Goal: Information Seeking & Learning: Compare options

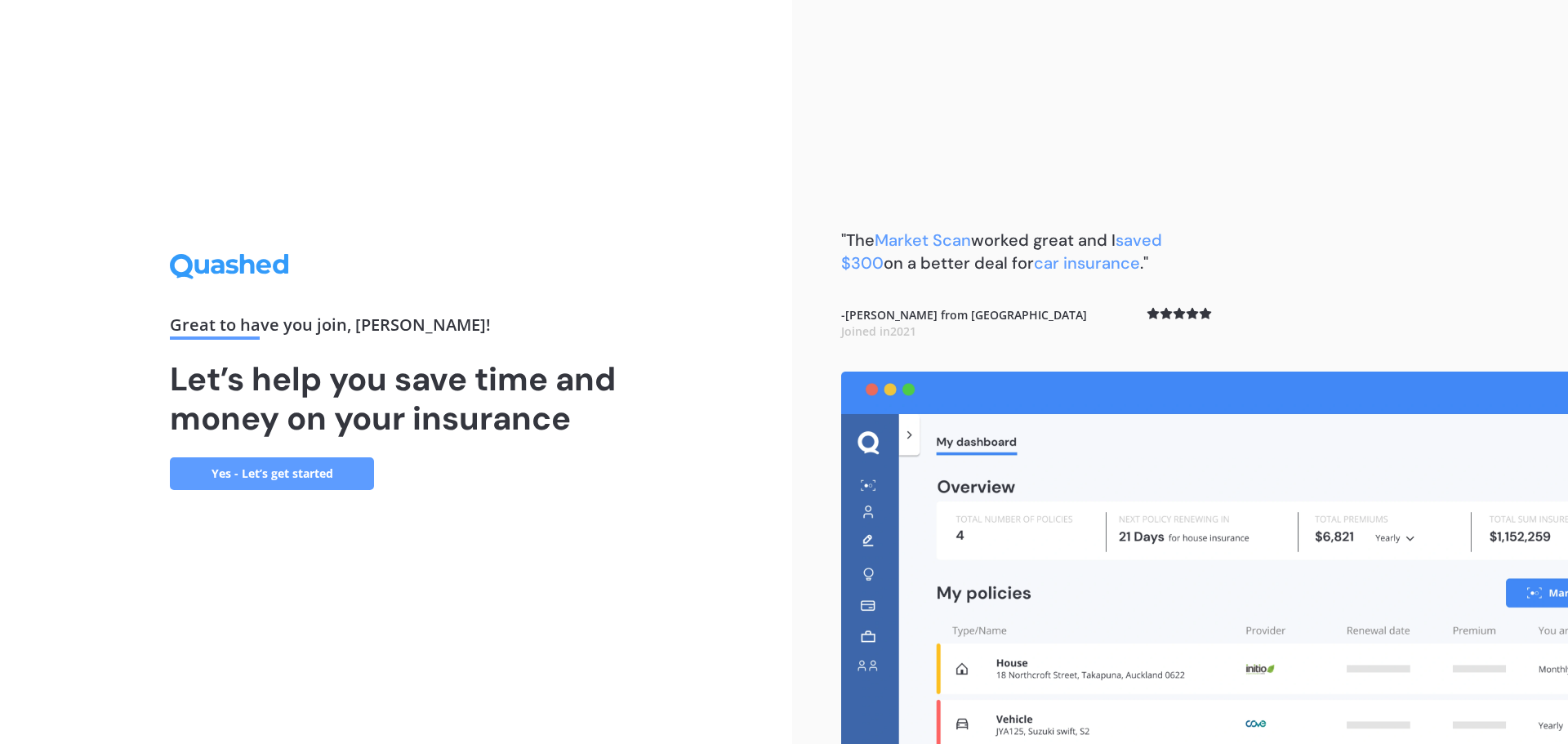
click at [268, 469] on link "Yes - Let’s get started" at bounding box center [272, 474] width 204 height 33
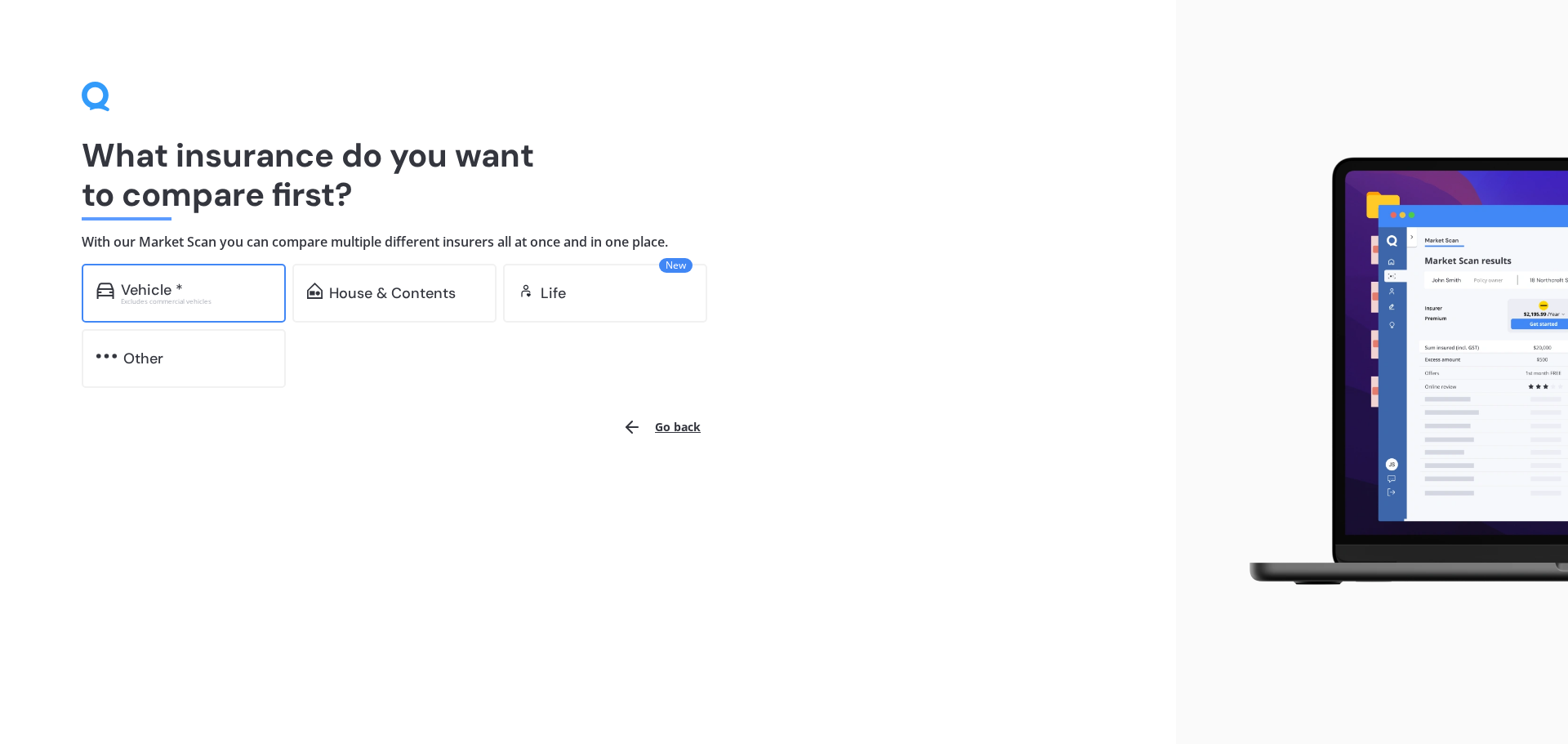
click at [184, 302] on div "Excludes commercial vehicles" at bounding box center [196, 301] width 150 height 6
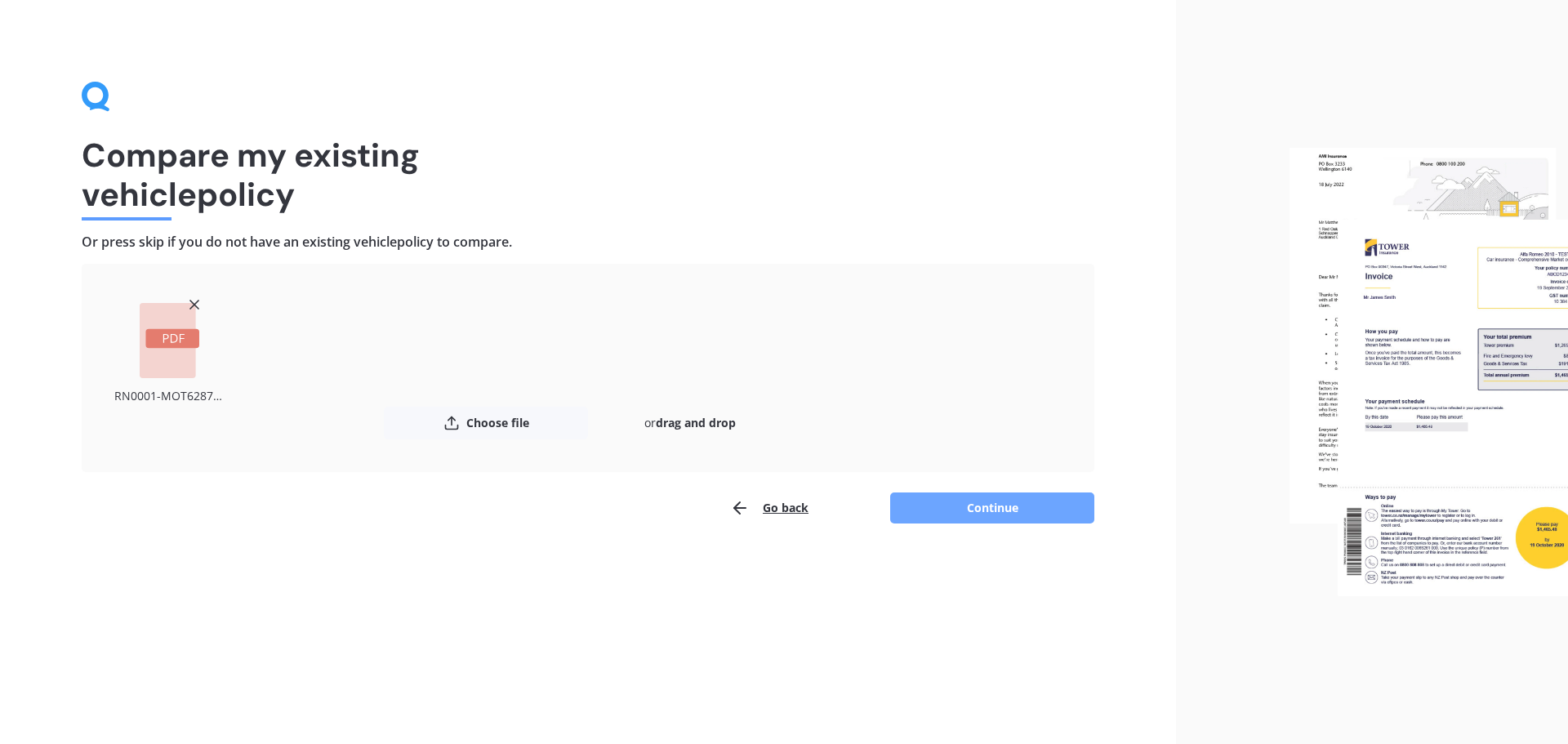
click at [982, 507] on button "Continue" at bounding box center [992, 508] width 204 height 31
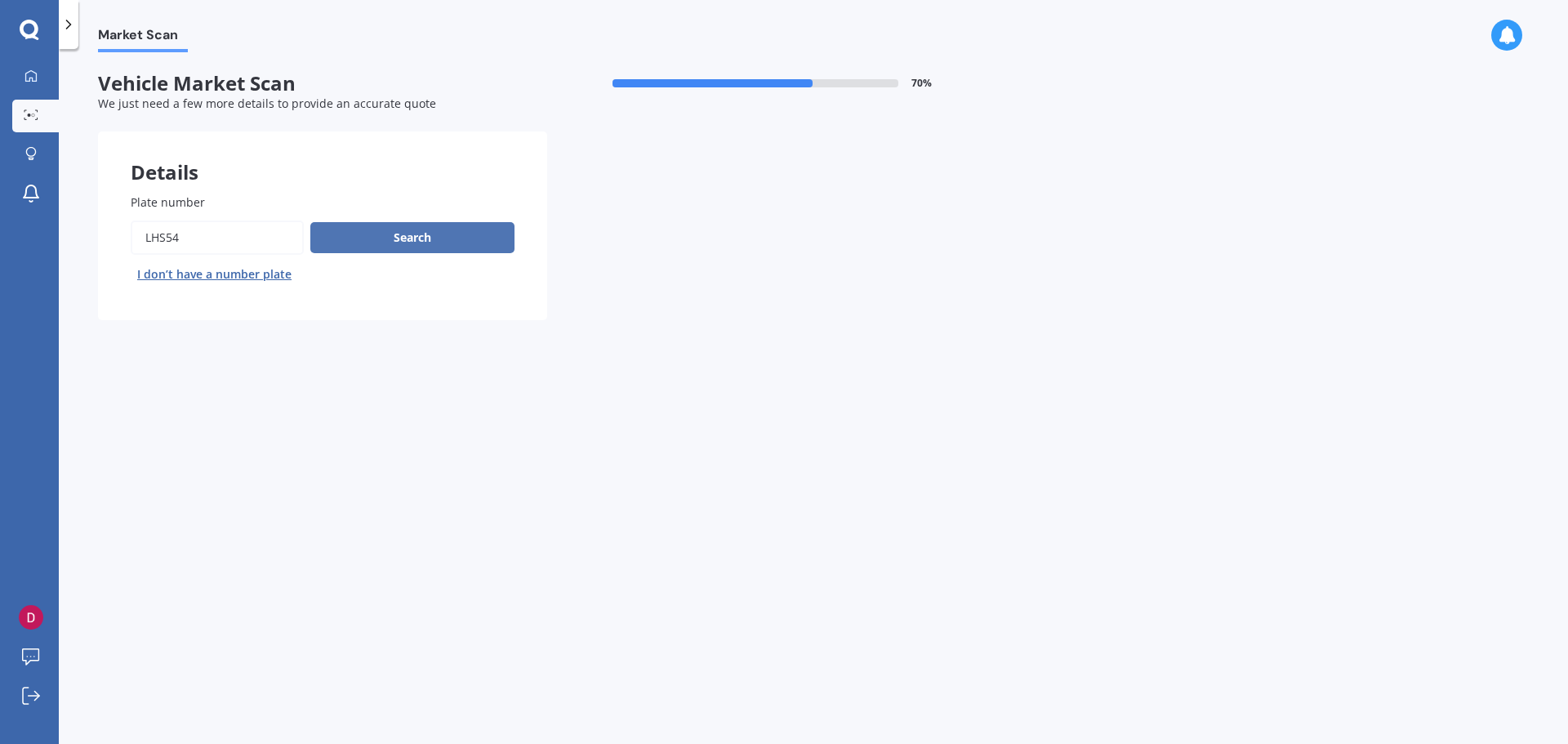
click at [390, 236] on button "Search" at bounding box center [412, 237] width 204 height 31
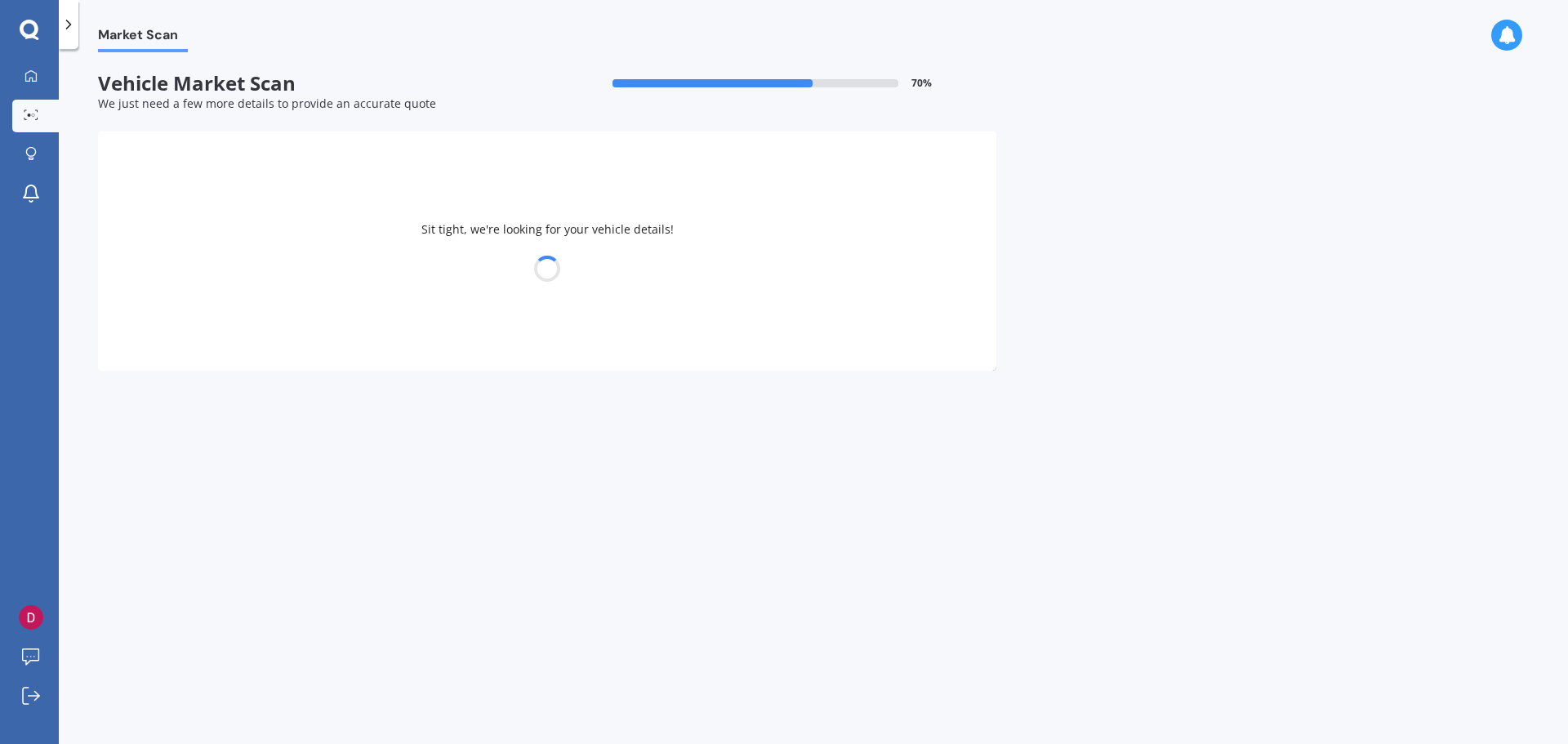
select select "MAZDA"
select select "PREMACY"
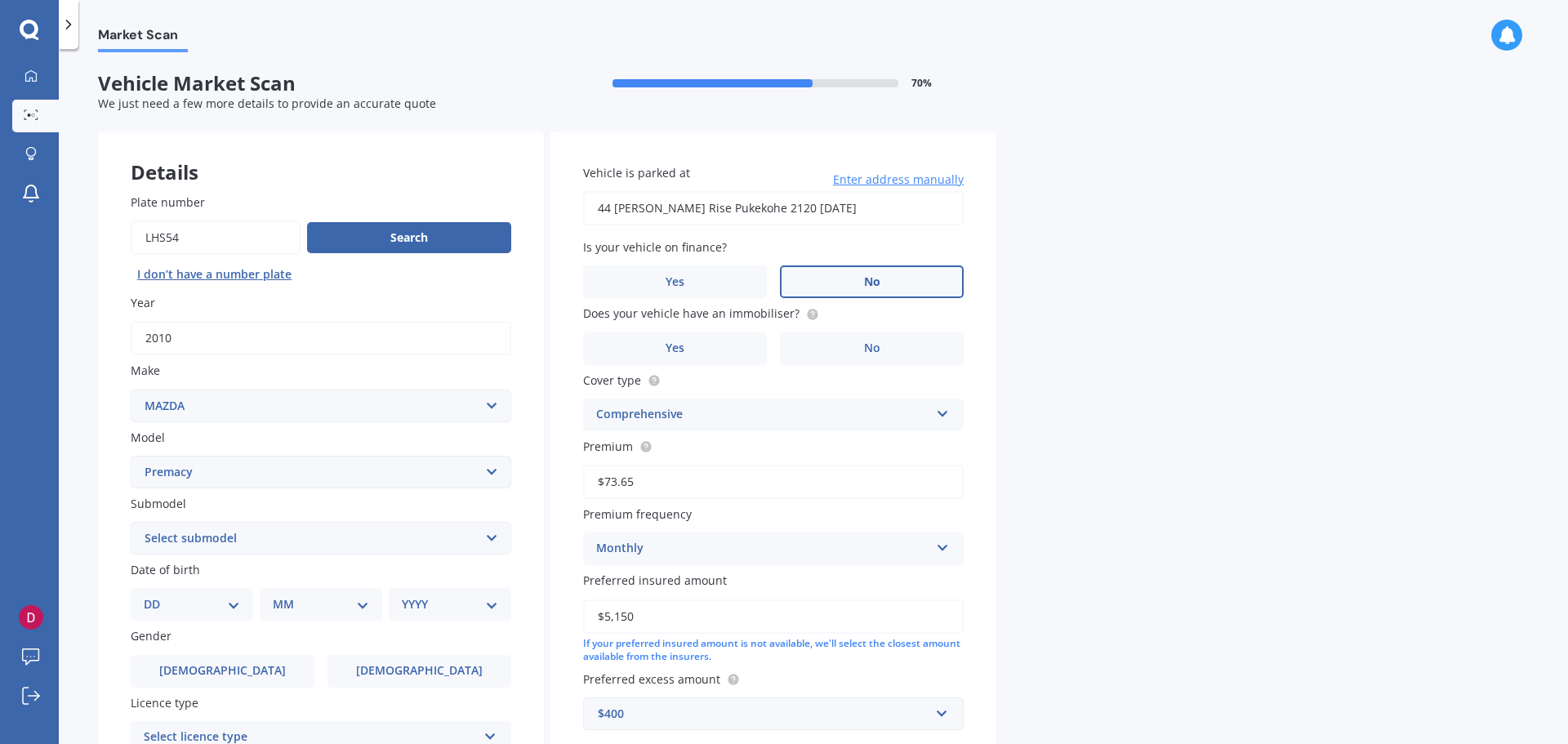
click at [881, 275] on label "No" at bounding box center [871, 282] width 184 height 33
click at [0, 0] on input "No" at bounding box center [0, 0] width 0 height 0
click at [712, 349] on label "Yes" at bounding box center [675, 349] width 184 height 33
click at [0, 0] on input "Yes" at bounding box center [0, 0] width 0 height 0
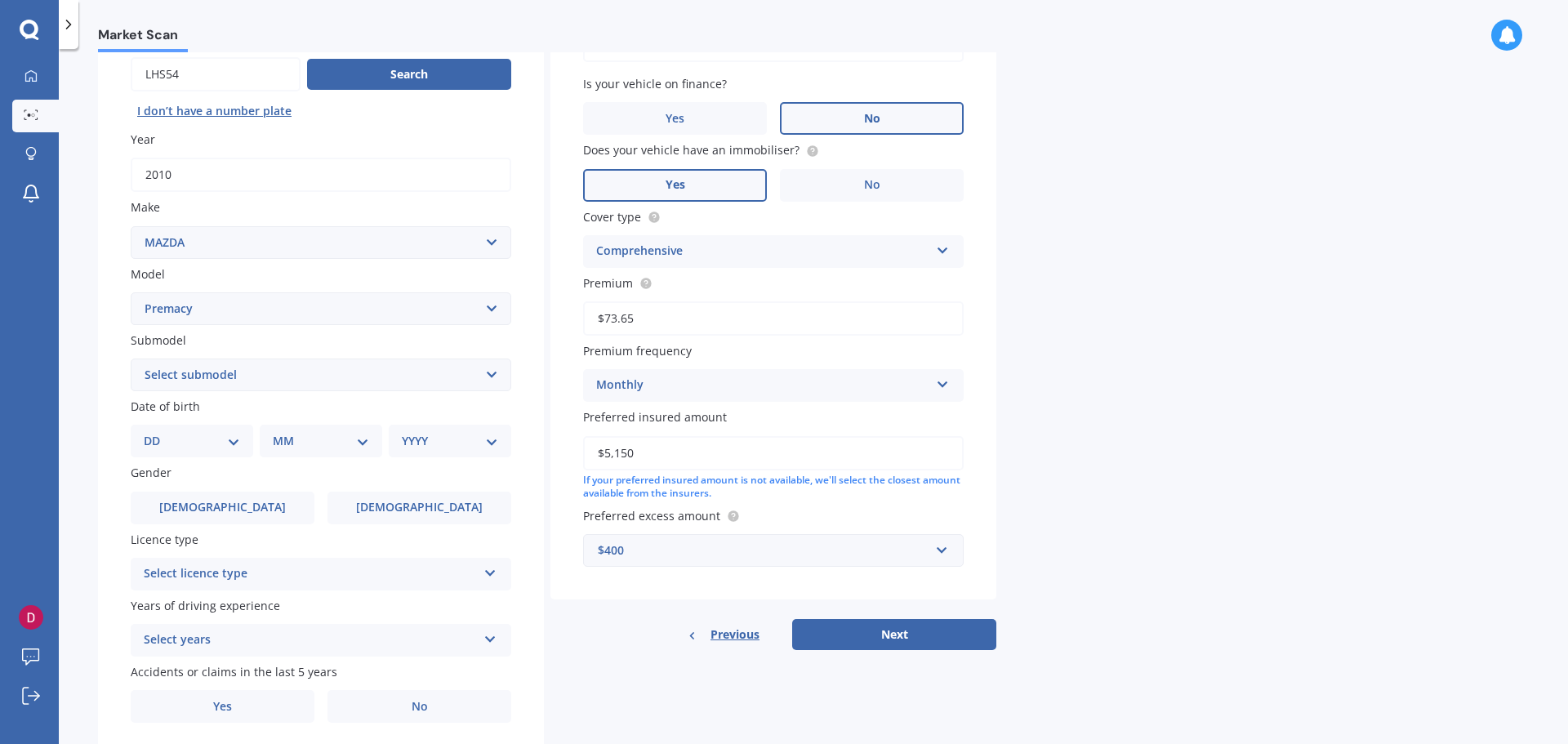
scroll to position [217, 0]
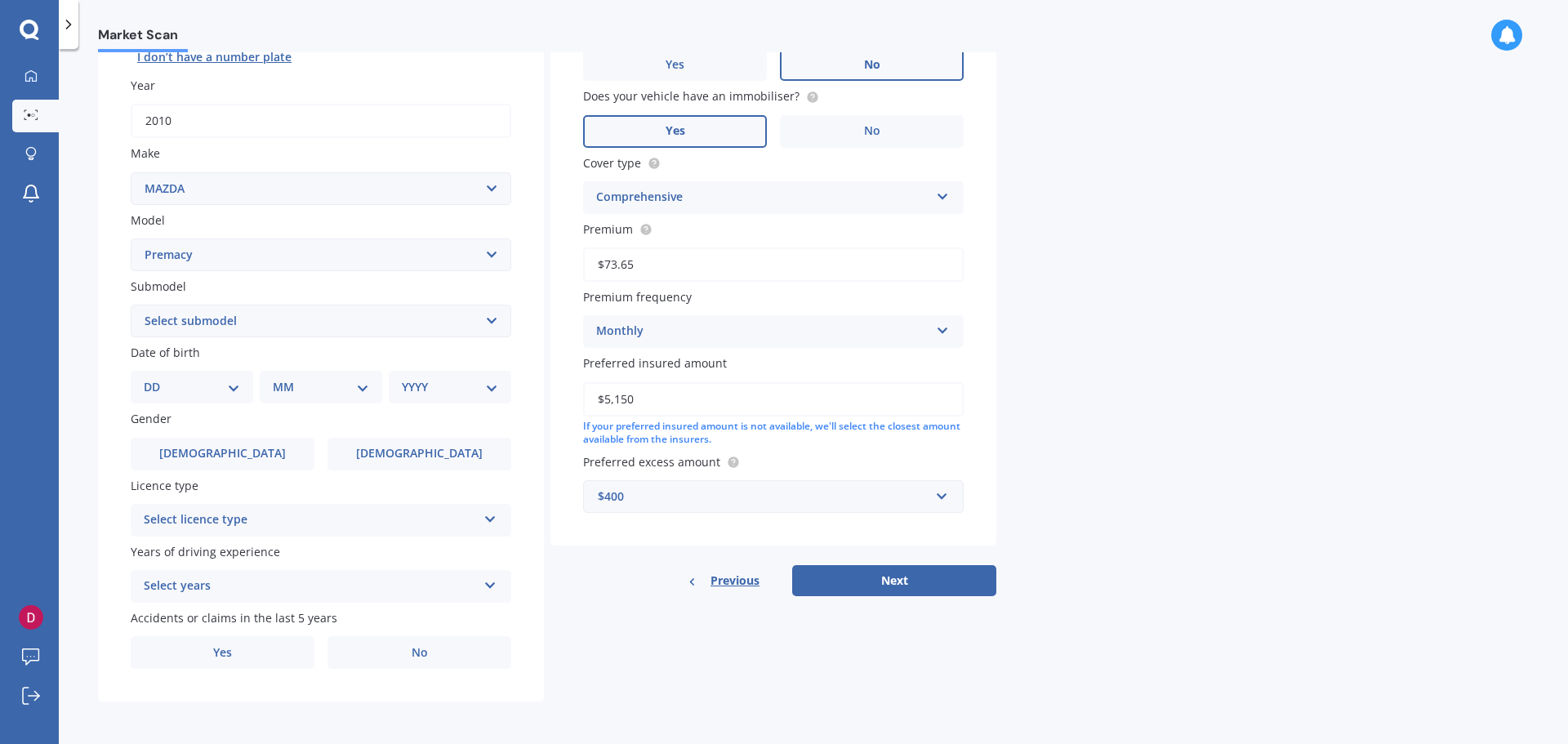
drag, startPoint x: 665, startPoint y: 397, endPoint x: 580, endPoint y: 394, distance: 85.1
click at [580, 394] on div "Vehicle is parked at [STREET_ADDRESS][PERSON_NAME] [DATE] Enter address manuall…" at bounding box center [774, 230] width 446 height 633
type input "$8,000"
click at [1185, 408] on div "Market Scan Vehicle Market Scan 70 % We just need a few more details to provide…" at bounding box center [813, 400] width 1509 height 695
click at [232, 382] on select "DD 01 02 03 04 05 06 07 08 09 10 11 12 13 14 15 16 17 18 19 20 21 22 23 24 25 2…" at bounding box center [192, 387] width 96 height 18
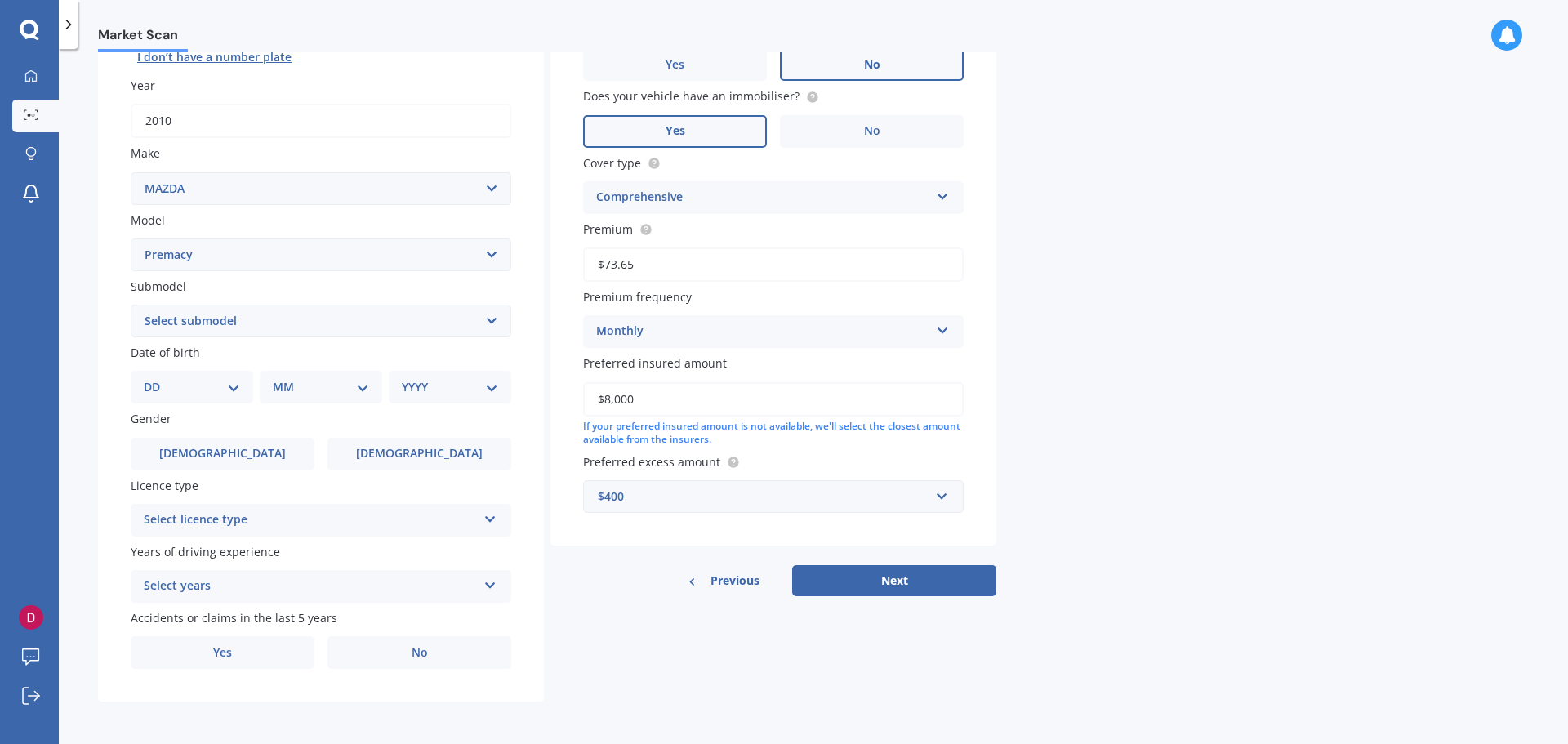
select select "13"
click at [157, 378] on select "DD 01 02 03 04 05 06 07 08 09 10 11 12 13 14 15 16 17 18 19 20 21 22 23 24 25 2…" at bounding box center [192, 387] width 96 height 18
click at [358, 382] on select "MM 01 02 03 04 05 06 07 08 09 10 11 12" at bounding box center [323, 387] width 90 height 18
select select "11"
click at [279, 378] on select "MM 01 02 03 04 05 06 07 08 09 10 11 12" at bounding box center [323, 387] width 90 height 18
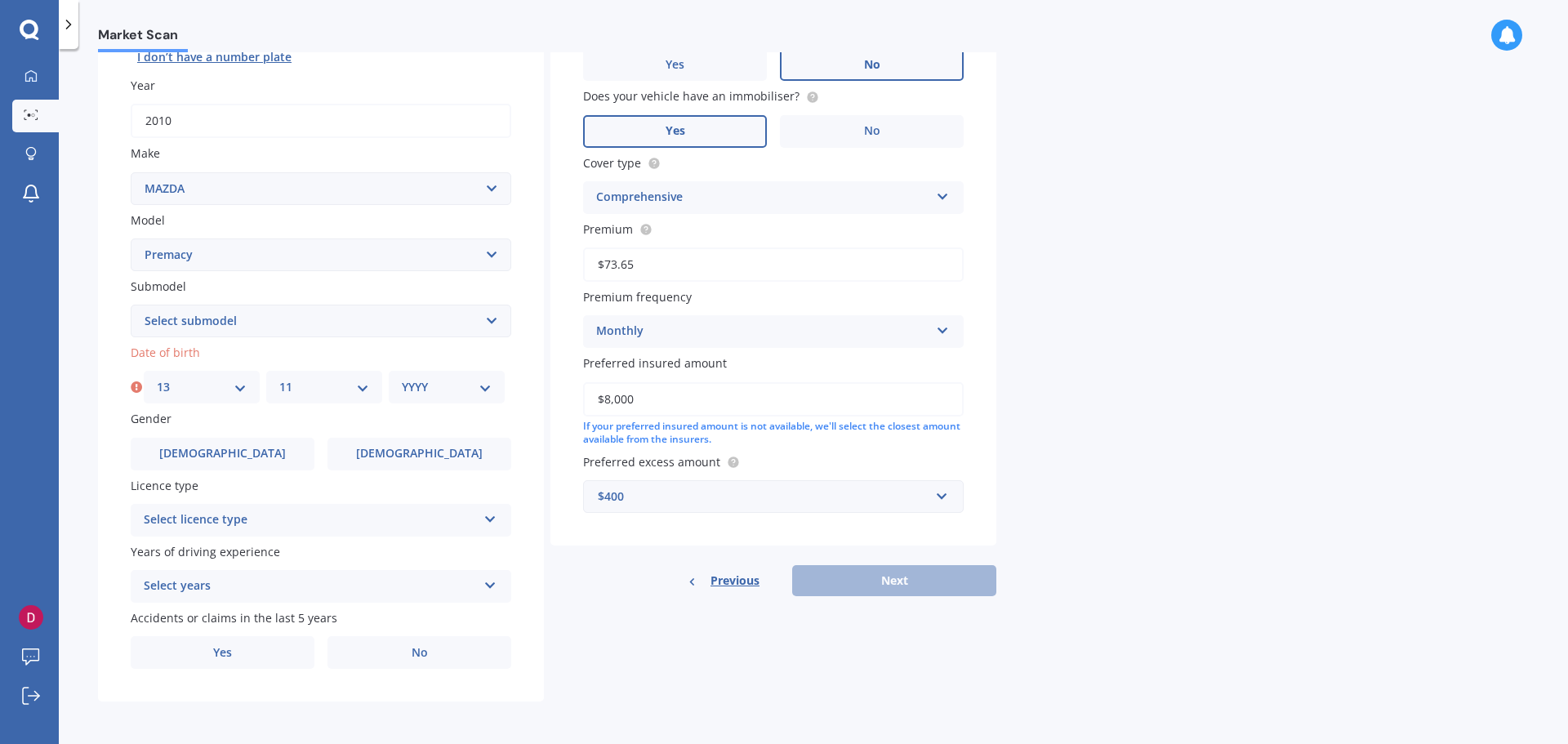
click at [486, 387] on select "YYYY 2025 2024 2023 2022 2021 2020 2019 2018 2017 2016 2015 2014 2013 2012 2011…" at bounding box center [447, 387] width 90 height 18
select select "1983"
click at [402, 378] on select "YYYY 2025 2024 2023 2022 2021 2020 2019 2018 2017 2016 2015 2014 2013 2012 2011…" at bounding box center [447, 387] width 90 height 18
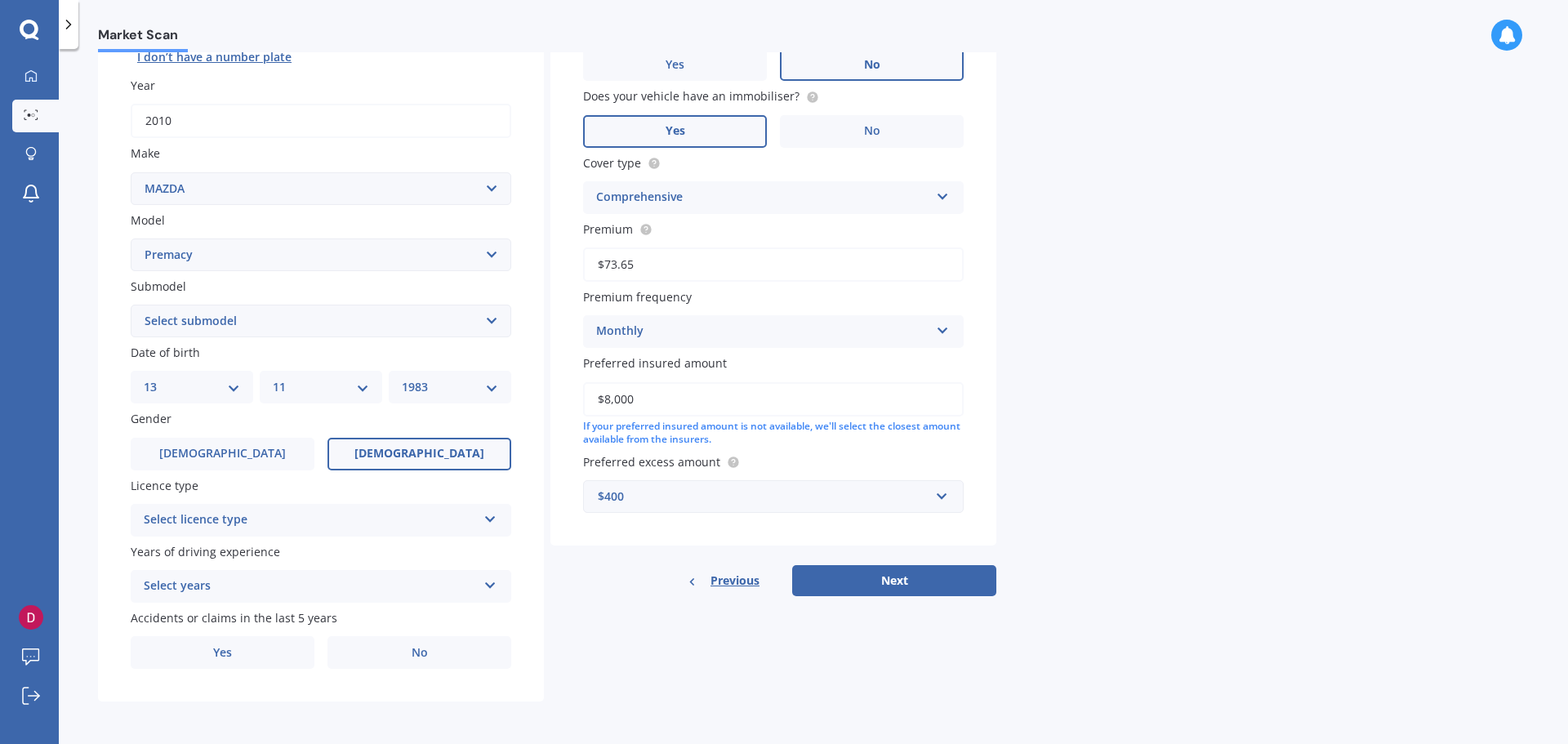
click at [383, 457] on label "Female" at bounding box center [418, 454] width 184 height 33
click at [0, 0] on input "Female" at bounding box center [0, 0] width 0 height 0
click at [380, 525] on div "Select licence type" at bounding box center [311, 520] width 333 height 20
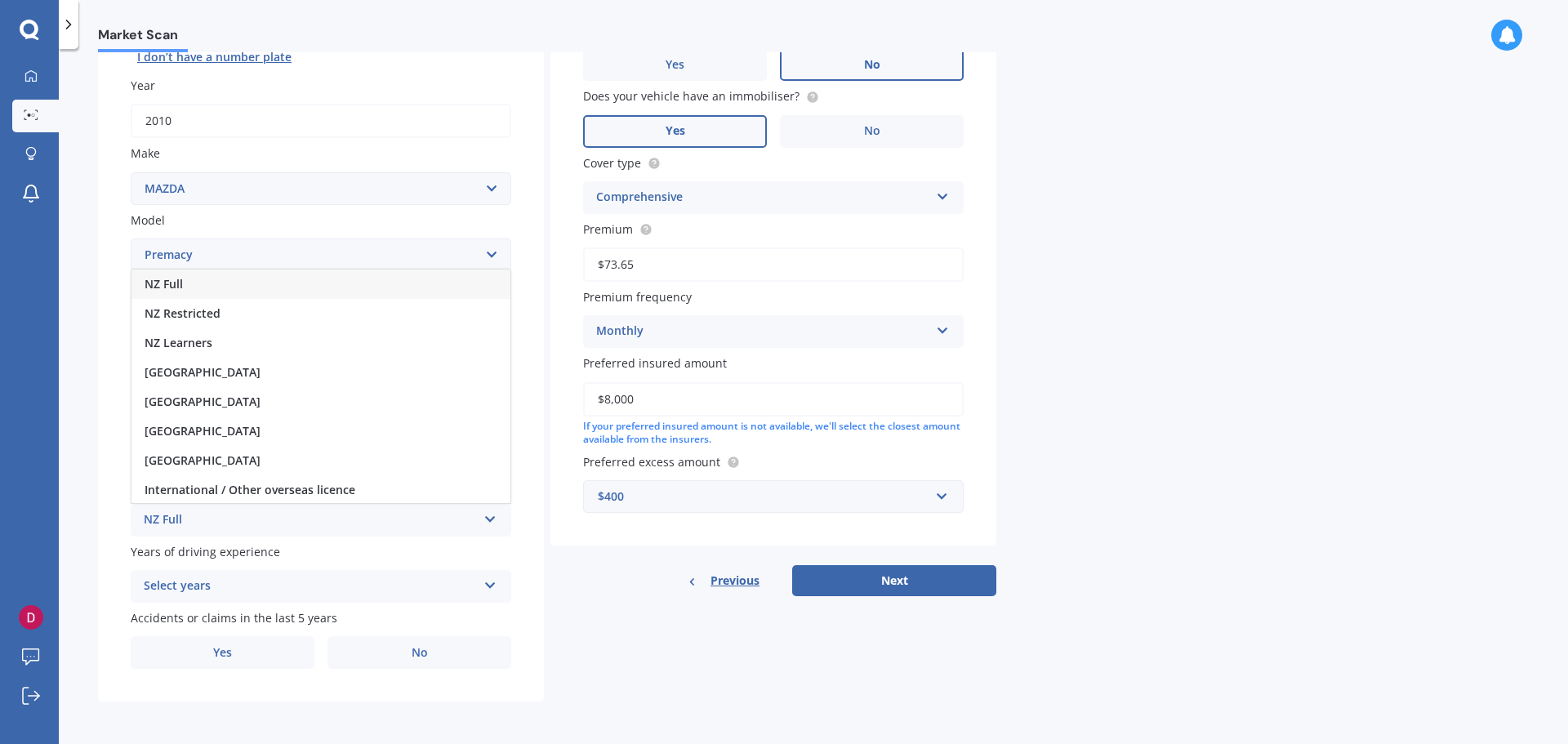
click at [191, 285] on div "NZ Full" at bounding box center [321, 284] width 379 height 29
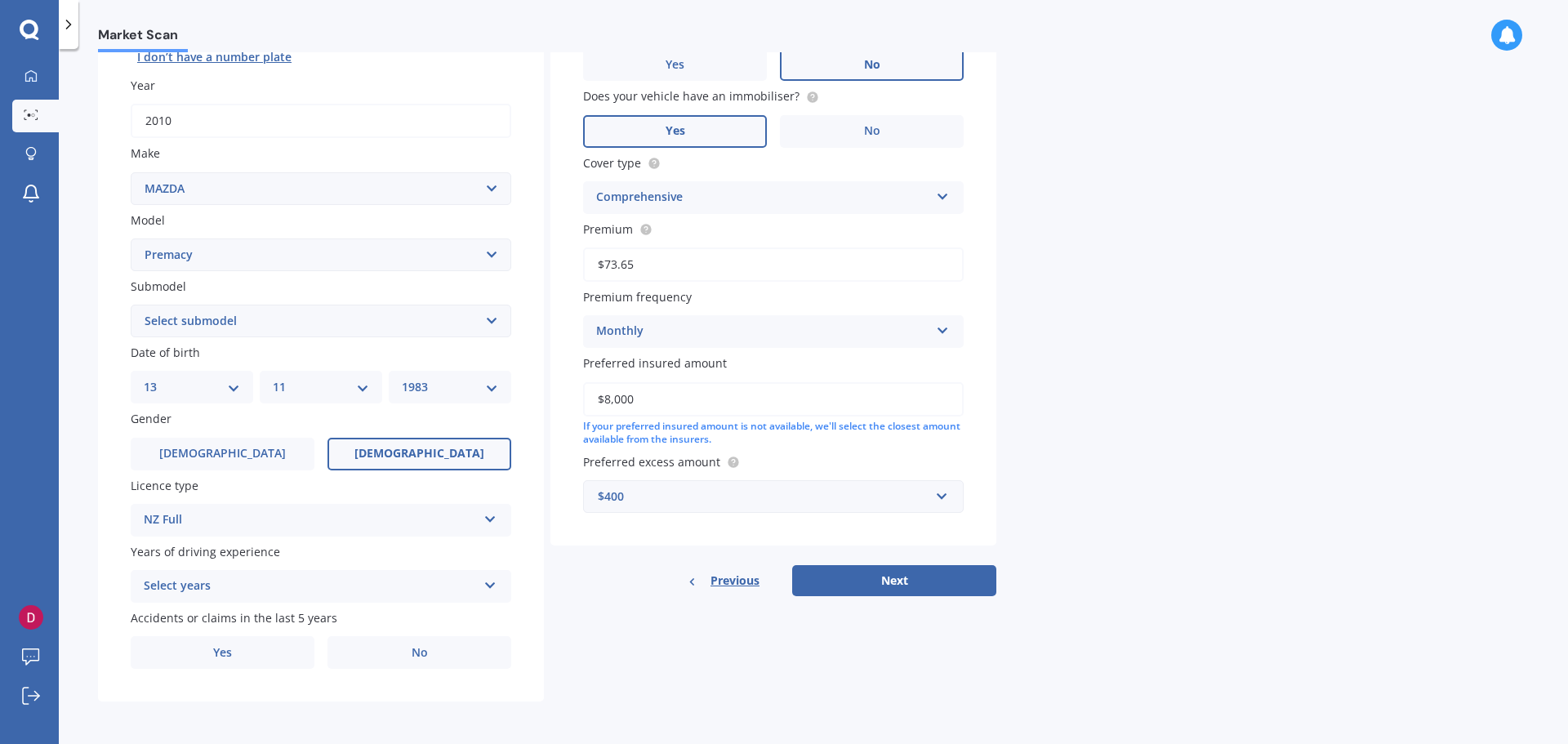
click at [305, 581] on div "Select years" at bounding box center [311, 586] width 333 height 20
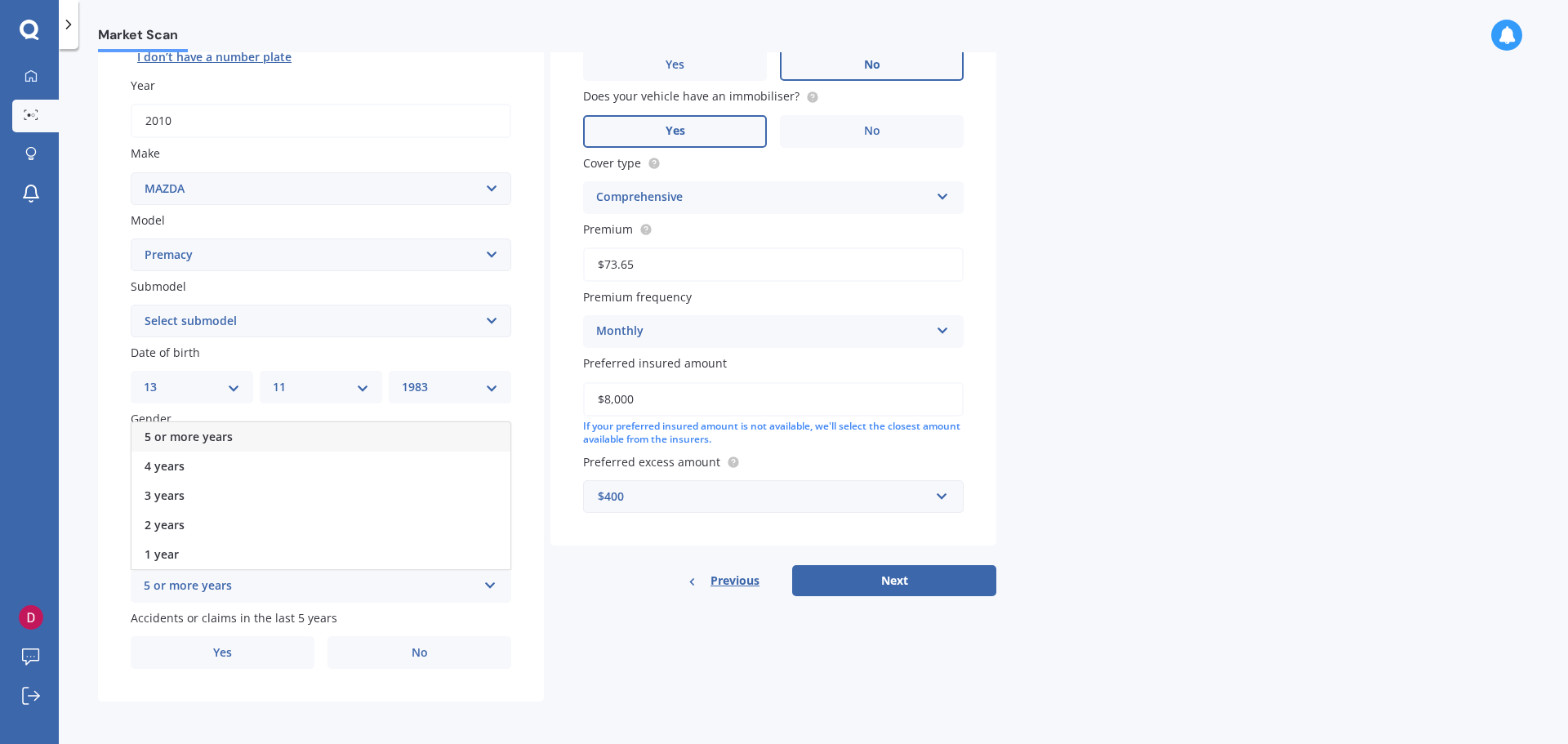
click at [227, 432] on span "5 or more years" at bounding box center [188, 436] width 88 height 15
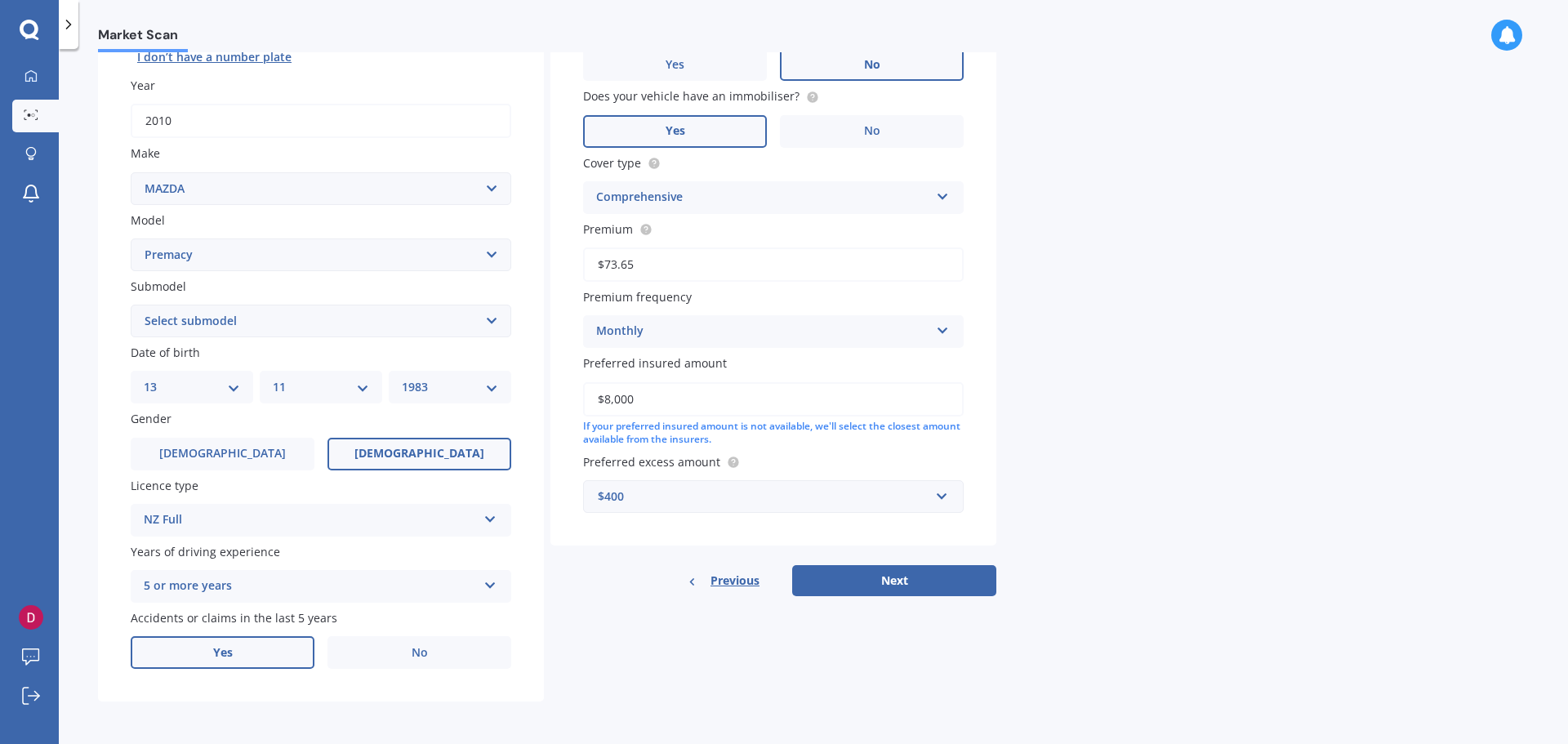
click at [249, 659] on label "Yes" at bounding box center [222, 652] width 184 height 33
click at [0, 0] on input "Yes" at bounding box center [0, 0] width 0 height 0
click at [874, 585] on button "Next" at bounding box center [893, 581] width 204 height 31
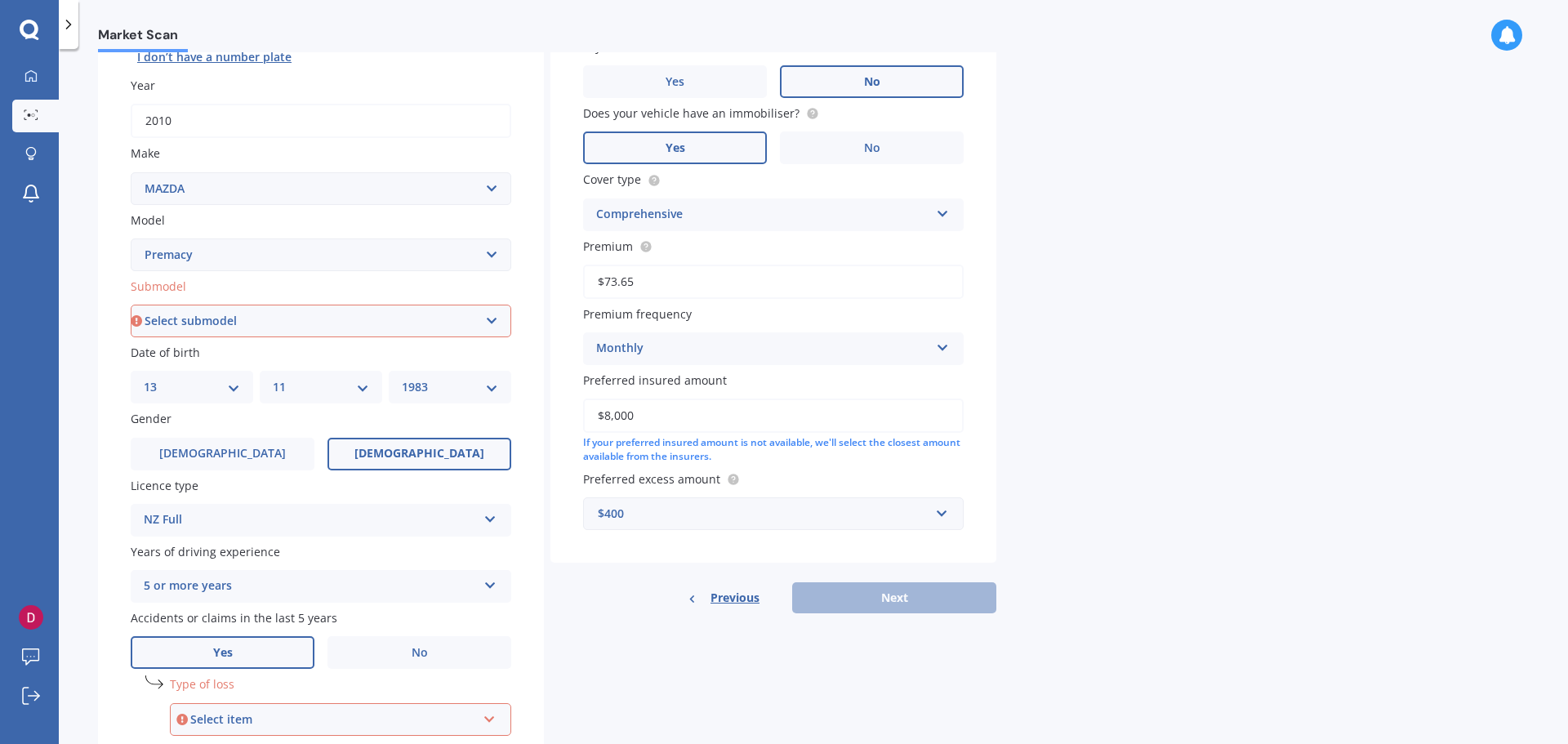
click at [468, 326] on select "Select submodel (All)" at bounding box center [321, 321] width 380 height 33
select select "(ALL)"
click at [130, 304] on select "Select submodel (All)" at bounding box center [321, 321] width 380 height 33
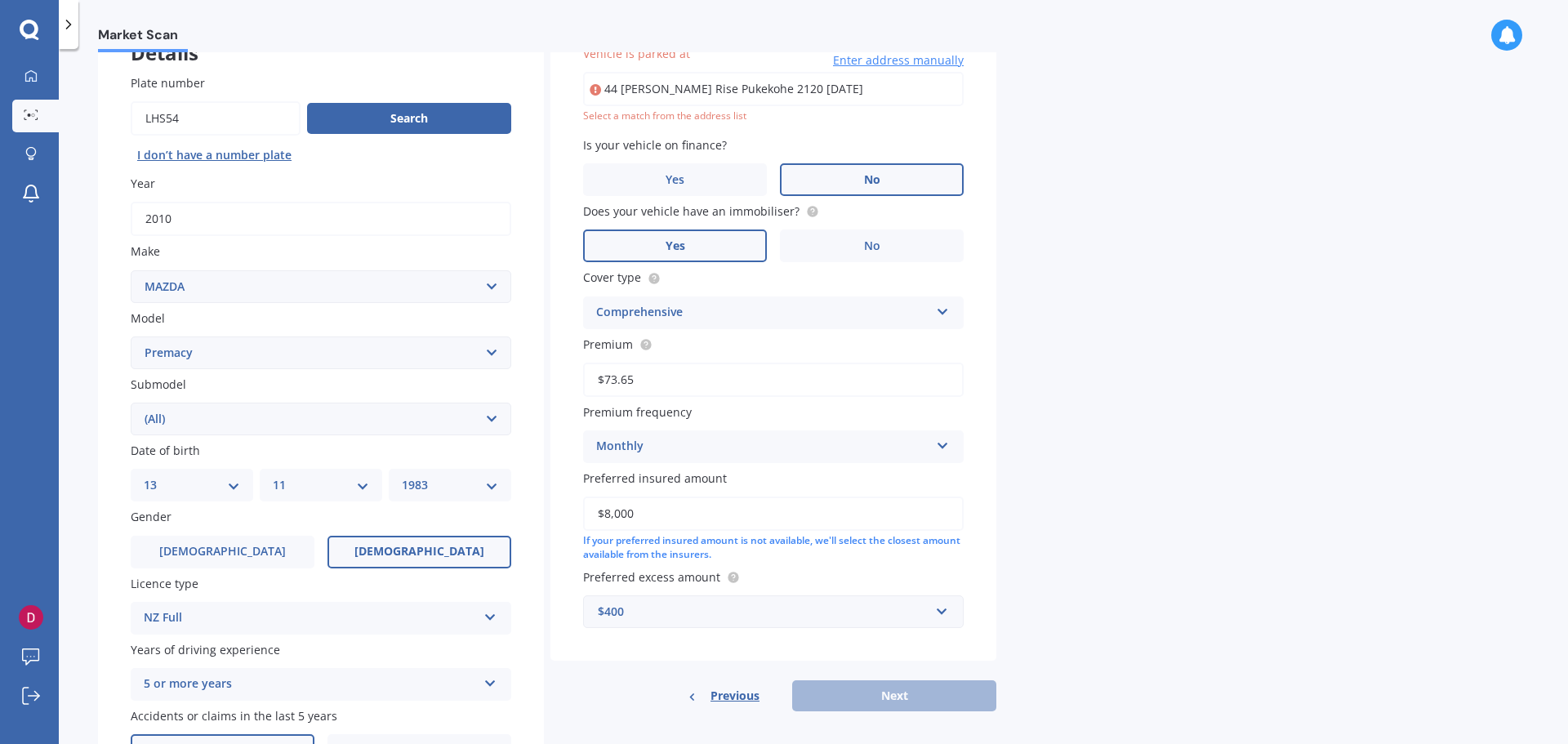
scroll to position [111, 0]
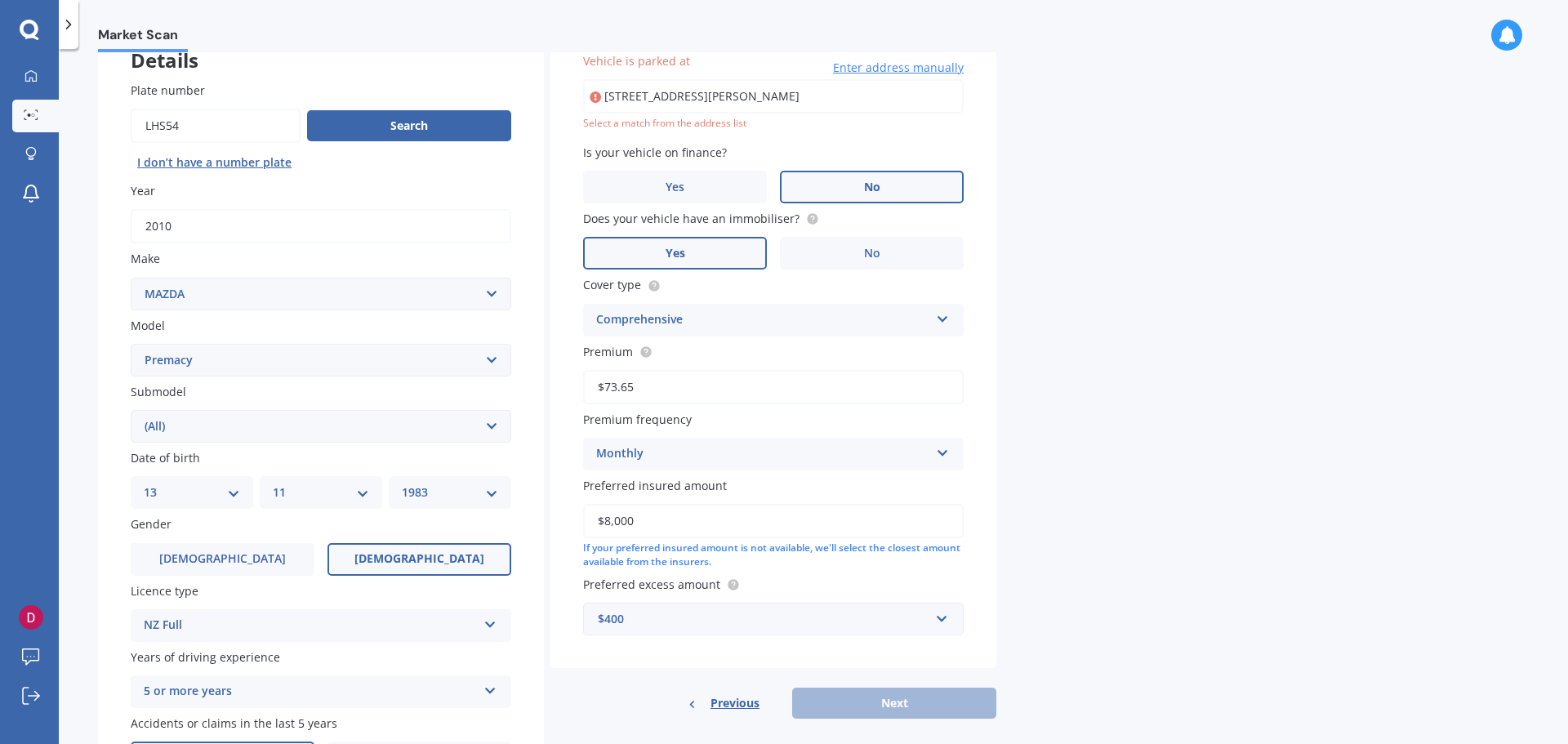
type input "44 Margarita Rise, Pukekohe 2120"
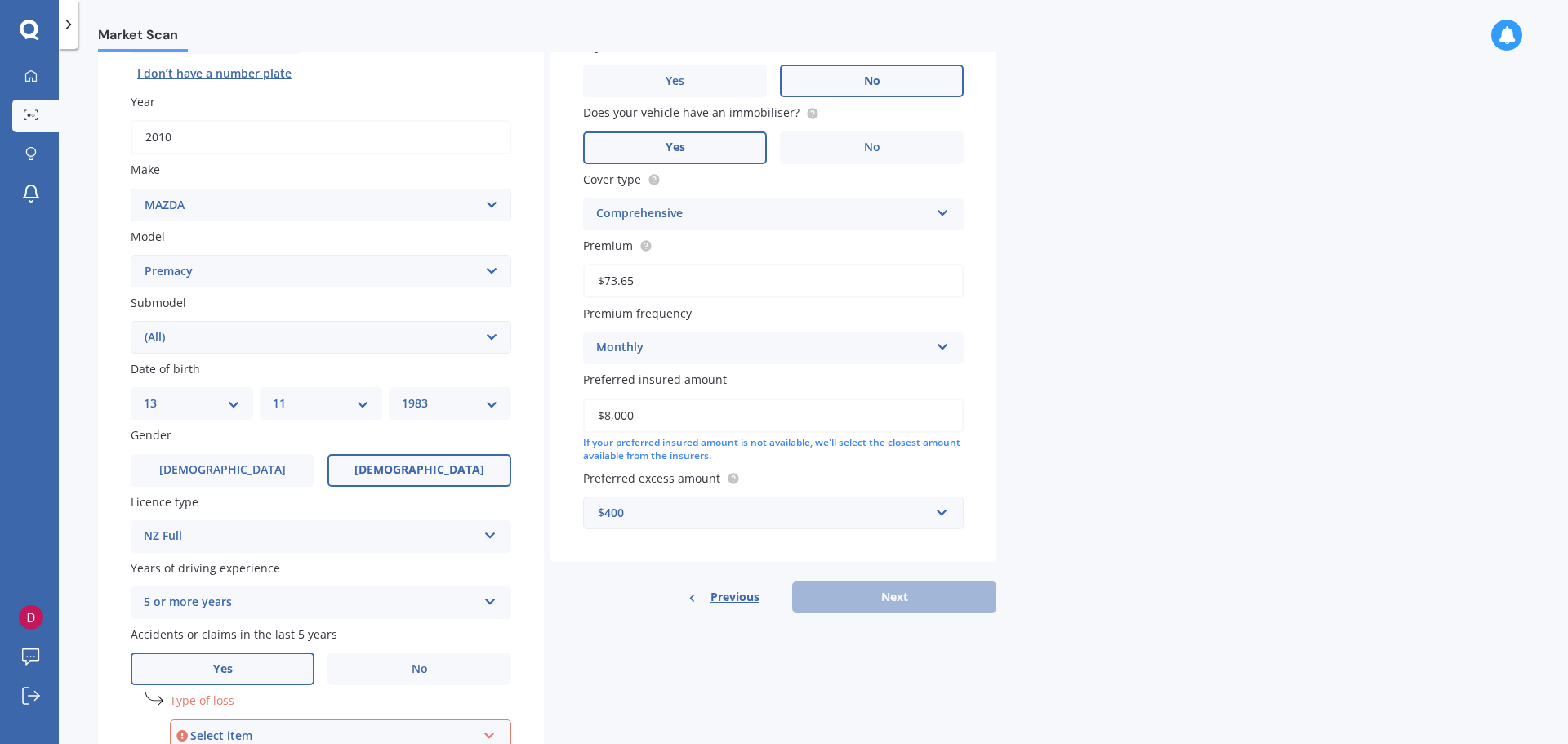
scroll to position [394, 0]
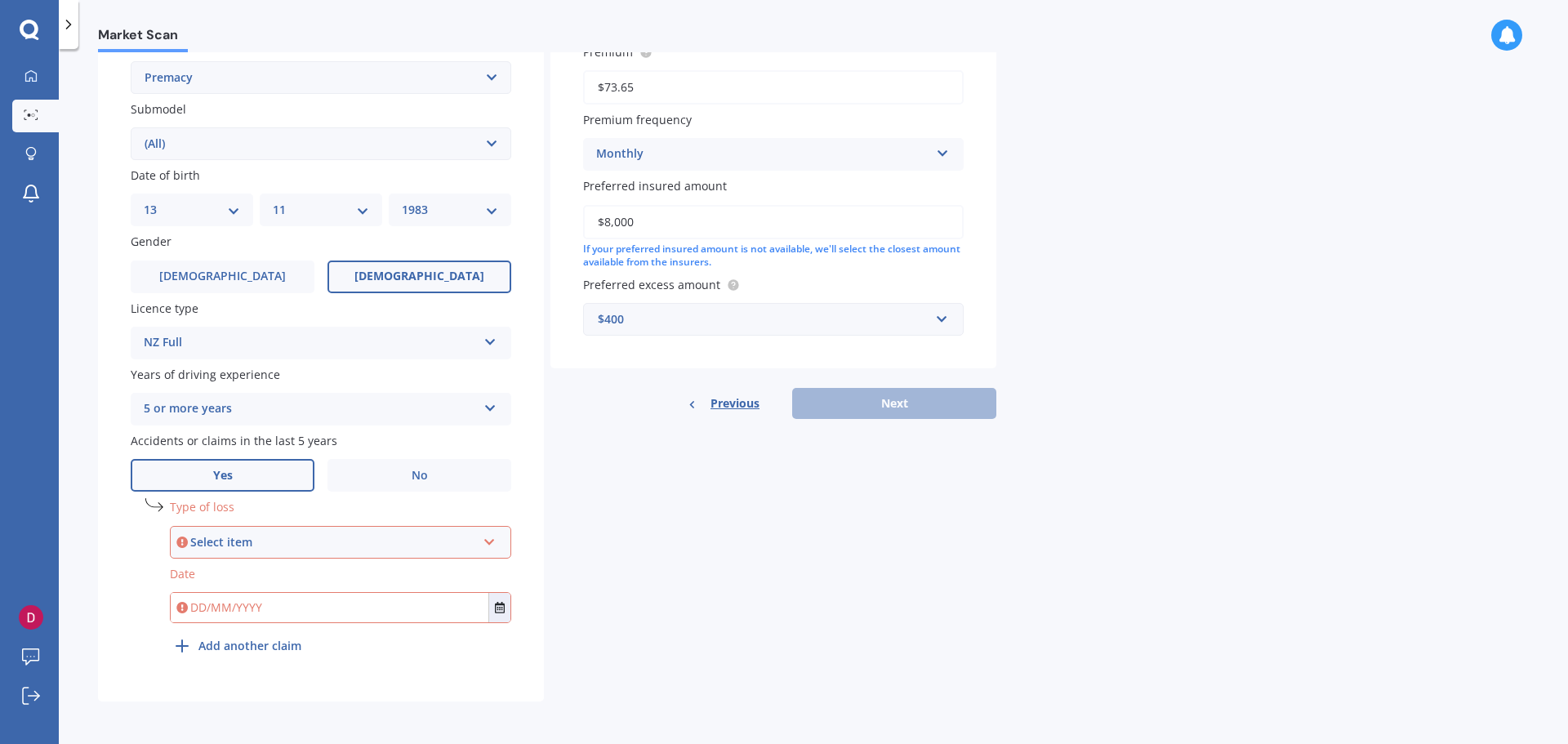
click at [274, 542] on div "Select item" at bounding box center [333, 543] width 286 height 18
click at [275, 543] on div "At fault accident" at bounding box center [333, 543] width 286 height 18
click at [277, 611] on input "text" at bounding box center [329, 607] width 318 height 29
type input "23/12/2020"
click at [641, 593] on div "Details Plate number Search I don’t have a number plate Year 2010 Make Select m…" at bounding box center [547, 219] width 899 height 965
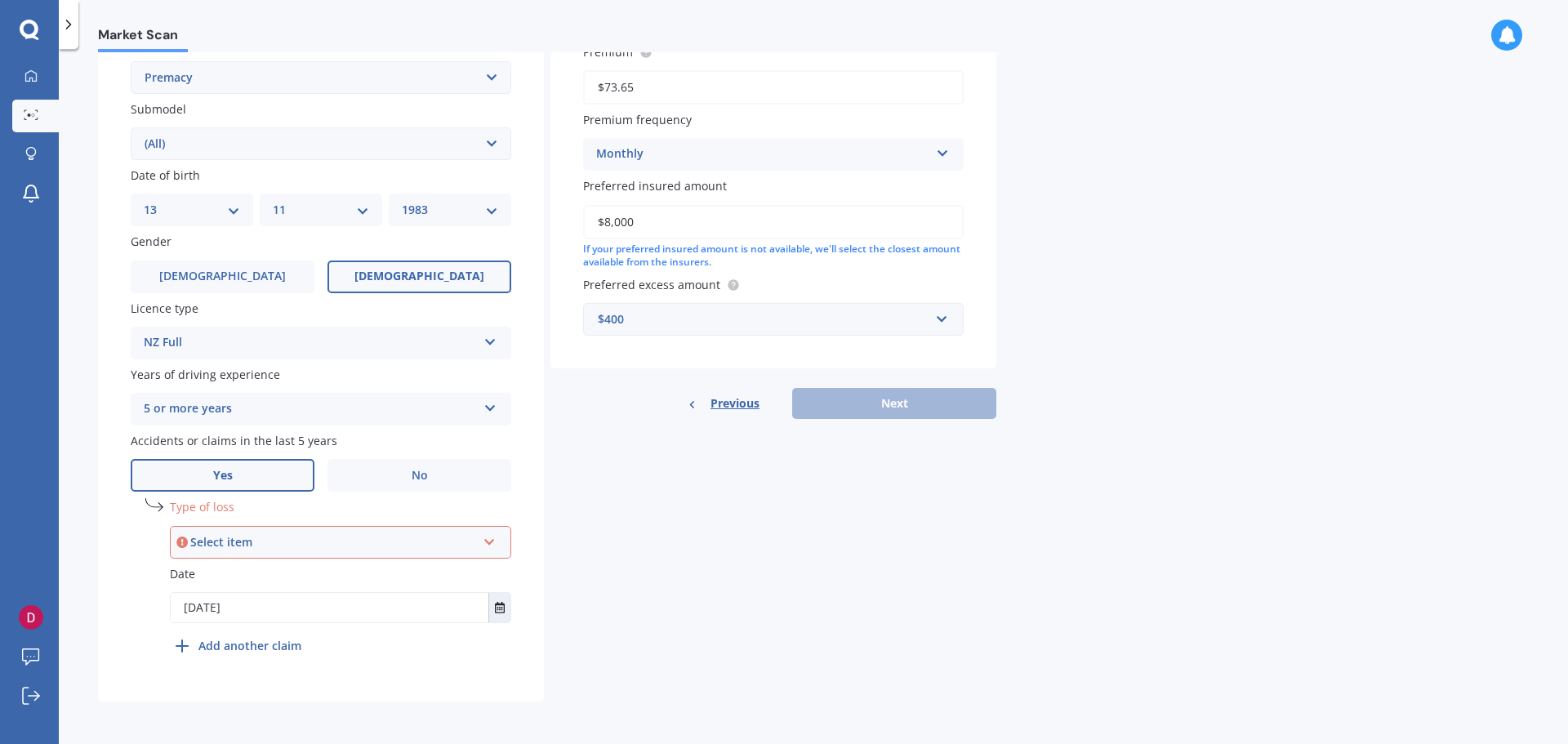
click at [369, 535] on div "Select item" at bounding box center [333, 543] width 286 height 18
click at [233, 571] on span "At fault accident" at bounding box center [231, 573] width 92 height 15
click at [915, 389] on button "Next" at bounding box center [893, 403] width 204 height 31
select select "13"
select select "11"
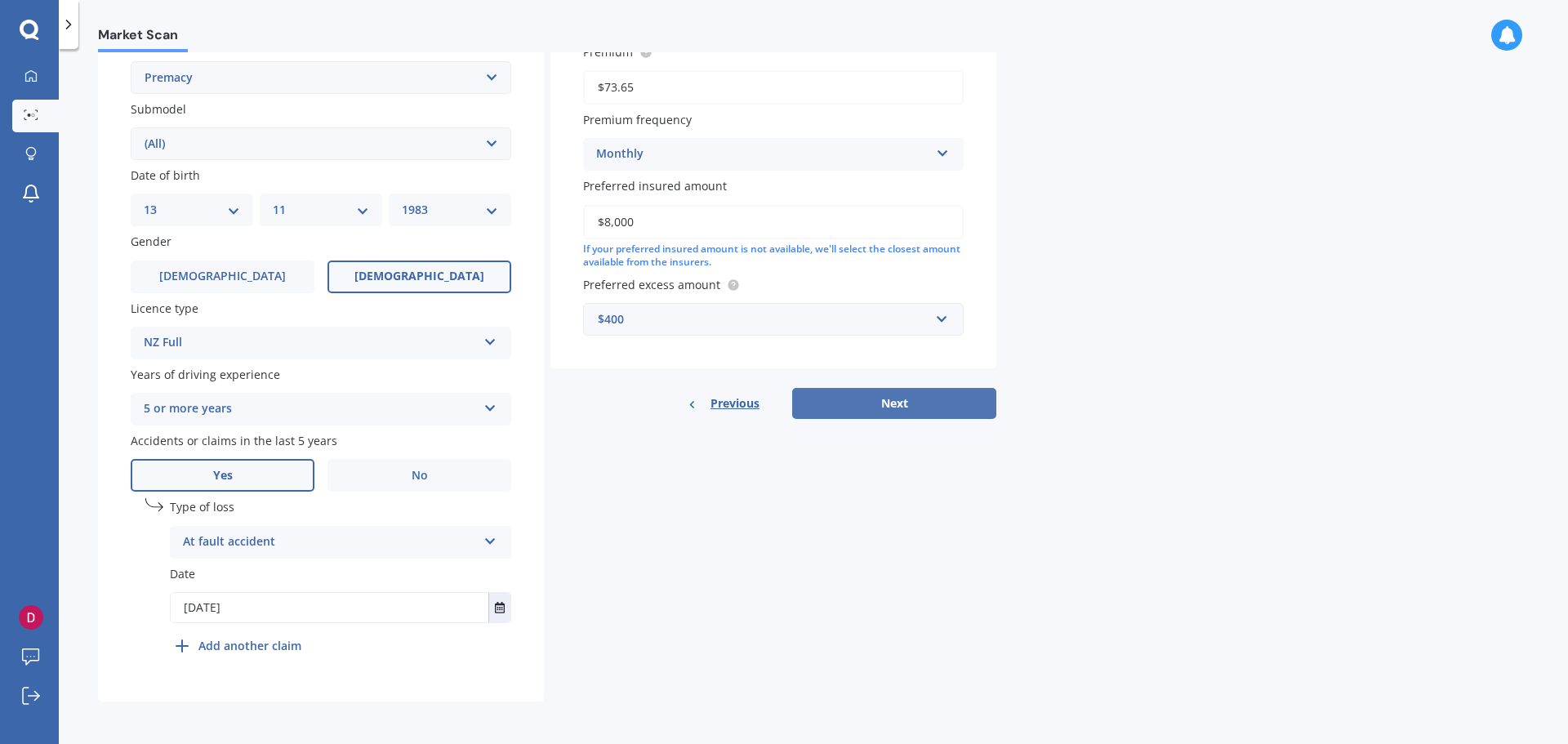
select select "1983"
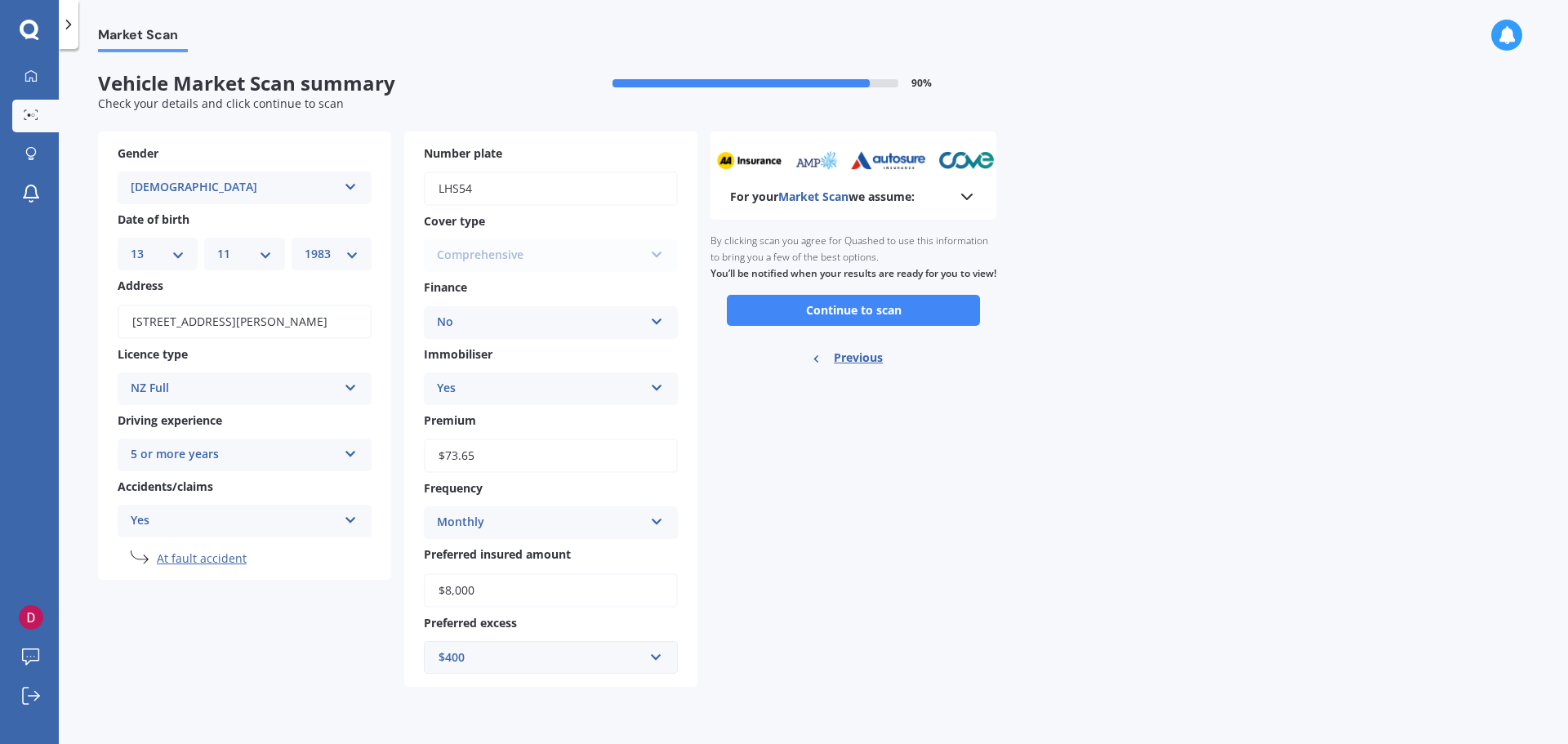
scroll to position [0, 0]
click at [865, 324] on button "Continue to scan" at bounding box center [852, 310] width 253 height 31
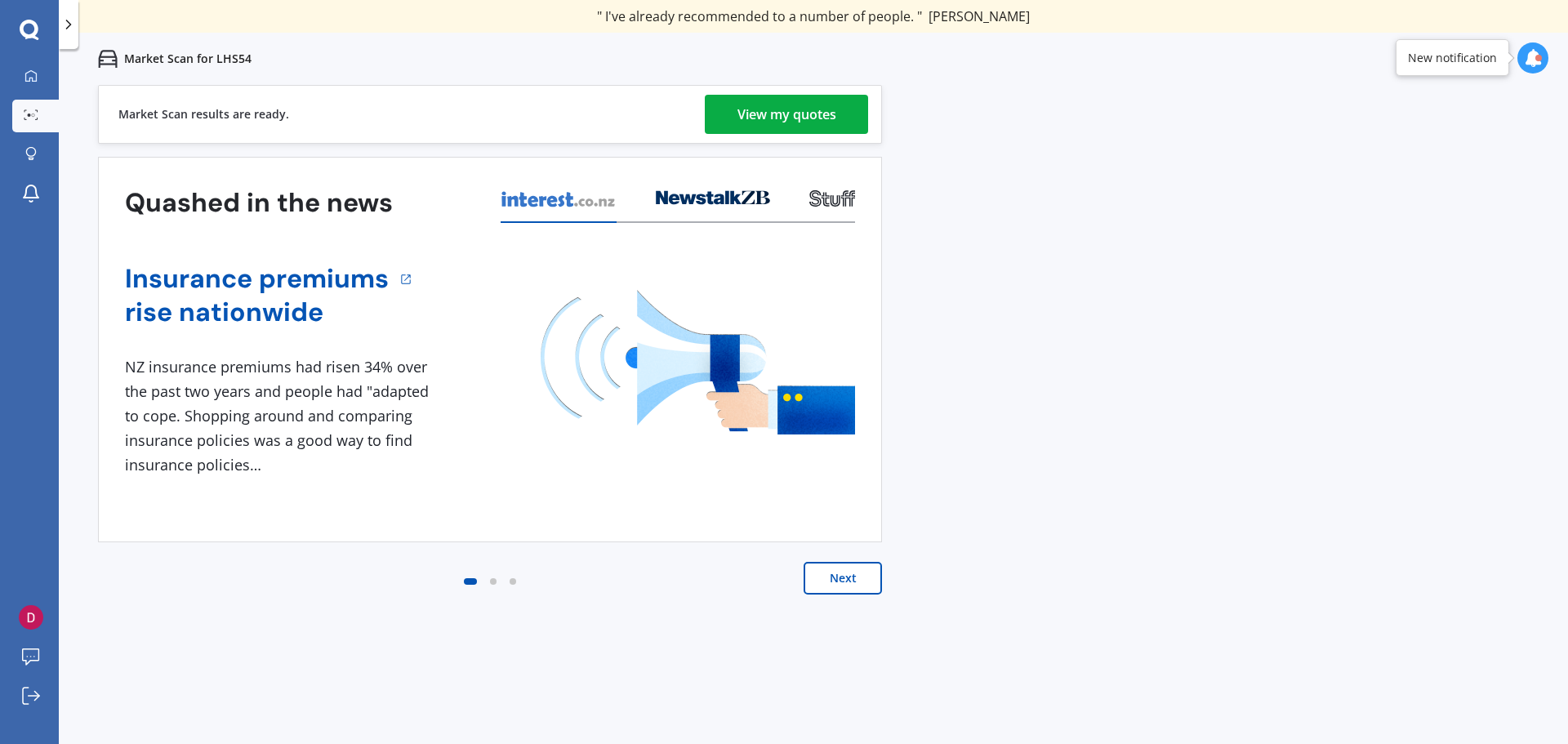
click at [781, 103] on div "View my quotes" at bounding box center [786, 114] width 99 height 39
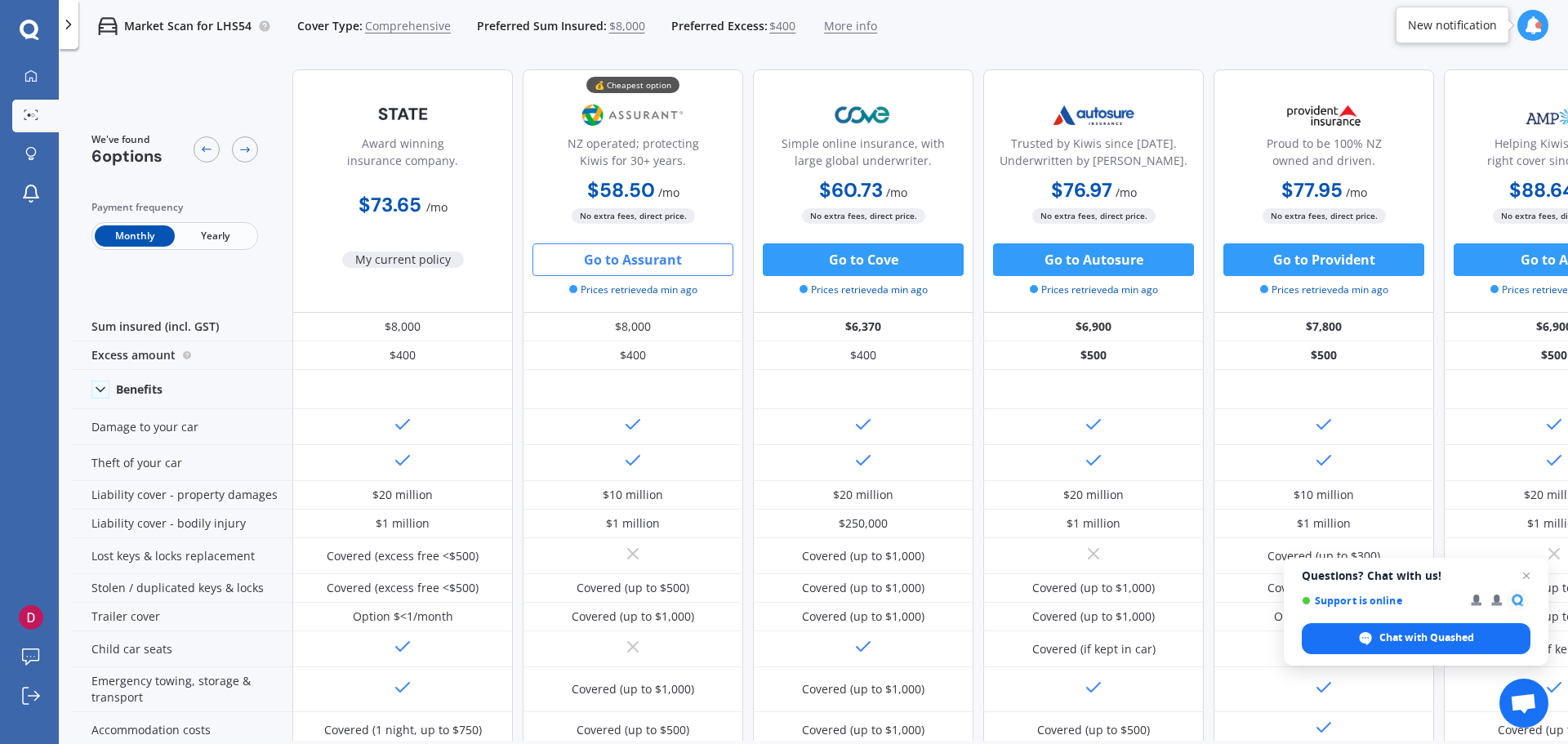
click at [627, 256] on button "Go to Assurant" at bounding box center [633, 260] width 201 height 33
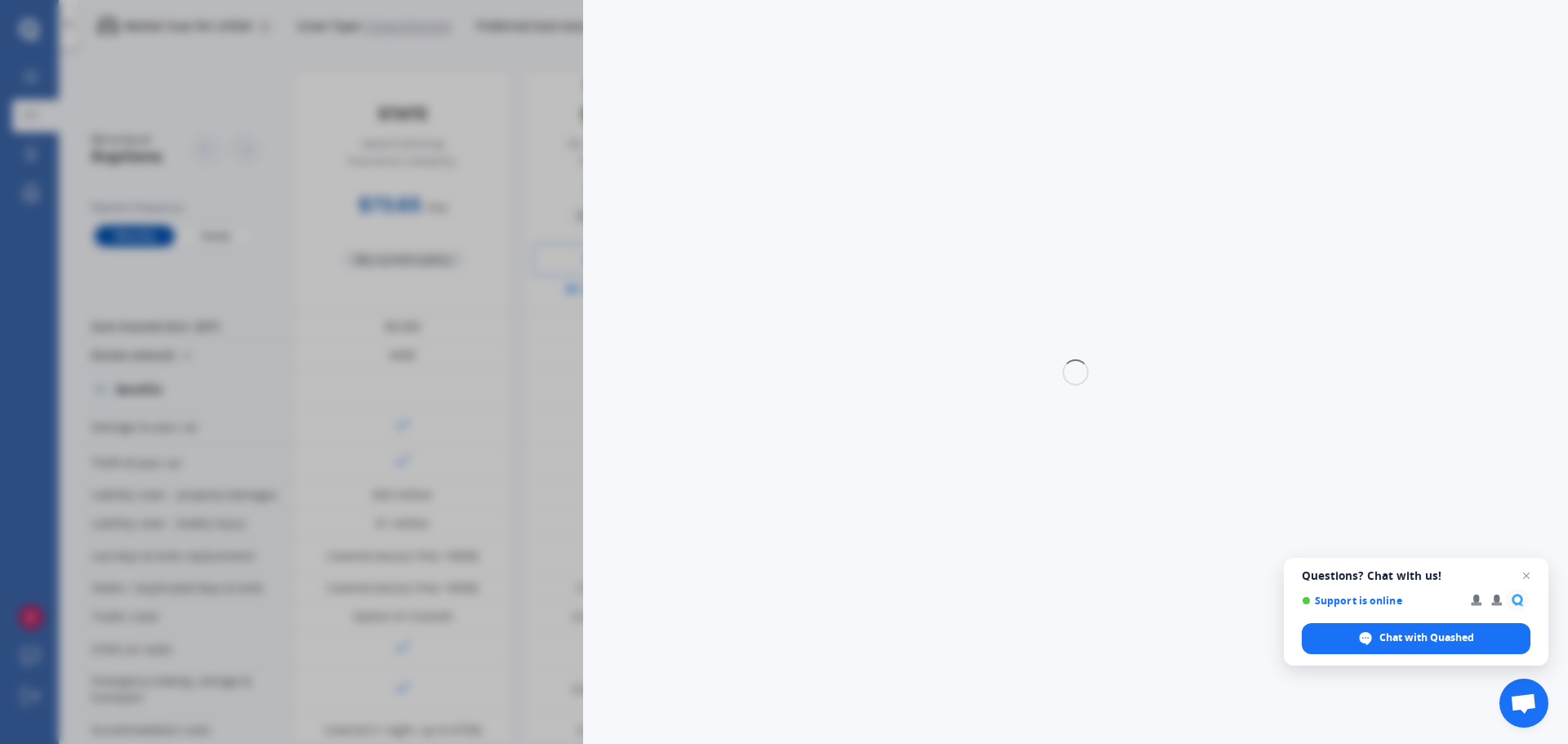
select select "Monthly"
select select "full"
select select "0"
select select "Pukekohe / Franklin"
select select "MAZDA"
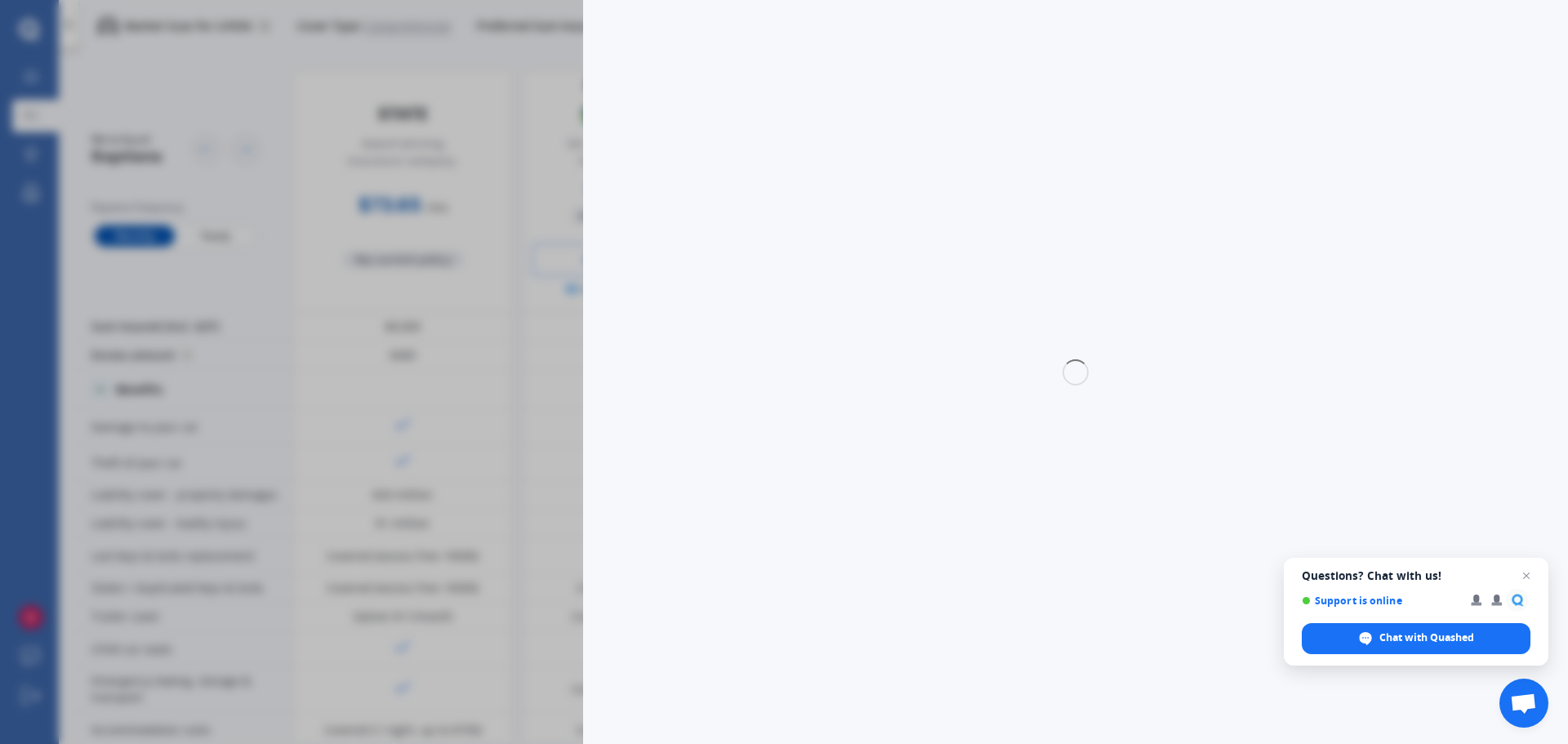
select select "PREMACY"
select select "(ALL)"
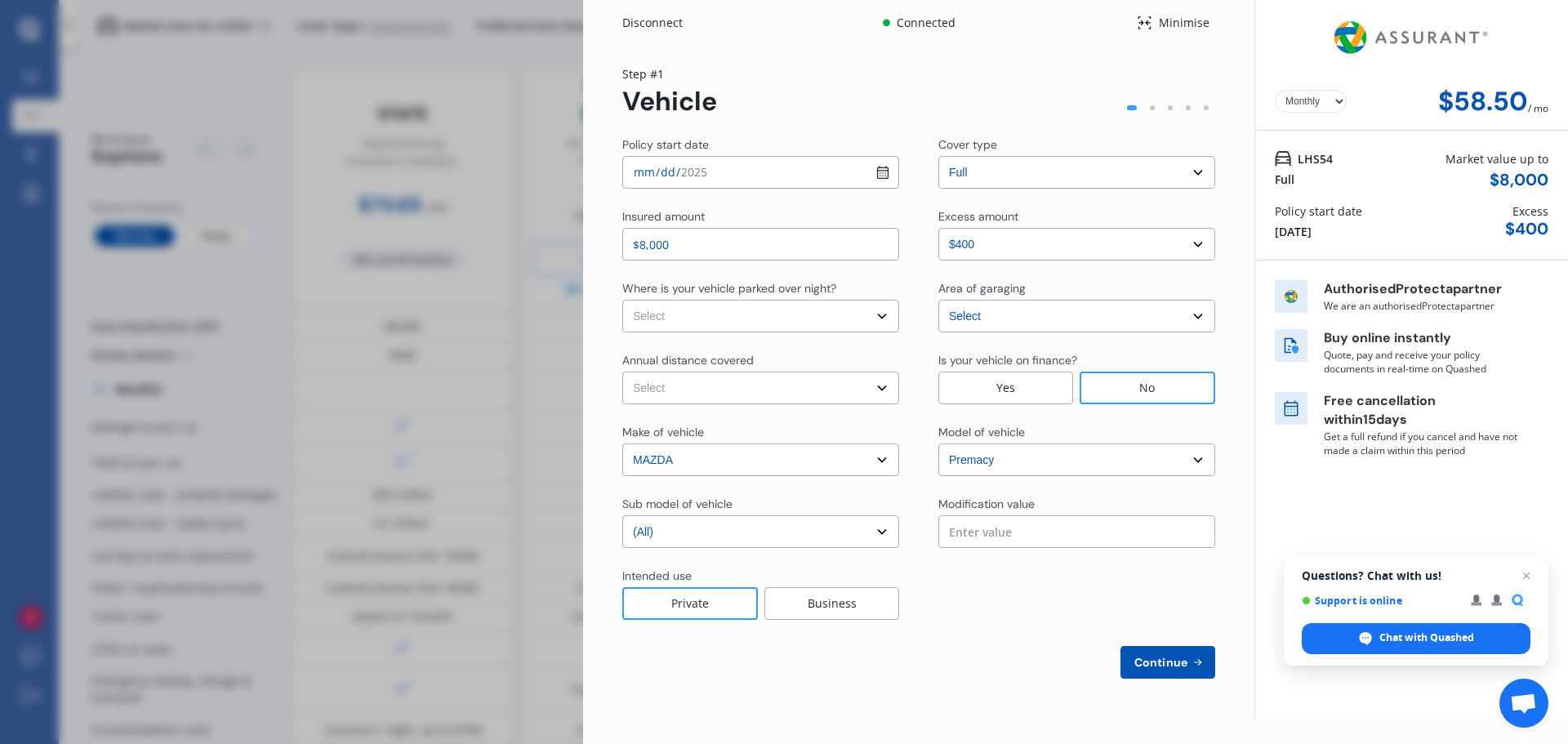
click at [749, 390] on select "Select Low (less than 15,000km per year) Average (15,000-30,000km per year) Hig…" at bounding box center [761, 388] width 277 height 33
select select "20000"
click at [622, 372] on select "Select Low (less than 15,000km per year) Average (15,000-30,000km per year) Hig…" at bounding box center [761, 388] width 277 height 33
click at [871, 315] on select "Select In a garage On own property On street or road" at bounding box center [761, 316] width 277 height 33
select select "On own property"
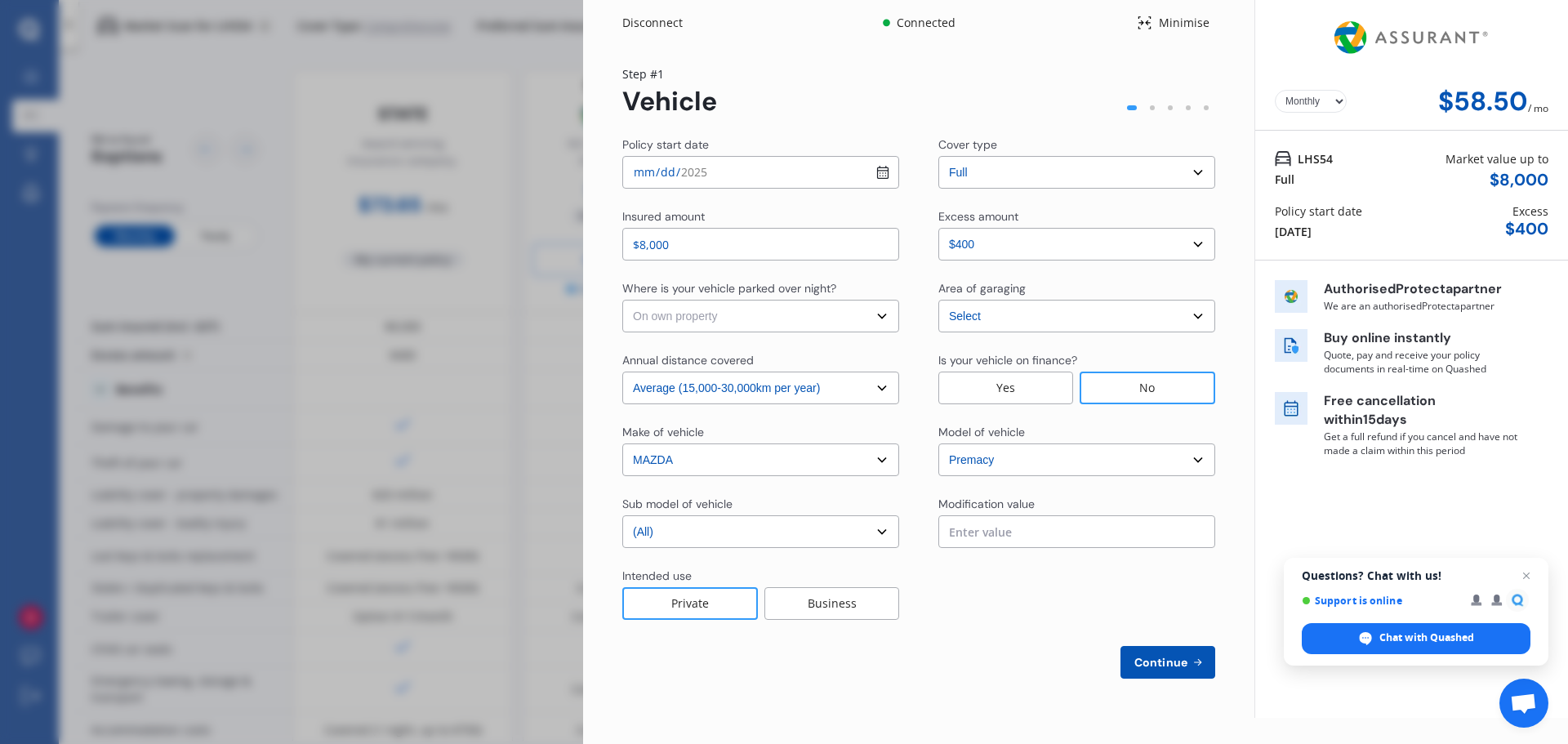
click at [622, 300] on select "Select In a garage On own property On street or road" at bounding box center [761, 316] width 277 height 33
click at [1150, 667] on span "Continue" at bounding box center [1161, 662] width 60 height 13
select select "Miss"
select select "13"
select select "11"
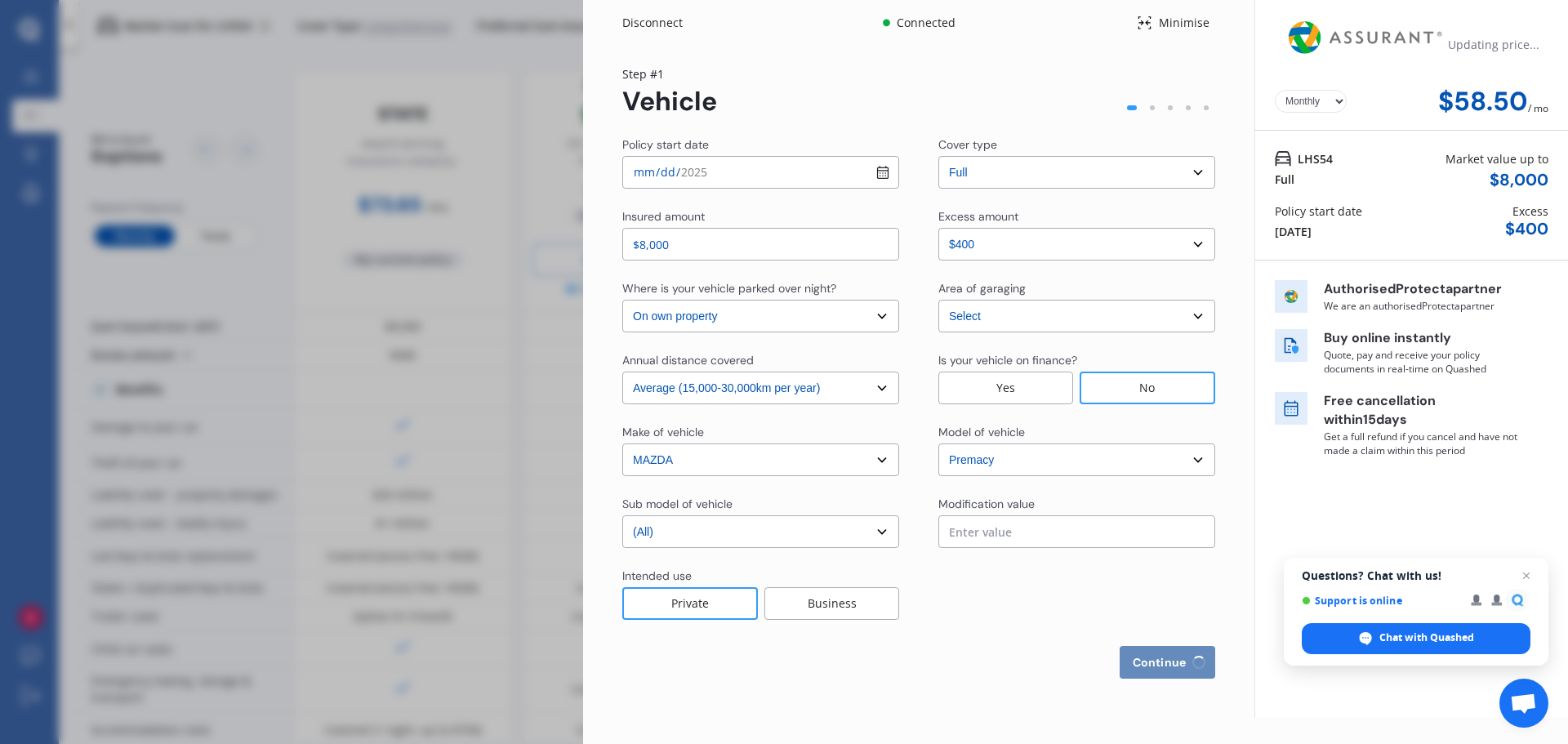
select select "1983"
select select "full"
select select "more than 4 years"
select select "New Zealand"
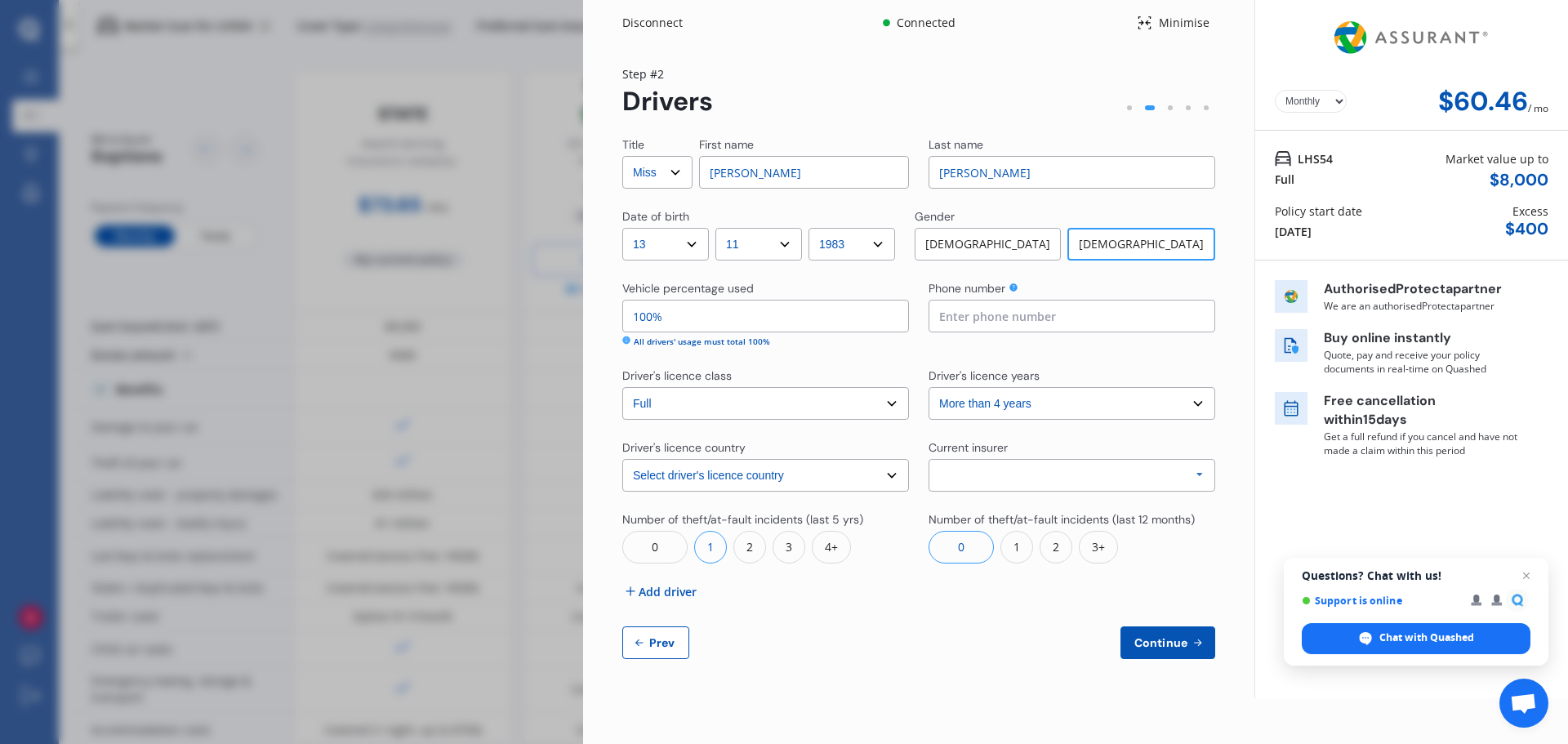
click at [1165, 643] on span "Continue" at bounding box center [1161, 643] width 60 height 13
click at [1004, 477] on div "Allianz AAI AMI IAG - NZI/State Lumley Vero Unknown Other Insurer None Protecta…" at bounding box center [1072, 476] width 286 height 33
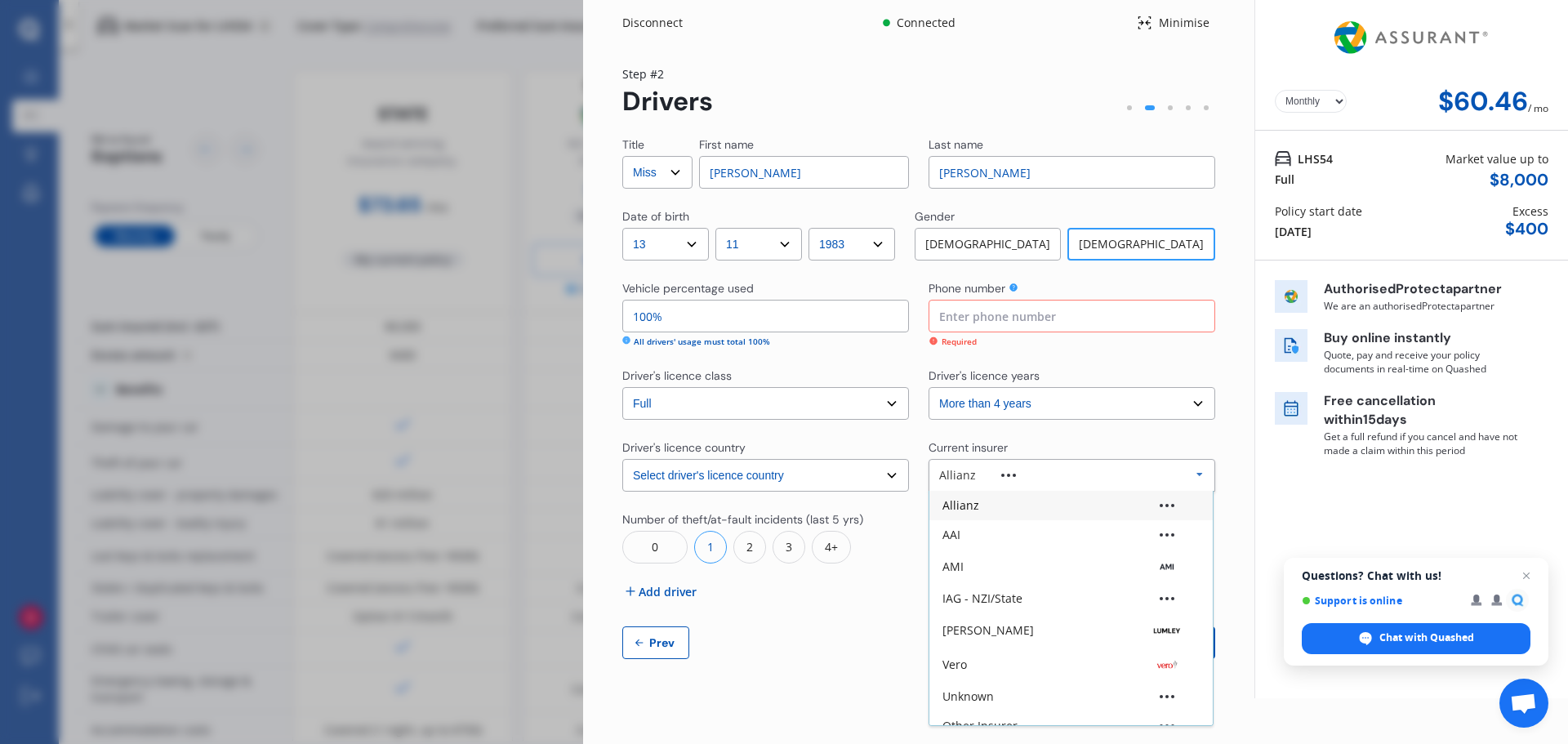
click at [1019, 312] on input at bounding box center [1072, 316] width 286 height 33
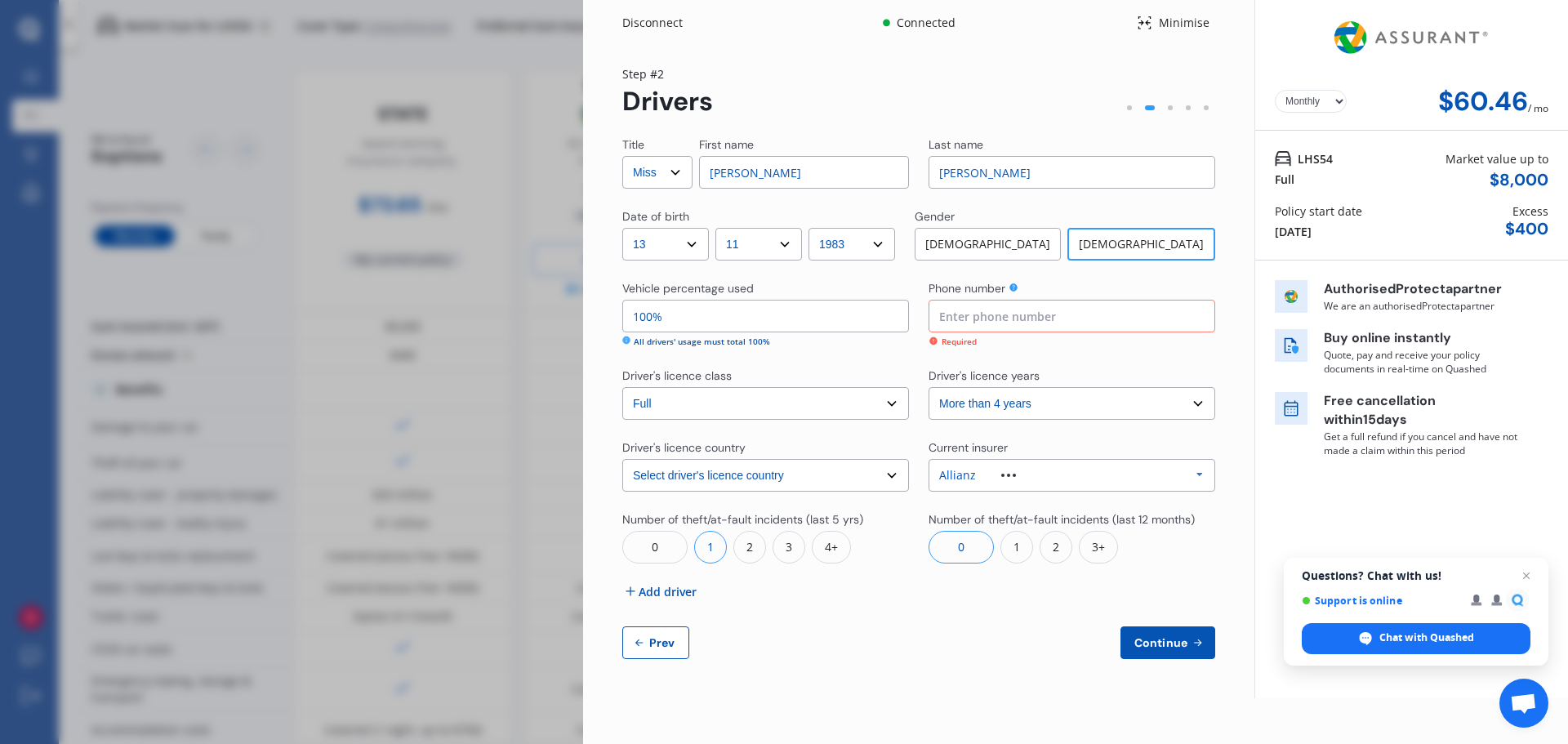
click at [1418, 34] on img at bounding box center [1411, 37] width 164 height 63
click at [640, 20] on div "Disconnect" at bounding box center [661, 23] width 79 height 16
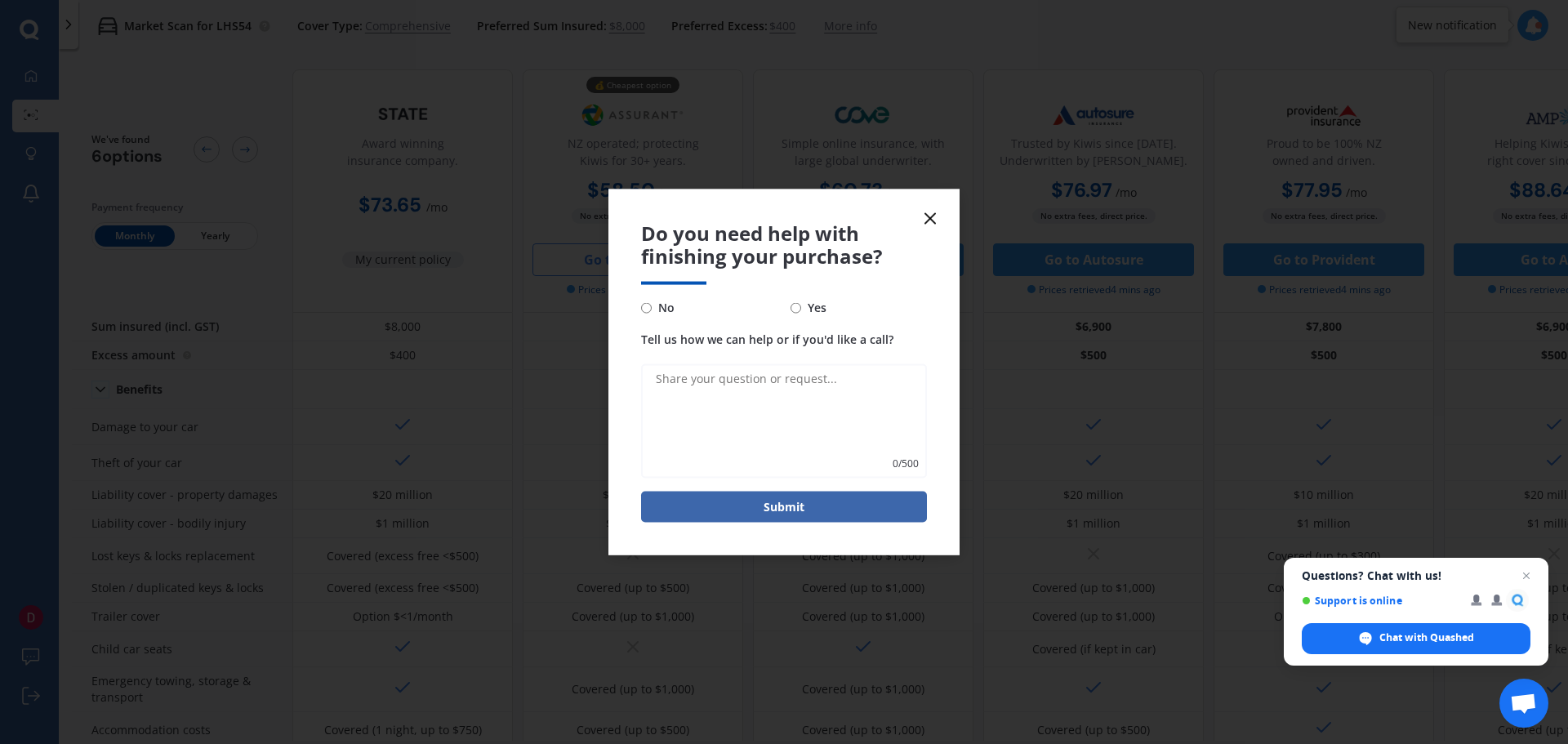
click at [646, 307] on input "No" at bounding box center [647, 308] width 11 height 11
radio input "true"
click at [937, 212] on icon at bounding box center [930, 218] width 20 height 20
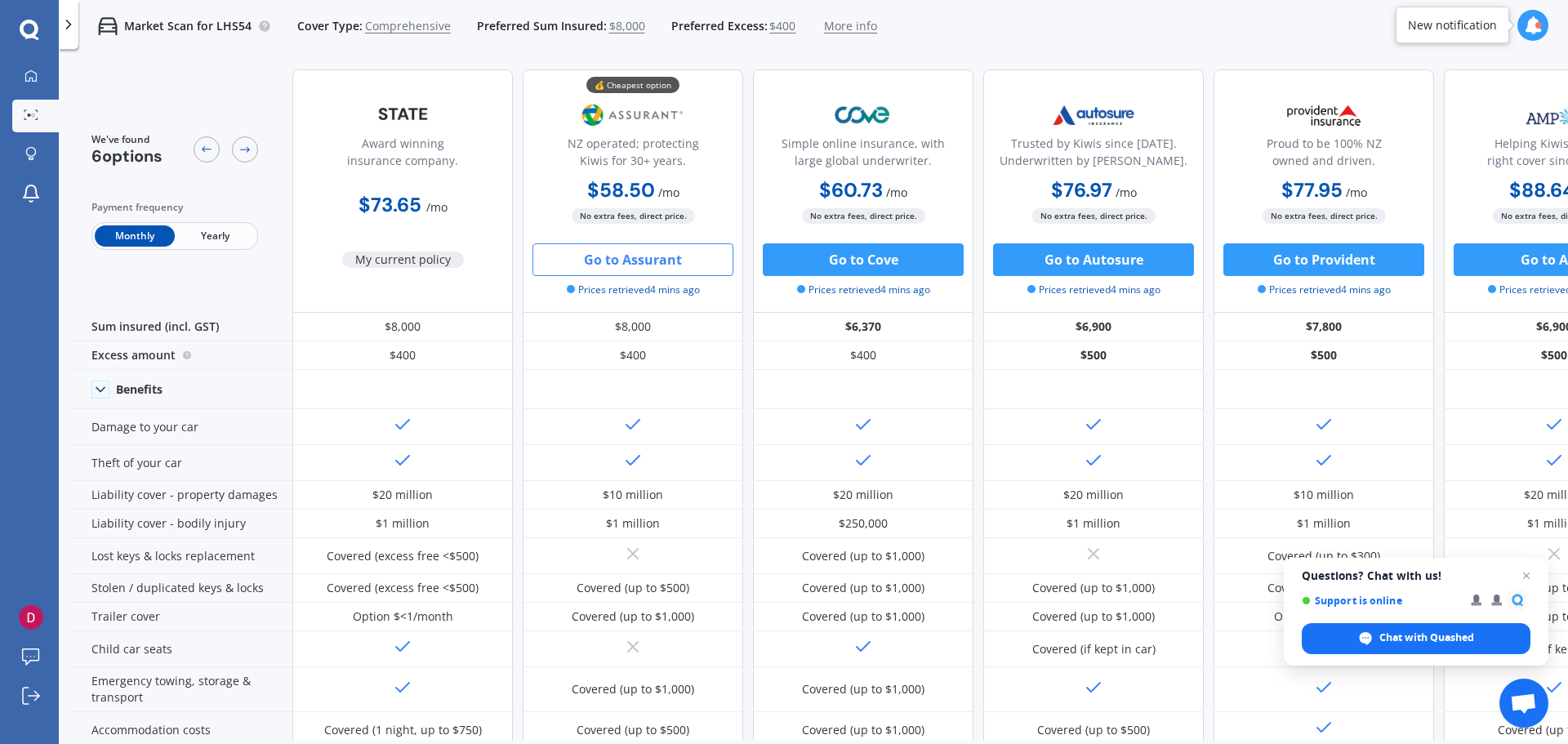
click at [62, 24] on icon at bounding box center [69, 24] width 16 height 16
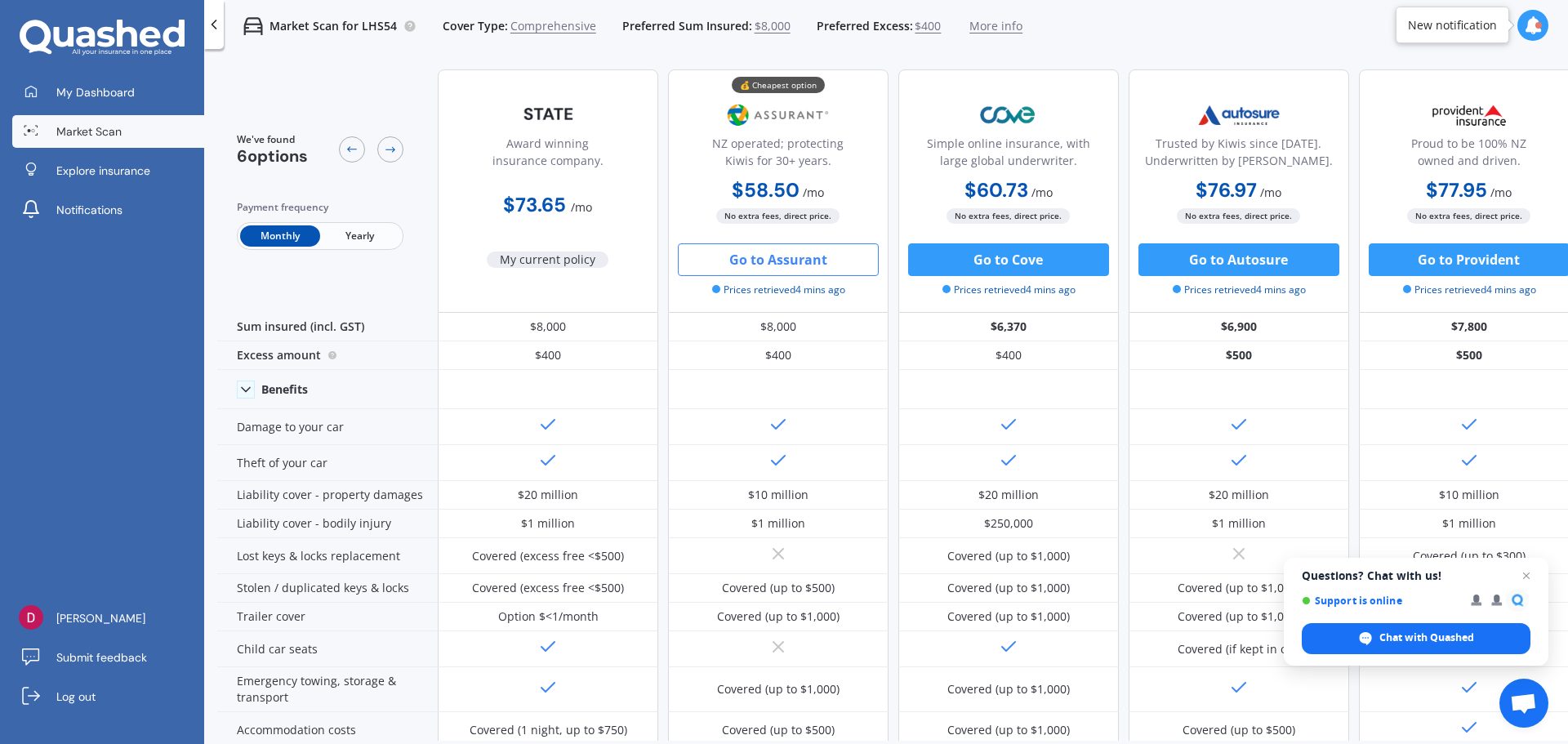
click at [100, 137] on span "Market Scan" at bounding box center [89, 131] width 65 height 16
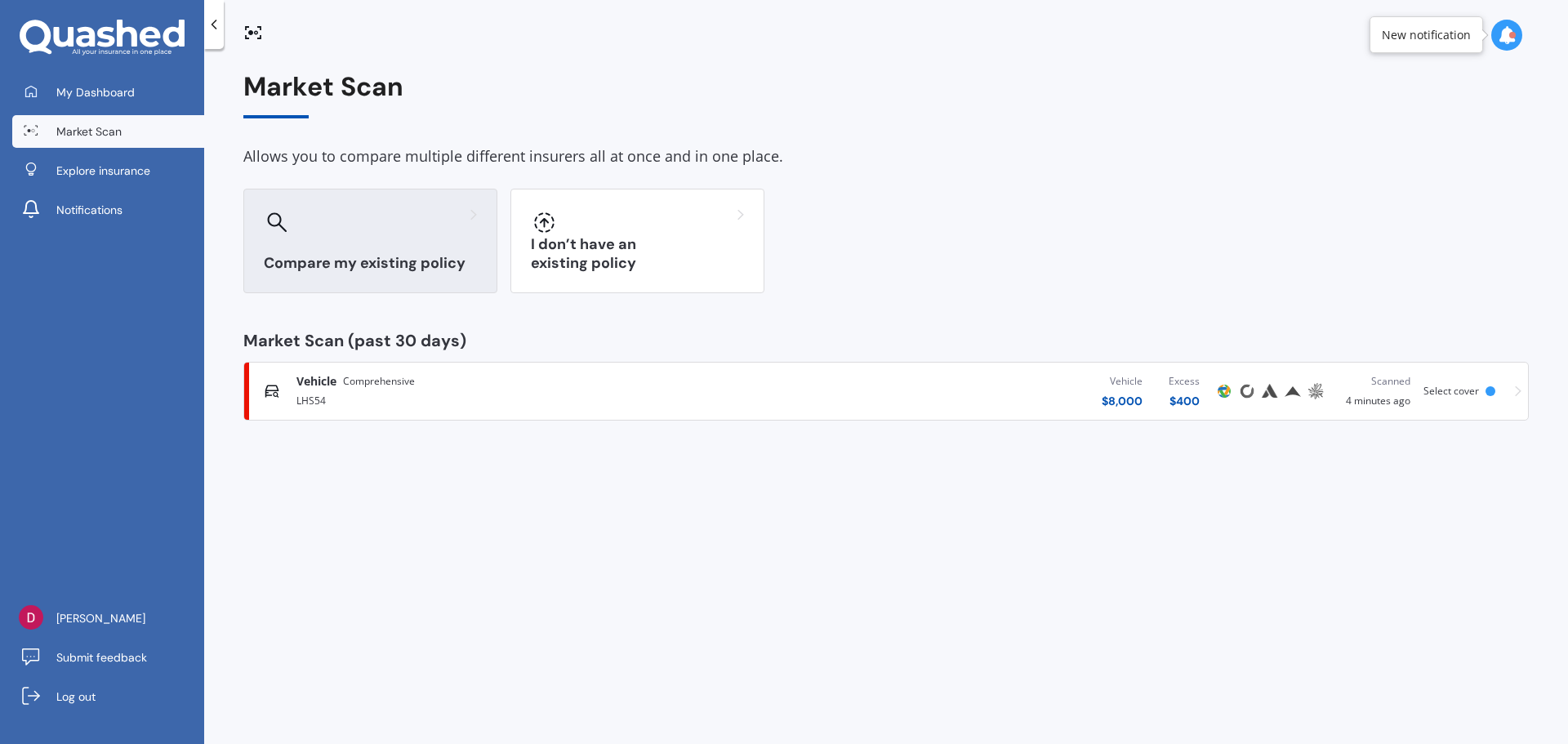
click at [409, 255] on h3 "Compare my existing policy" at bounding box center [370, 263] width 213 height 19
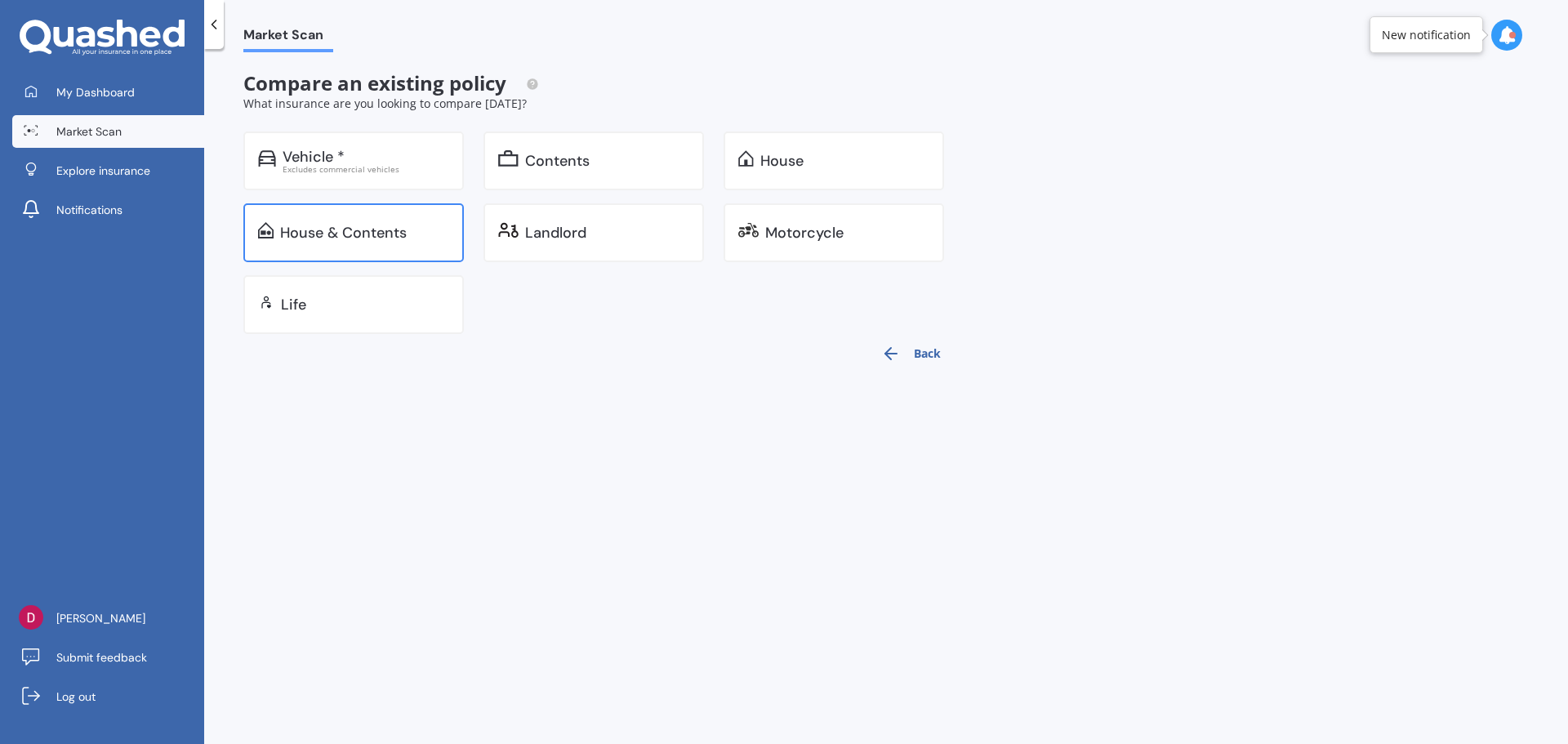
click at [374, 227] on div "House & Contents" at bounding box center [343, 233] width 127 height 16
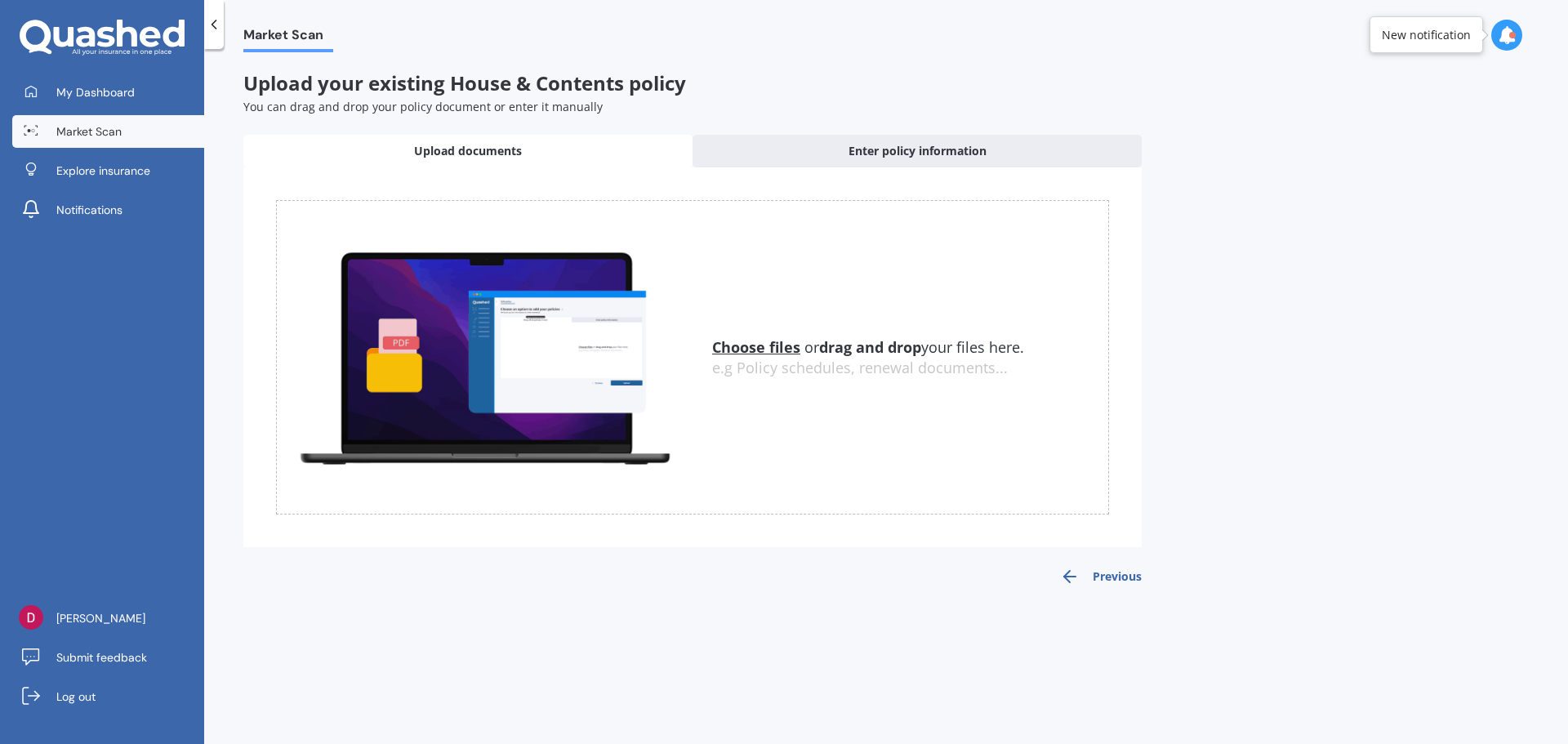
click at [211, 29] on icon at bounding box center [214, 24] width 16 height 16
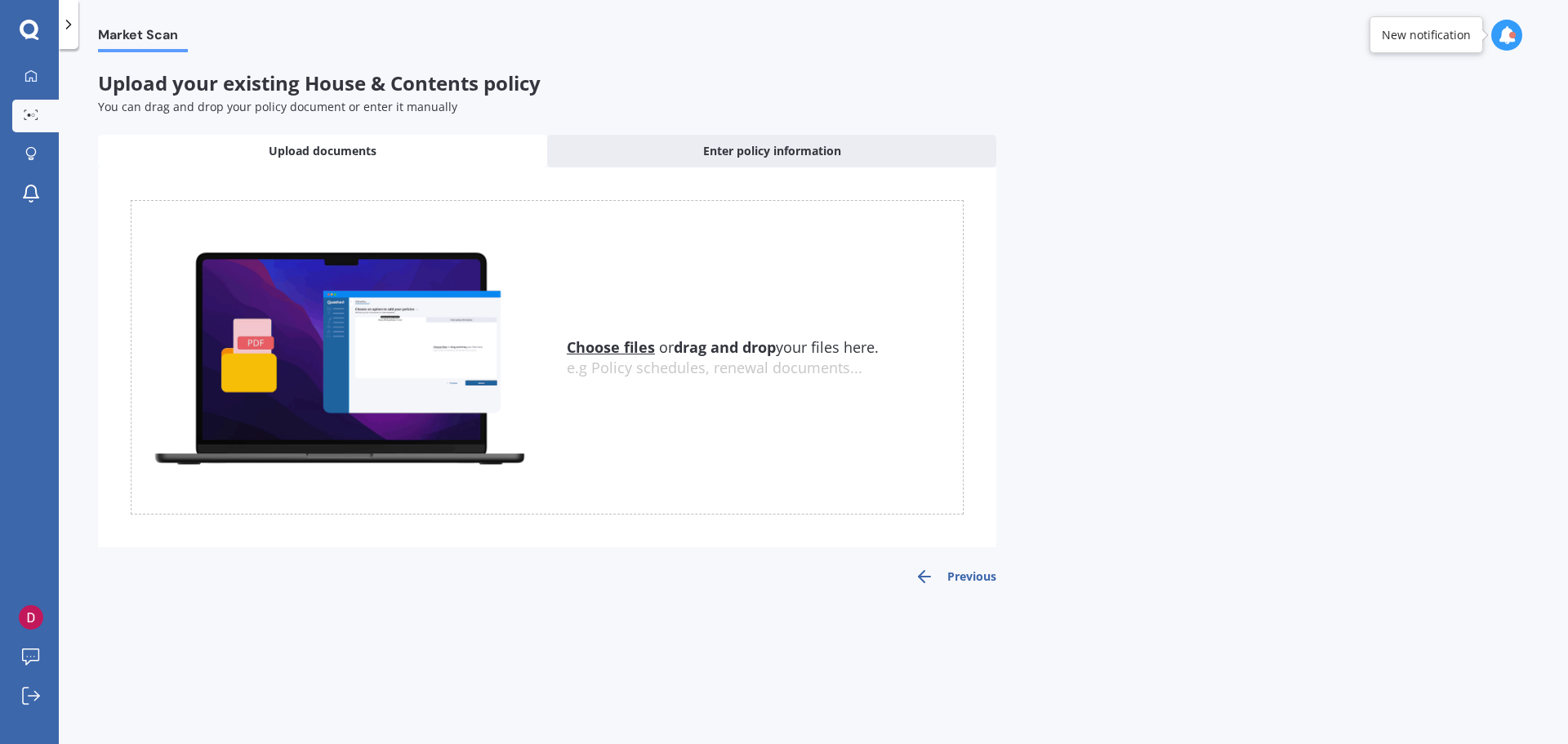
click at [141, 42] on span "Market Scan" at bounding box center [142, 38] width 90 height 22
click at [35, 111] on icon at bounding box center [31, 115] width 14 height 11
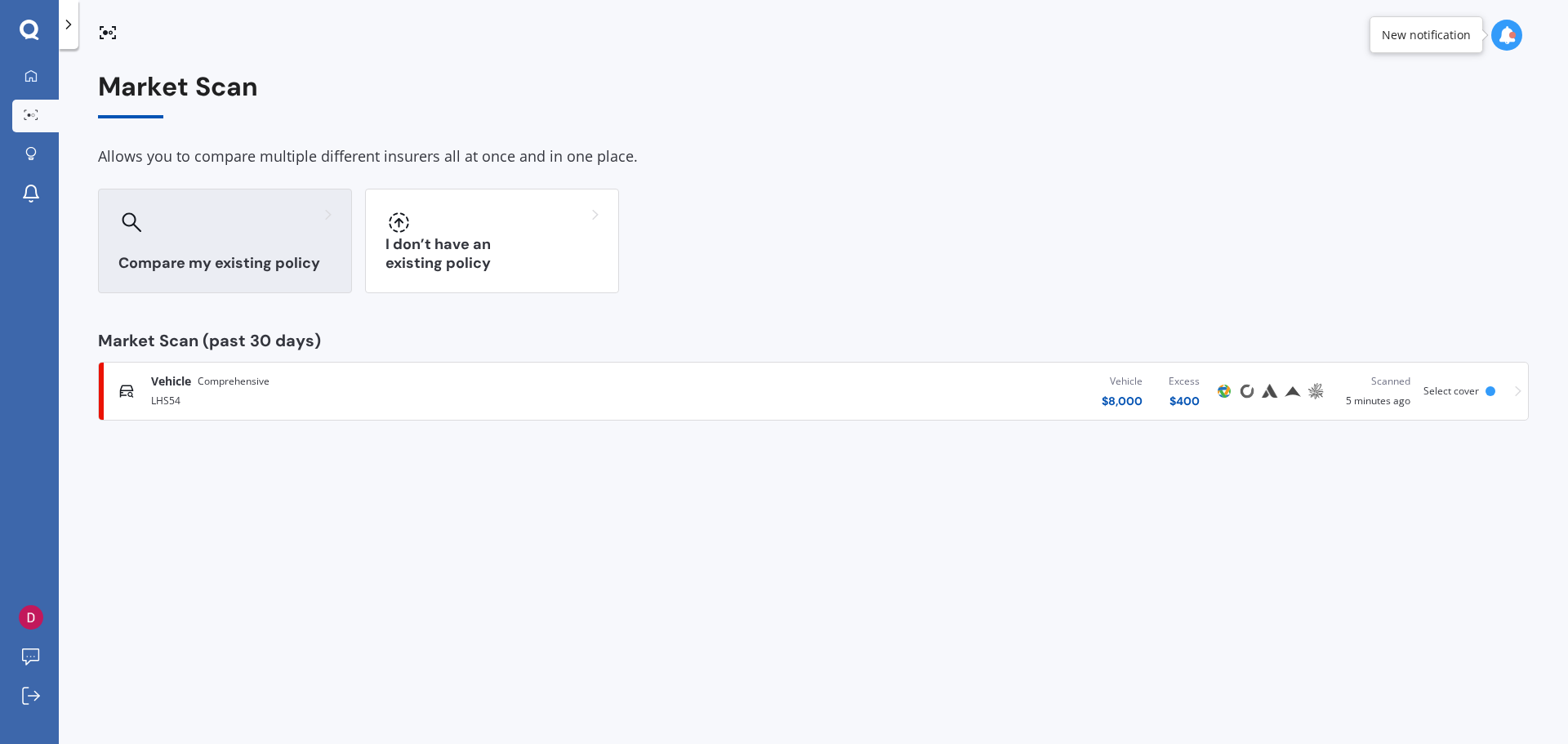
click at [243, 245] on div "Compare my existing policy" at bounding box center [225, 240] width 254 height 104
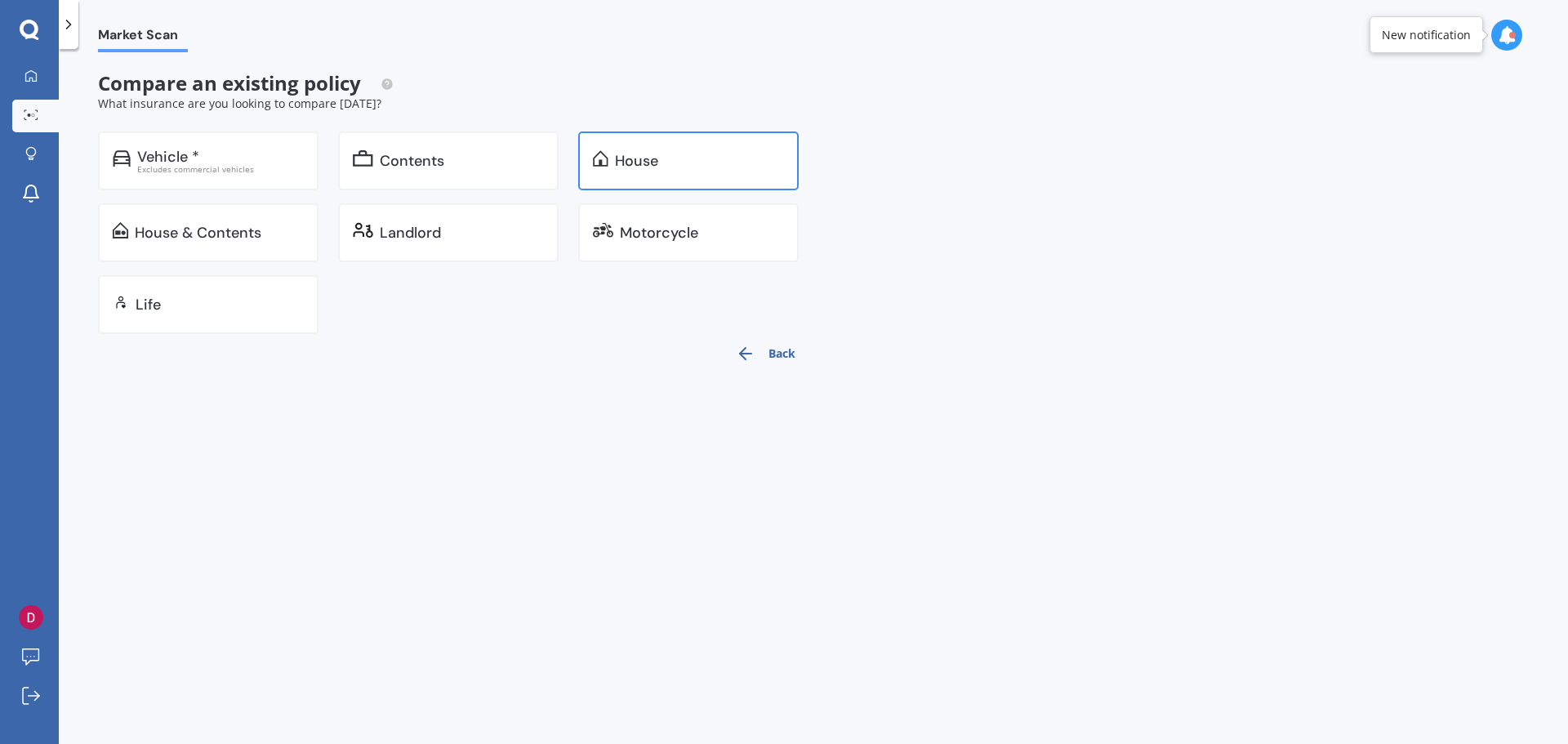
click at [626, 159] on div "House" at bounding box center [637, 161] width 43 height 16
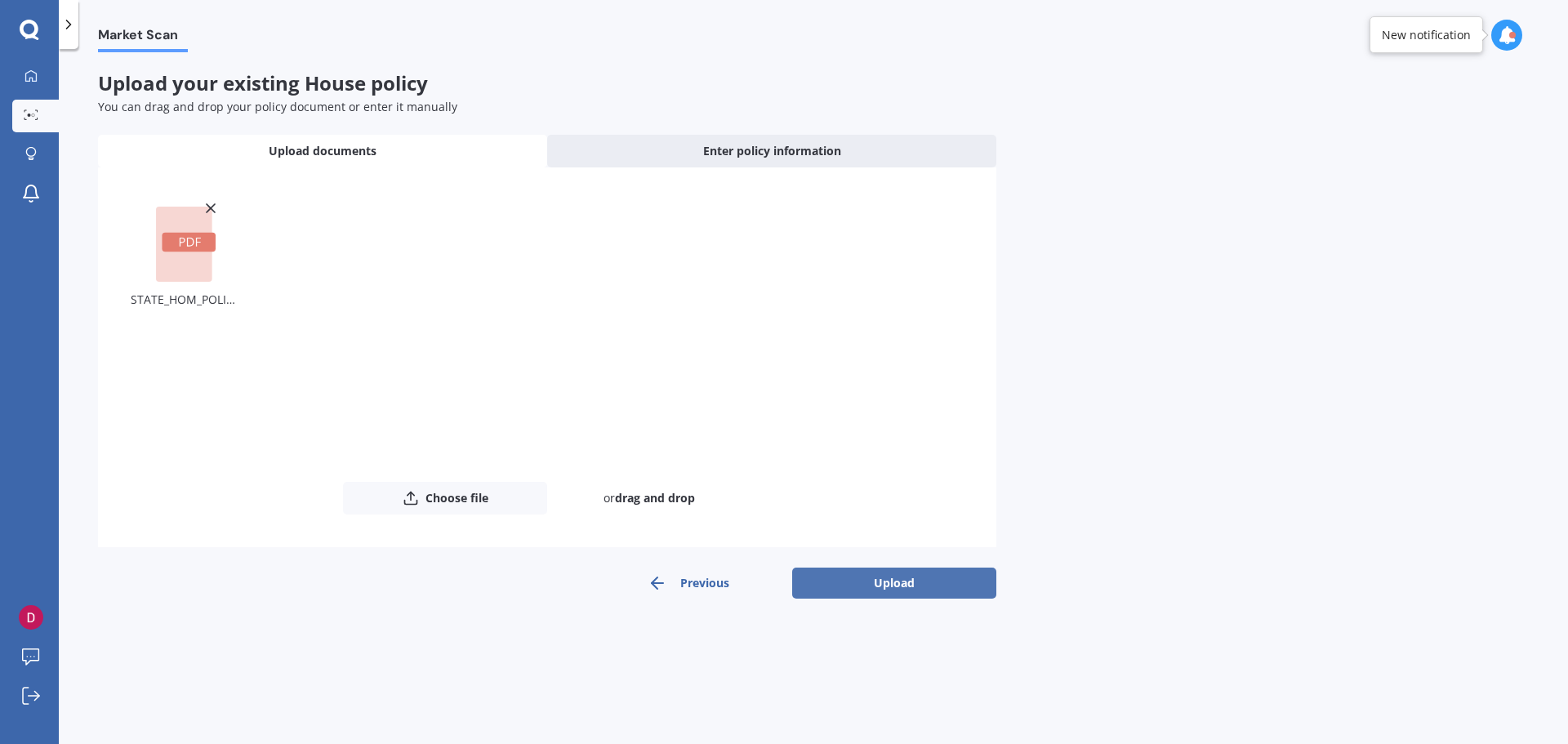
click at [908, 586] on button "Upload" at bounding box center [893, 584] width 204 height 31
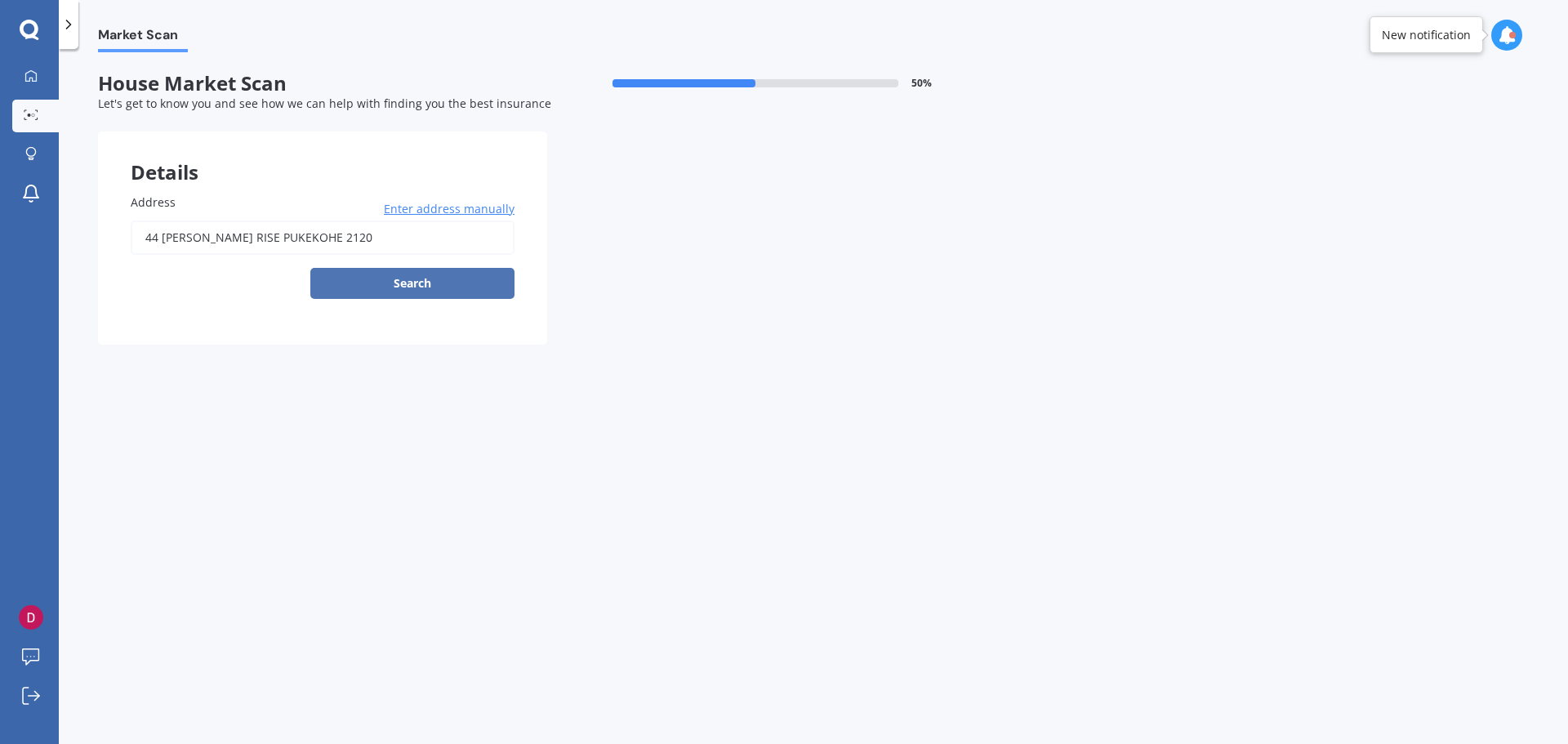
click at [425, 285] on button "Search" at bounding box center [412, 284] width 204 height 31
type input "44 Margarita Rise, Pukekohe 2120"
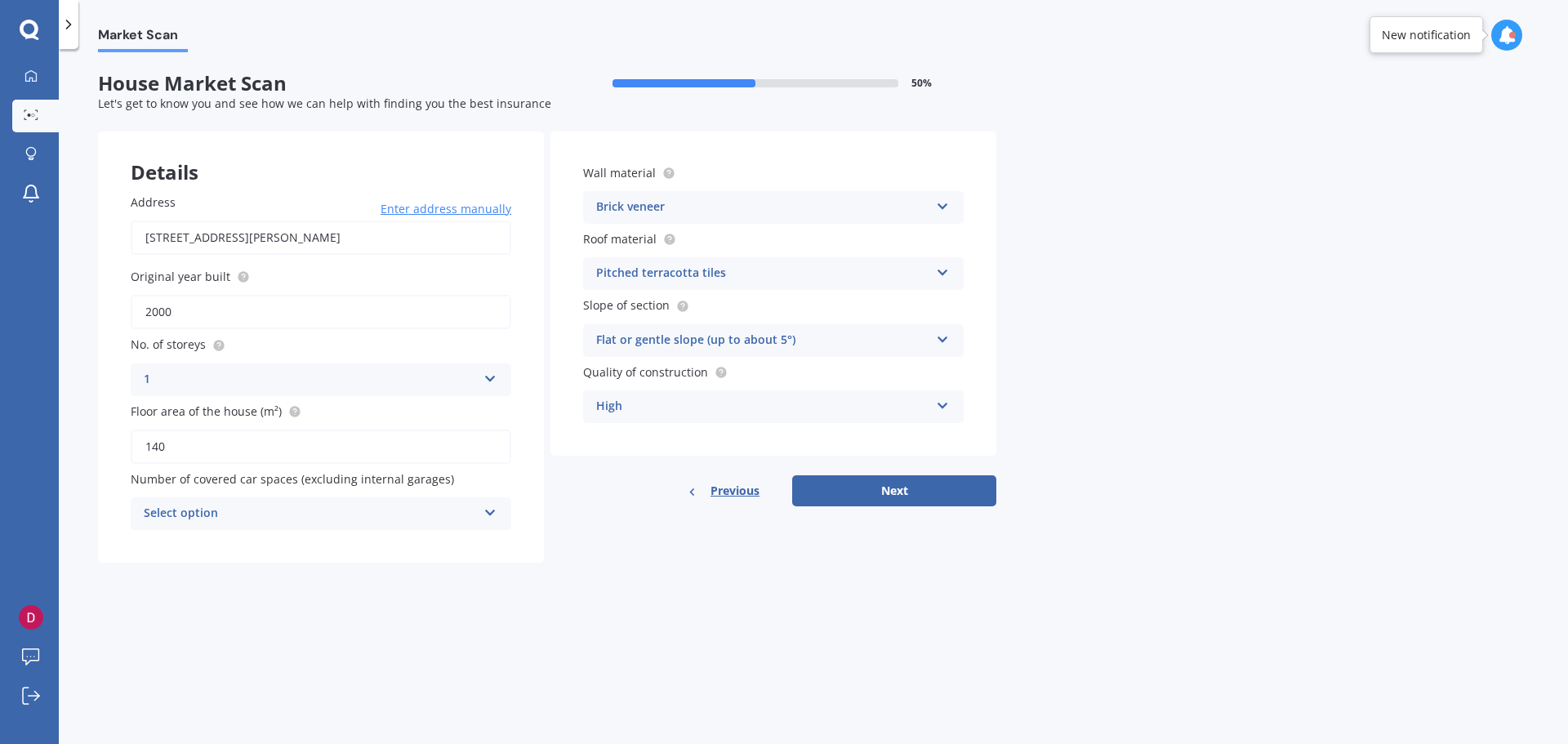
click at [318, 510] on div "Select option" at bounding box center [311, 514] width 333 height 20
click at [211, 510] on div "0" at bounding box center [311, 514] width 333 height 20
click at [588, 612] on div "Market Scan House Market Scan 50 % Let's get to know you and see how we can hel…" at bounding box center [813, 400] width 1509 height 695
click at [489, 511] on icon at bounding box center [489, 510] width 14 height 12
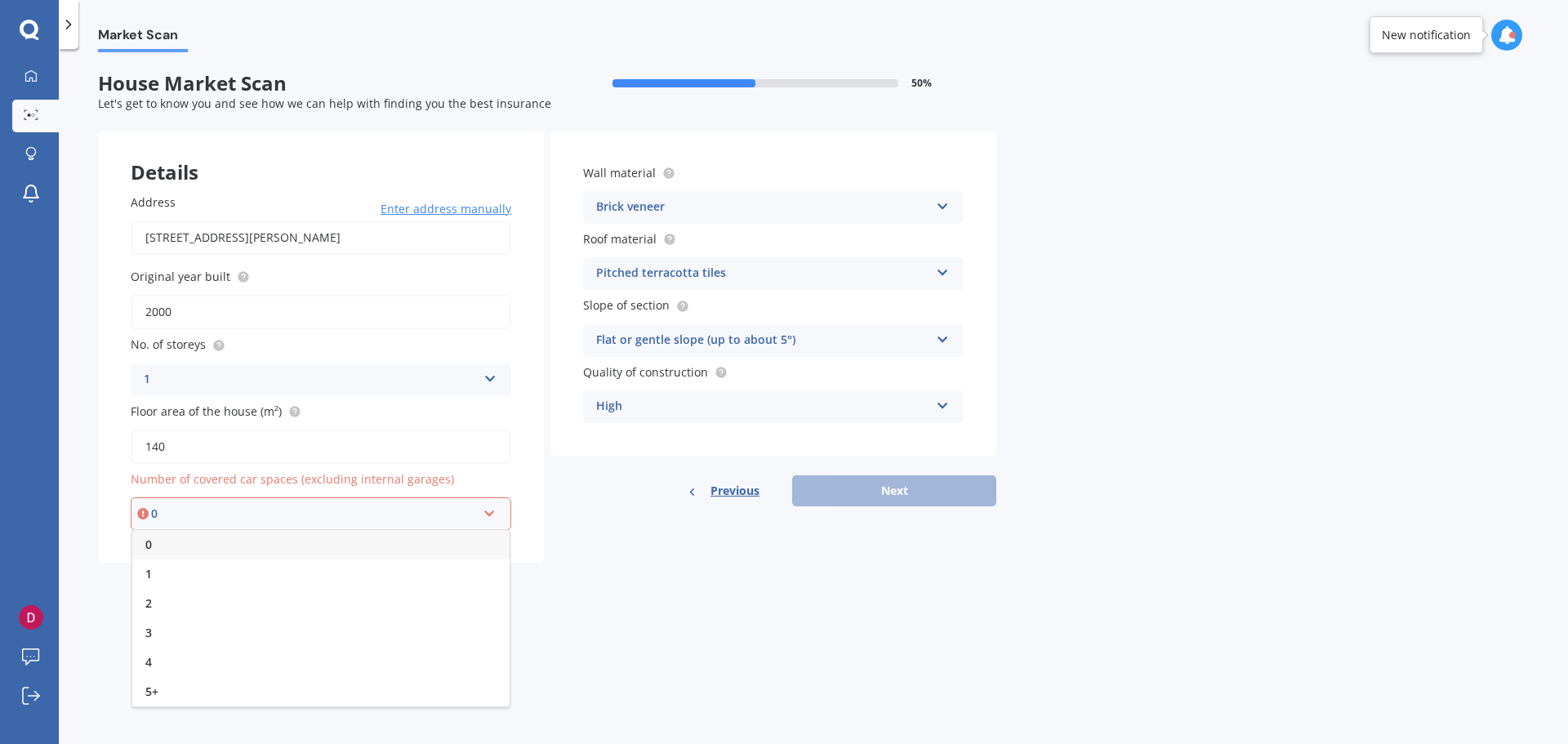
click at [168, 546] on div "0" at bounding box center [321, 545] width 377 height 29
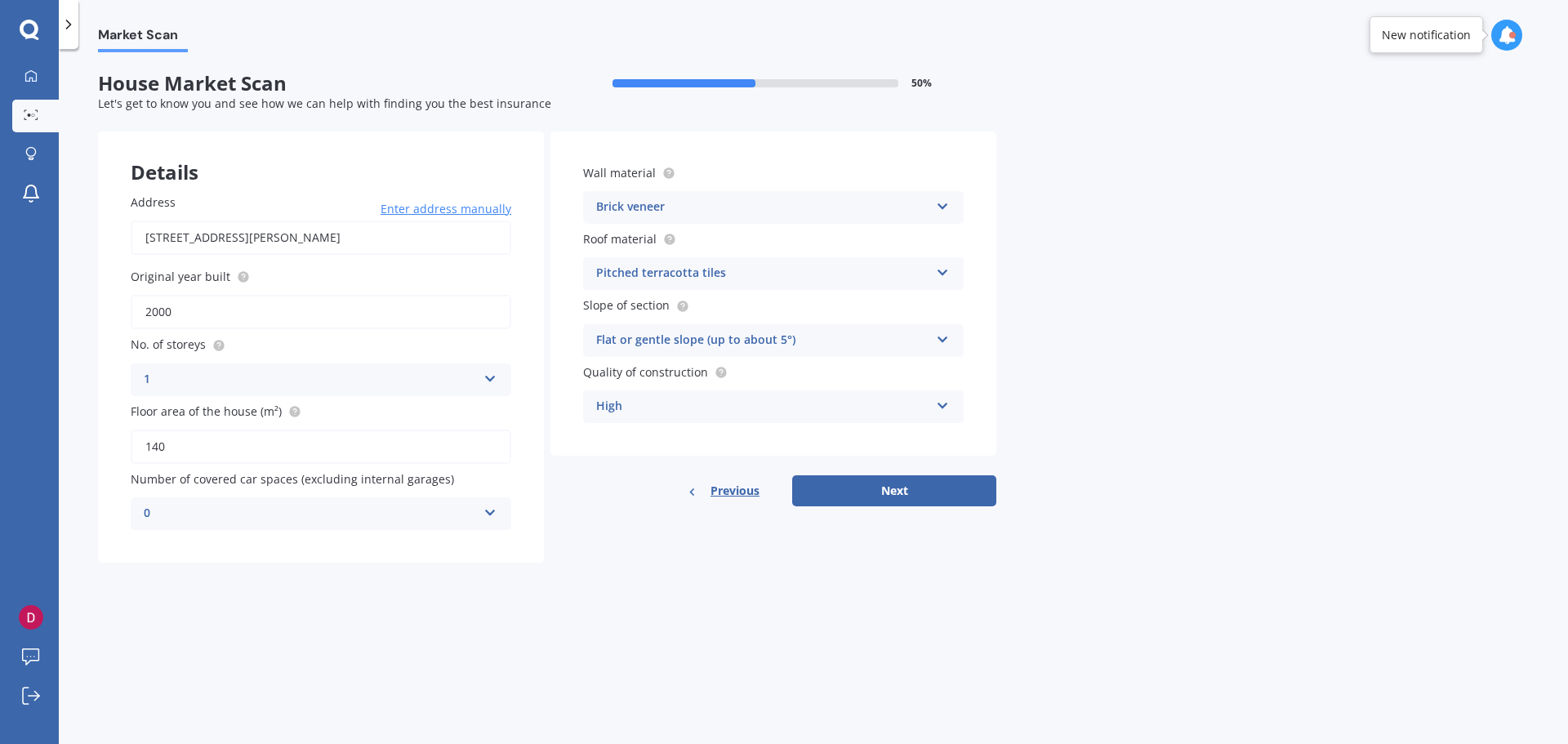
click at [945, 197] on div "Brick veneer Artificial weatherboard/plank cladding Blockwork Brick veneer Doub…" at bounding box center [774, 208] width 380 height 33
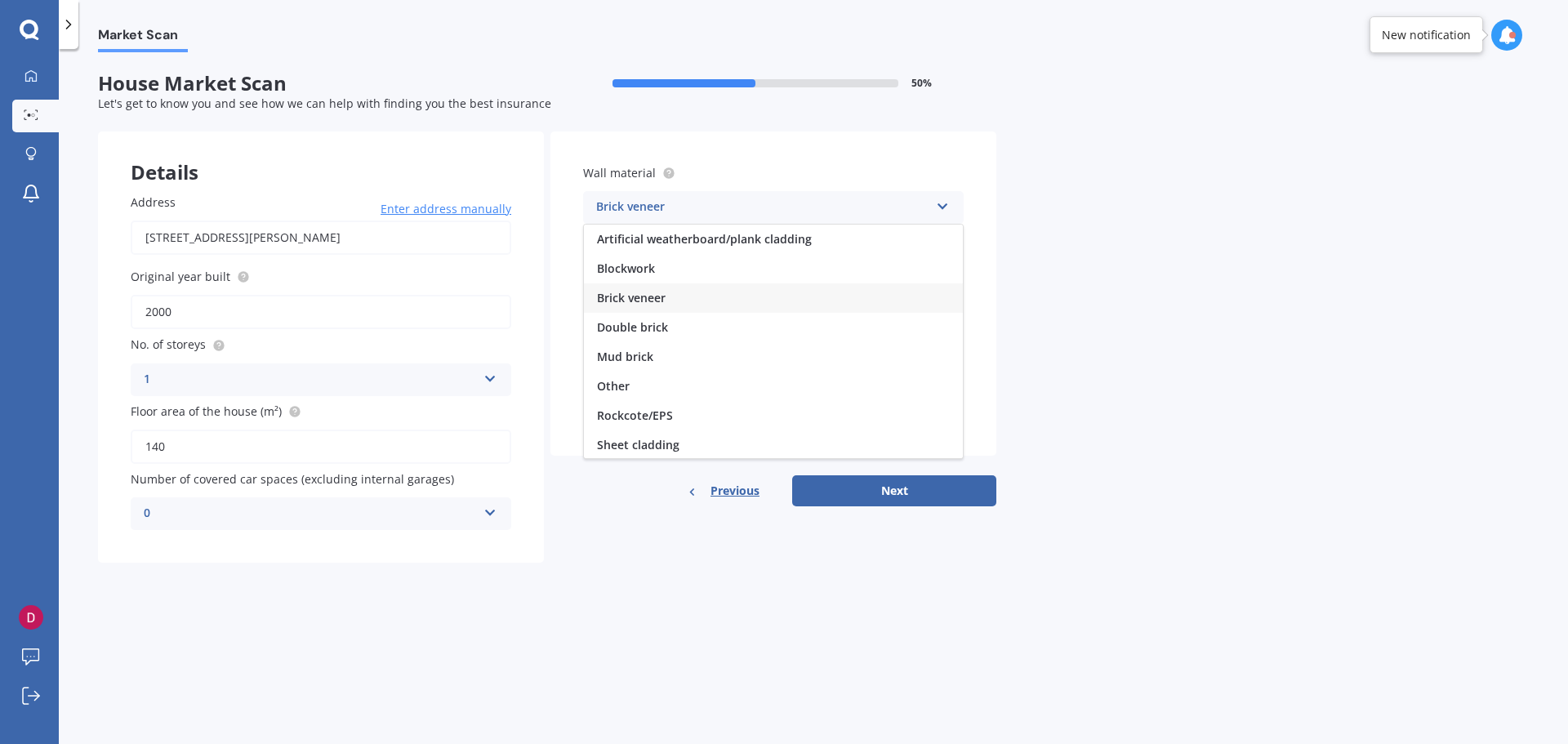
click at [945, 197] on div "Brick veneer Artificial weatherboard/plank cladding Blockwork Brick veneer Doub…" at bounding box center [774, 208] width 380 height 33
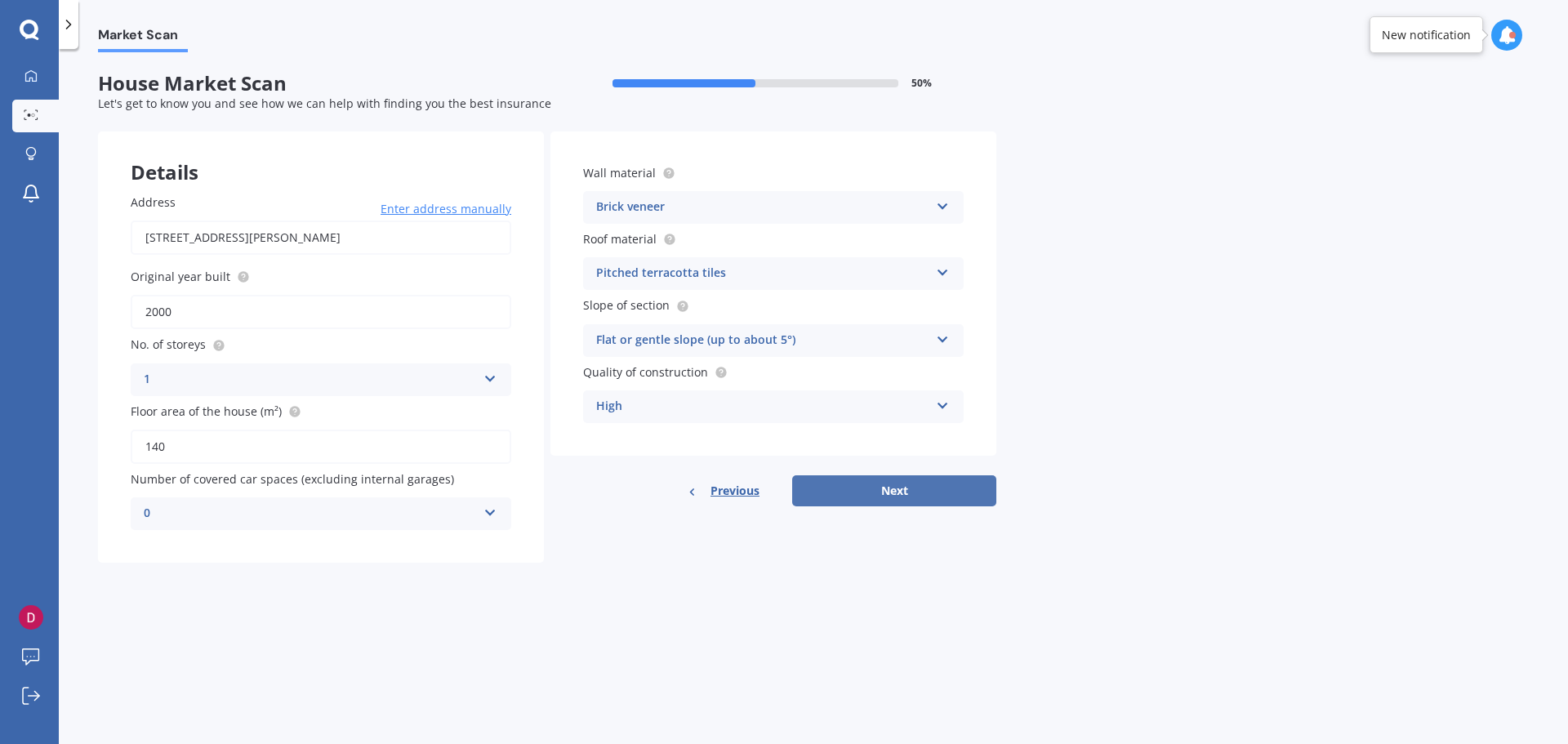
click at [892, 495] on button "Next" at bounding box center [893, 491] width 204 height 31
select select "13"
select select "11"
select select "1983"
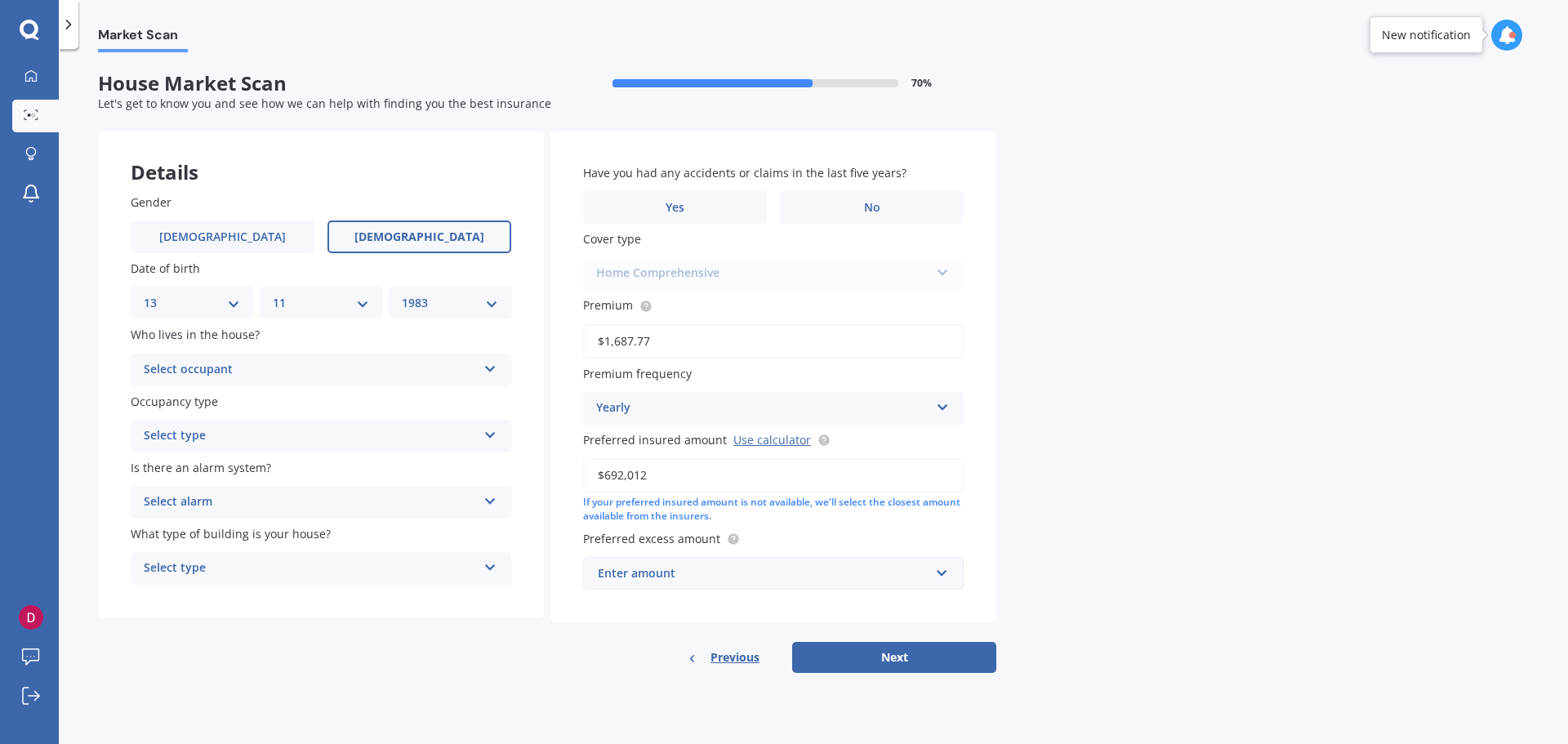
click at [415, 369] on div "Select occupant" at bounding box center [311, 371] width 333 height 20
click at [234, 406] on div "Owner" at bounding box center [321, 401] width 379 height 29
click at [205, 438] on div "Select type" at bounding box center [311, 437] width 333 height 20
click at [191, 467] on span "Permanent" at bounding box center [176, 468] width 63 height 15
click at [187, 498] on div "Select alarm" at bounding box center [311, 503] width 333 height 20
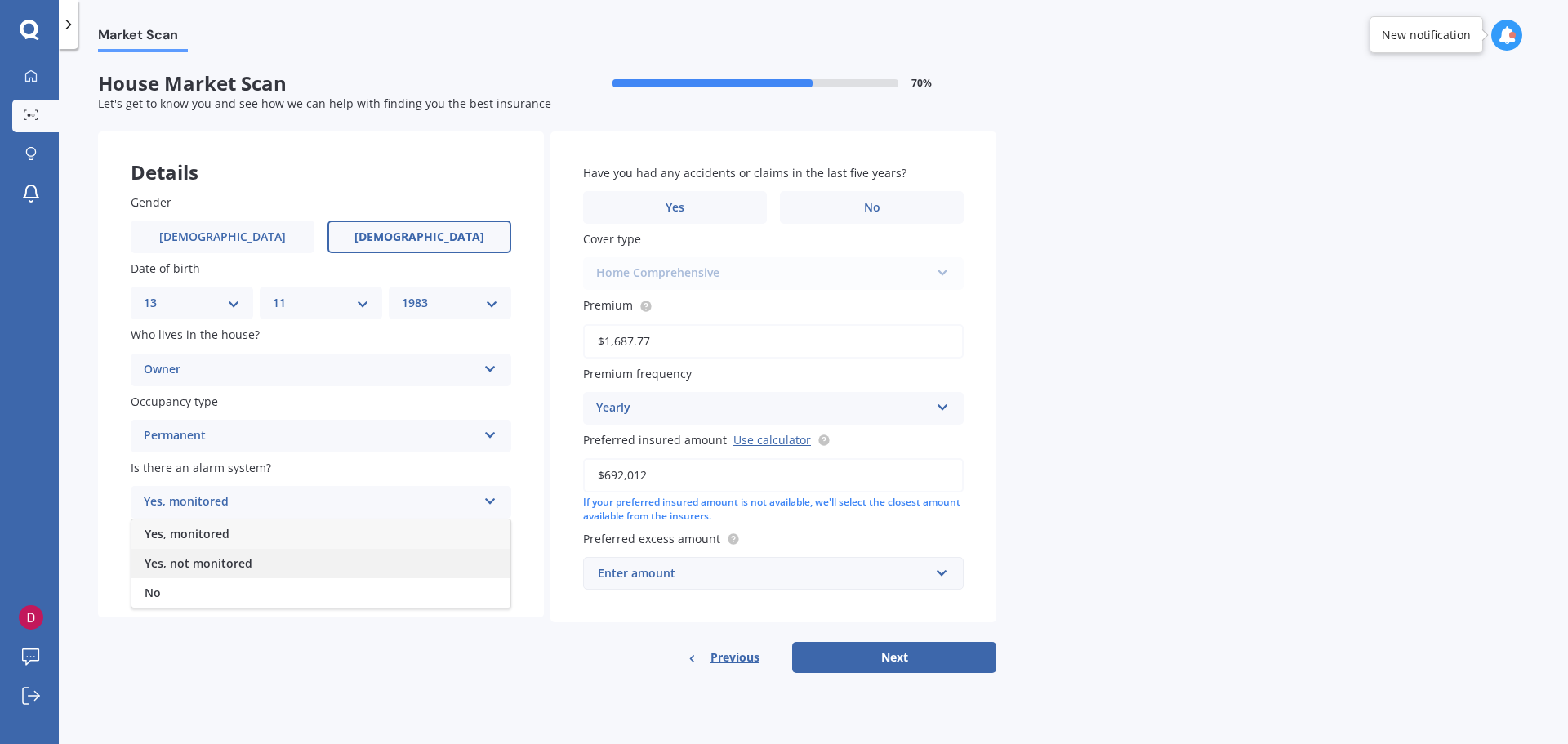
click at [176, 561] on span "Yes, not monitored" at bounding box center [198, 563] width 108 height 15
click at [179, 568] on div "Select type" at bounding box center [311, 569] width 333 height 20
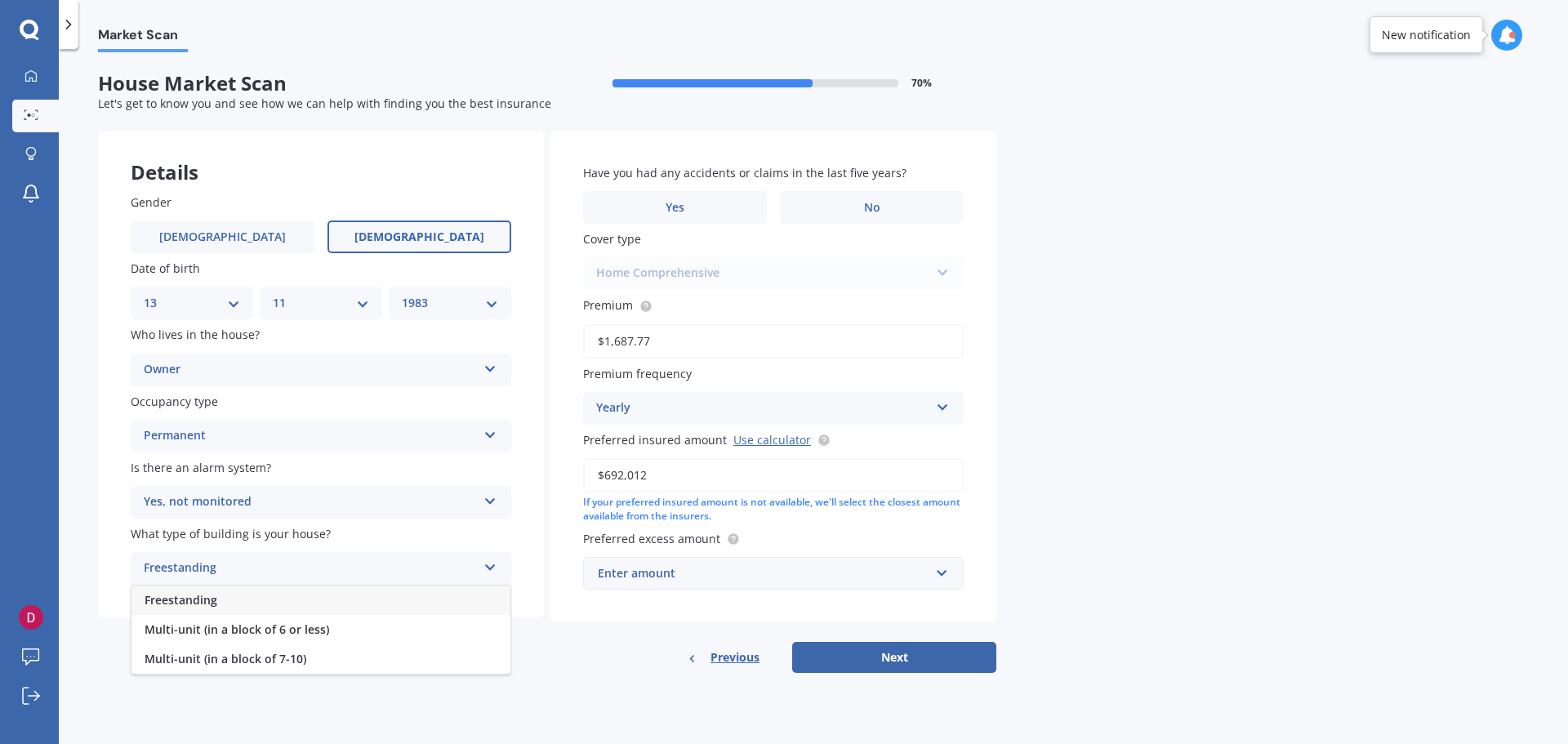
click at [188, 601] on span "Freestanding" at bounding box center [181, 600] width 72 height 15
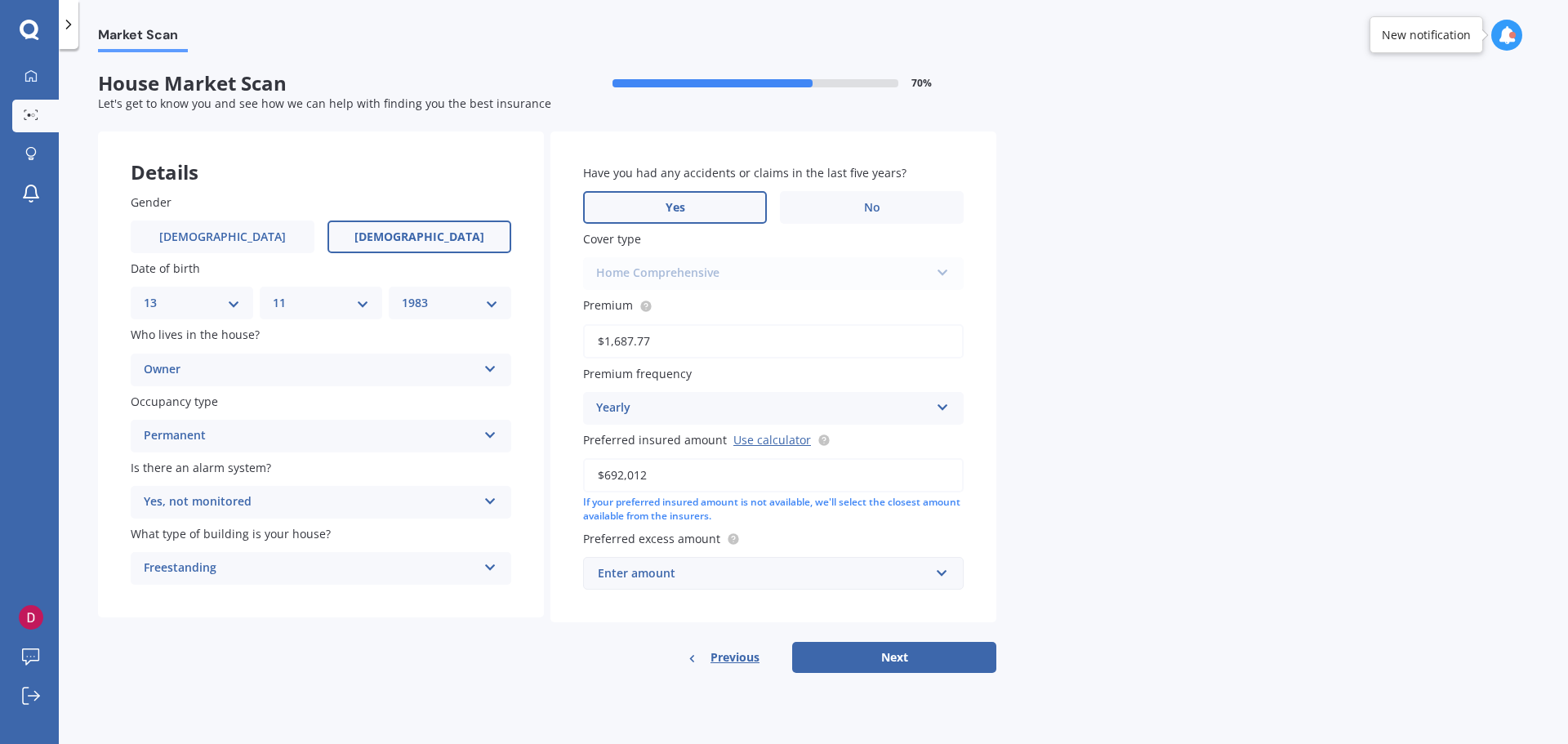
click at [650, 208] on label "Yes" at bounding box center [675, 208] width 184 height 33
click at [0, 0] on input "Yes" at bounding box center [0, 0] width 0 height 0
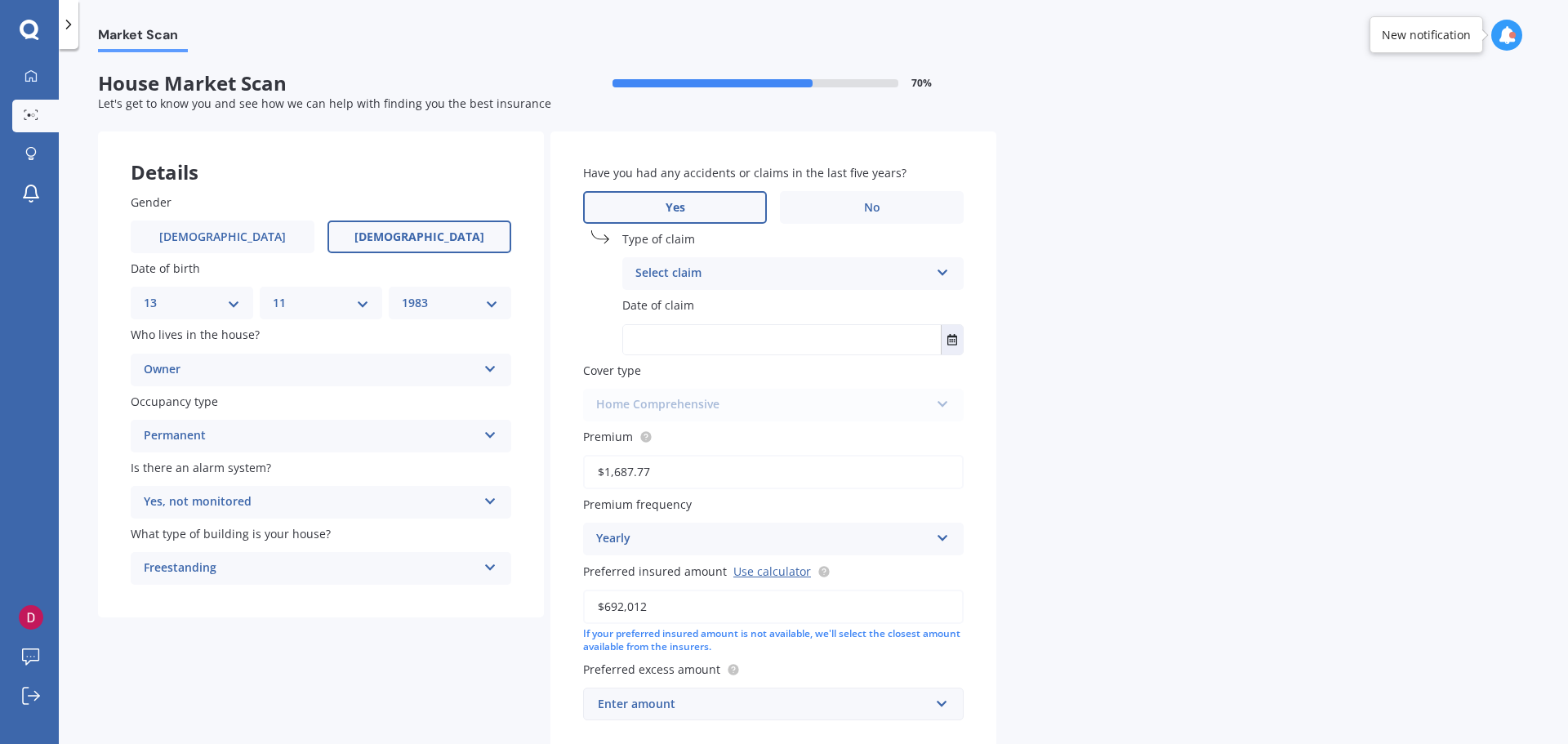
click at [725, 265] on div "Select claim" at bounding box center [782, 274] width 294 height 20
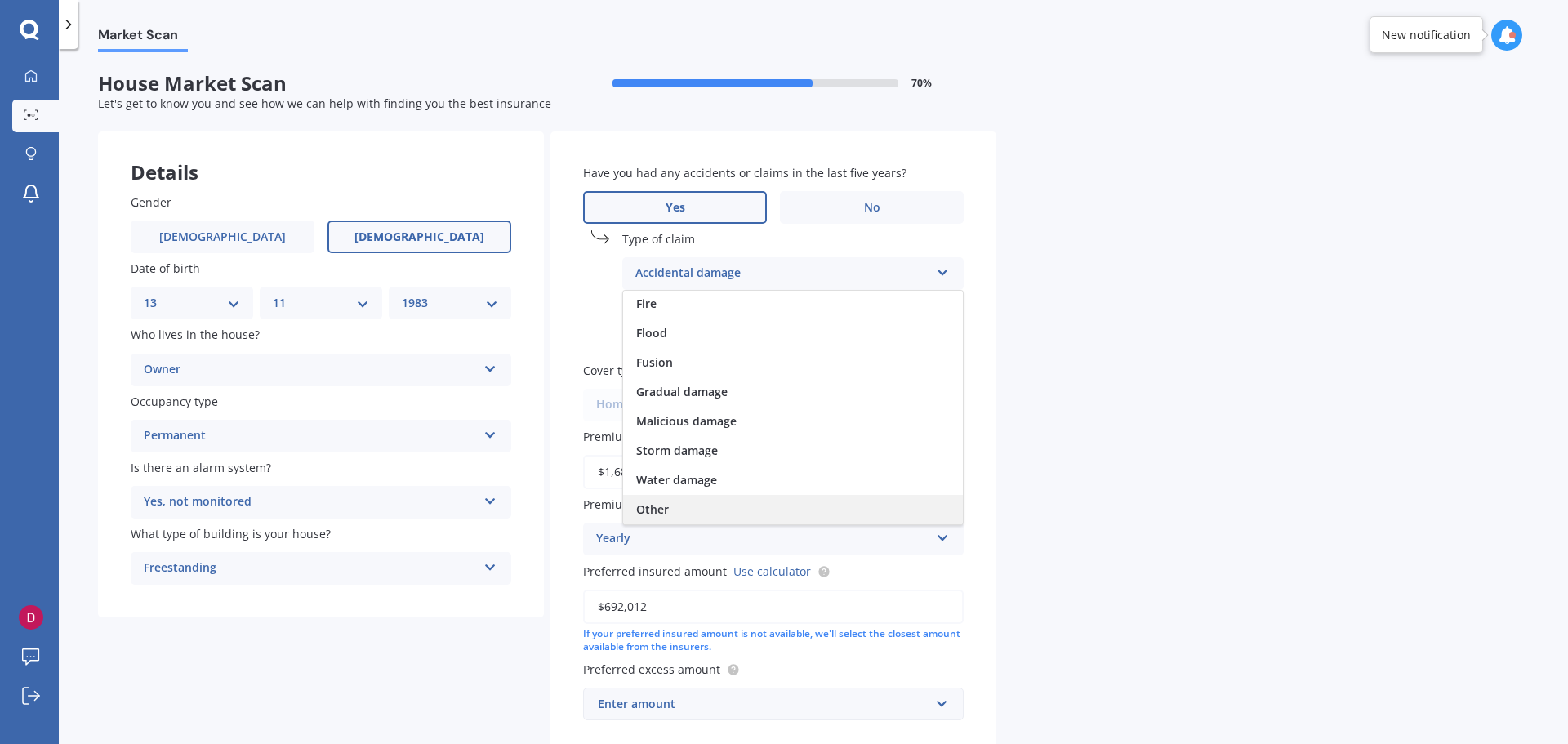
scroll to position [82, 0]
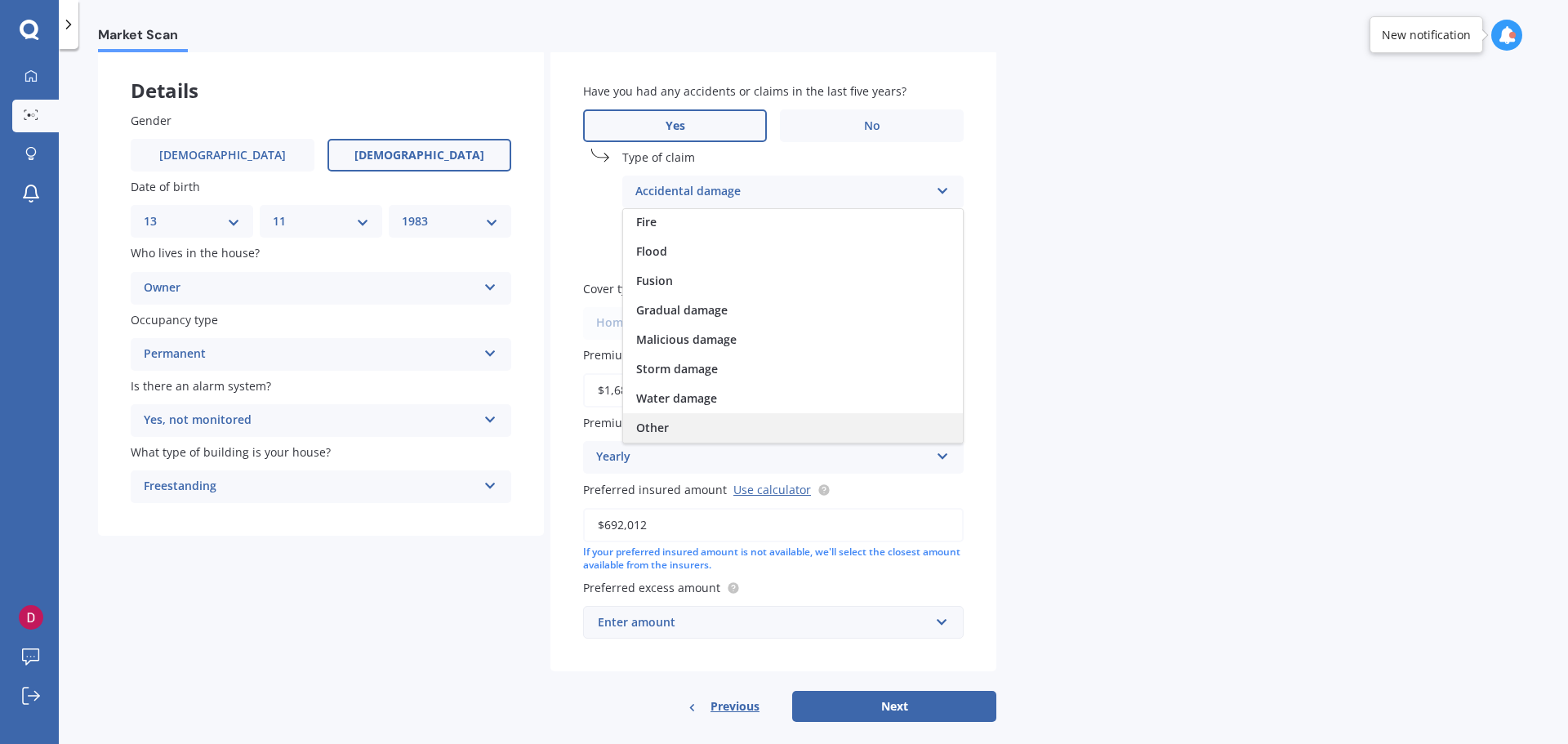
click at [690, 438] on div "Other" at bounding box center [793, 428] width 340 height 29
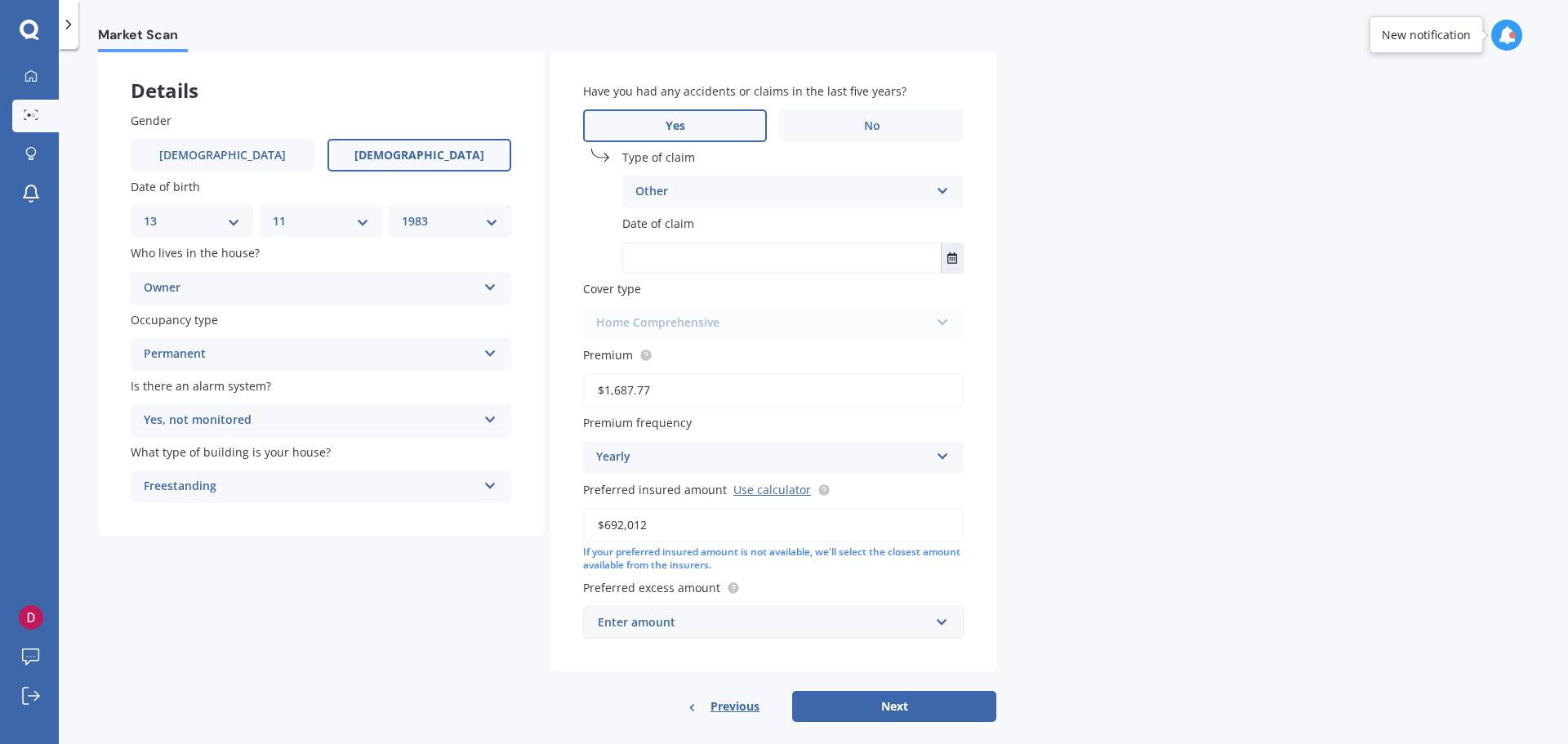
click at [669, 263] on input "text" at bounding box center [782, 258] width 318 height 29
type input "01/09/2021"
click at [1056, 307] on div "Market Scan House Market Scan 70 % Let's get to know you and see how we can hel…" at bounding box center [813, 400] width 1509 height 695
click at [677, 324] on div "Home Comprehensive Home Essentials Home Comprehensive" at bounding box center [774, 324] width 380 height 33
click at [893, 702] on button "Next" at bounding box center [893, 707] width 204 height 31
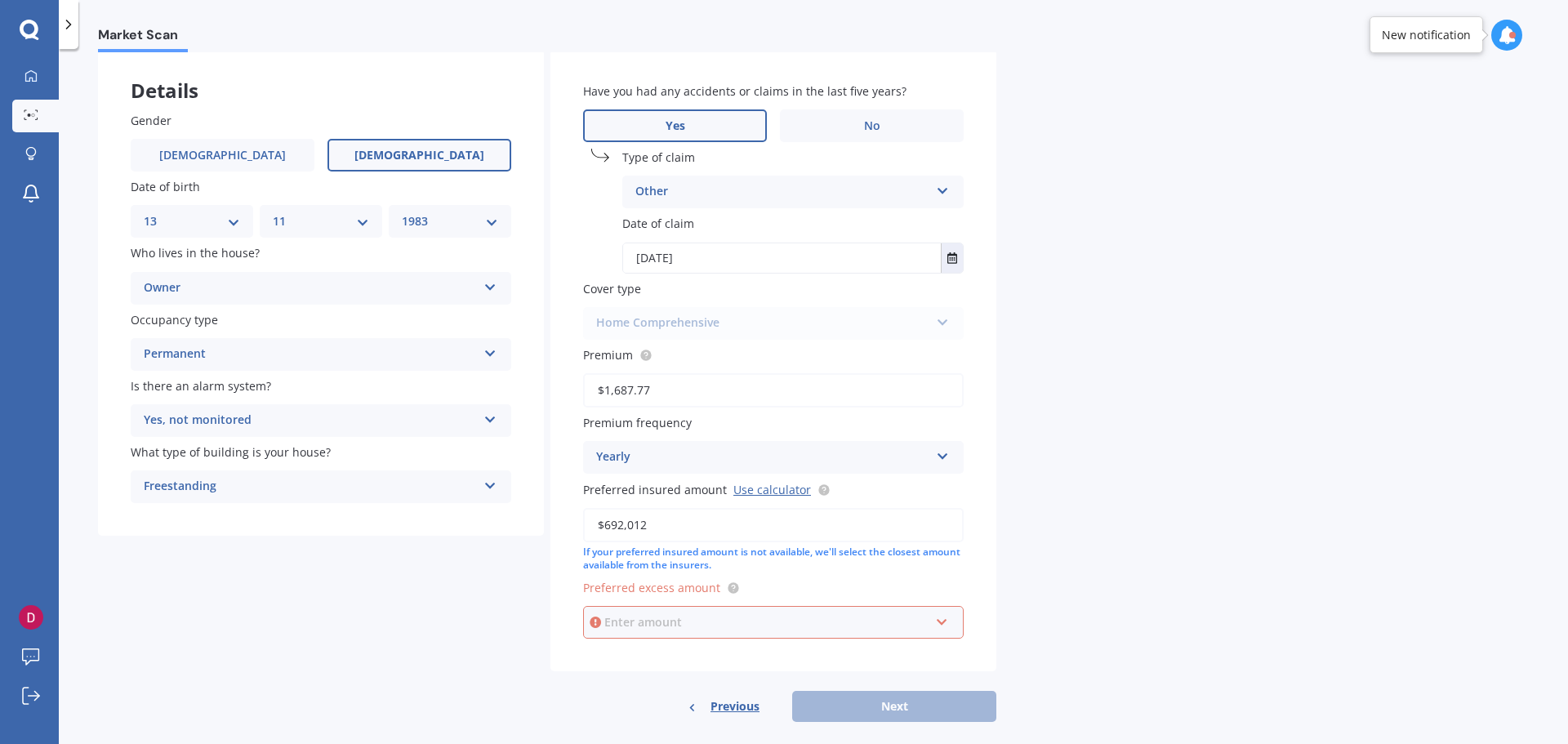
click at [815, 612] on input "text" at bounding box center [767, 623] width 366 height 31
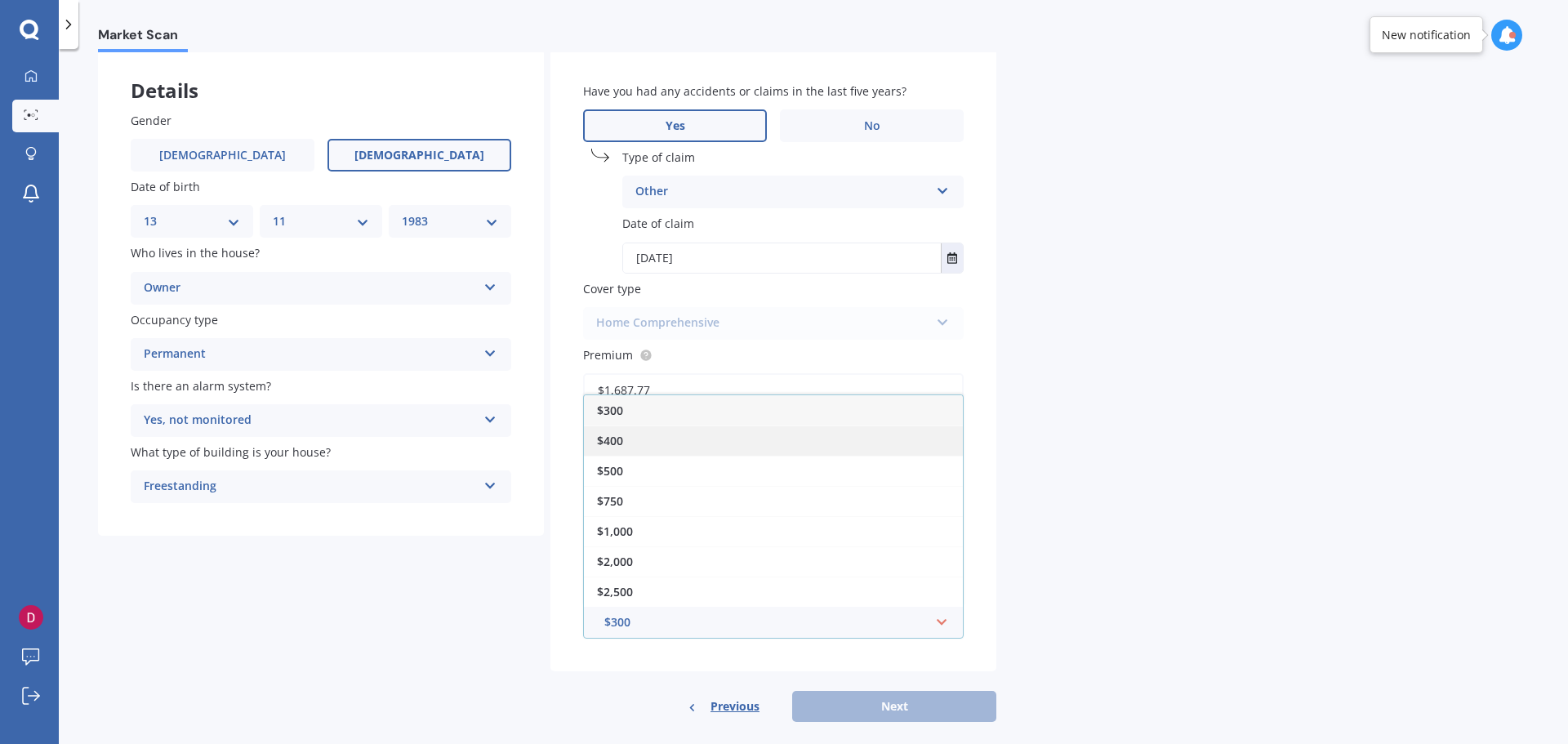
click at [629, 435] on div "$400" at bounding box center [774, 440] width 379 height 30
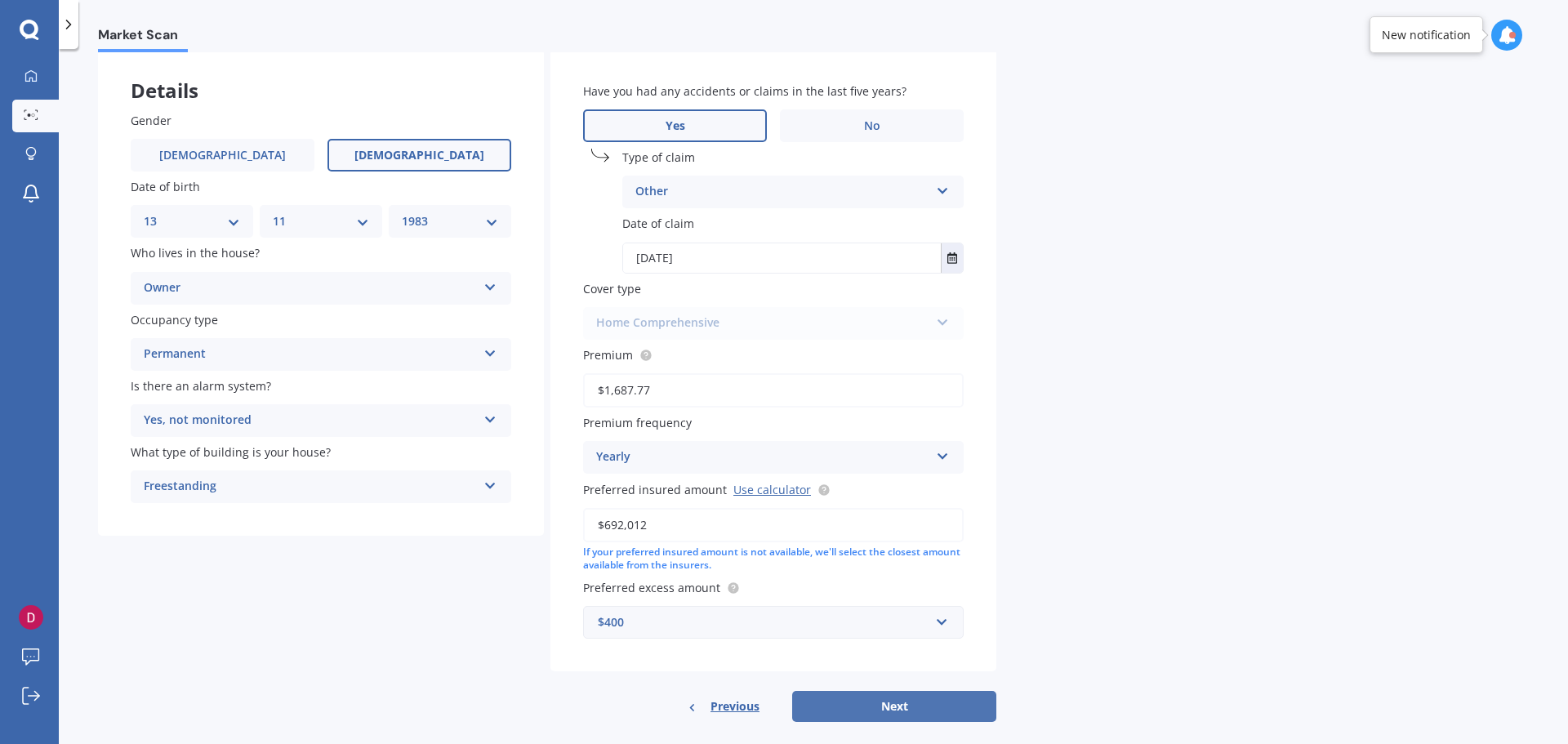
click at [880, 707] on button "Next" at bounding box center [893, 707] width 204 height 31
select select "13"
select select "11"
select select "1983"
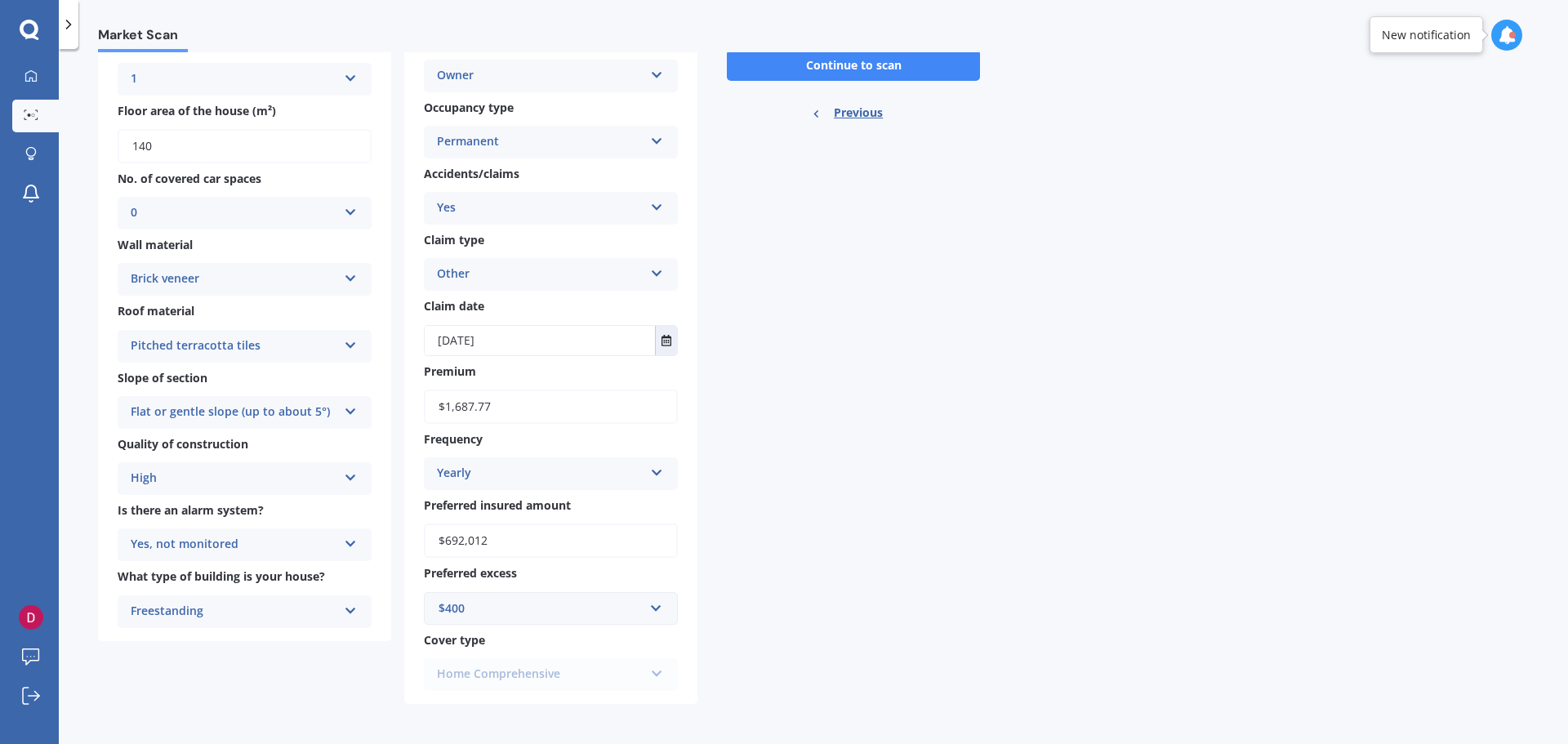
scroll to position [0, 0]
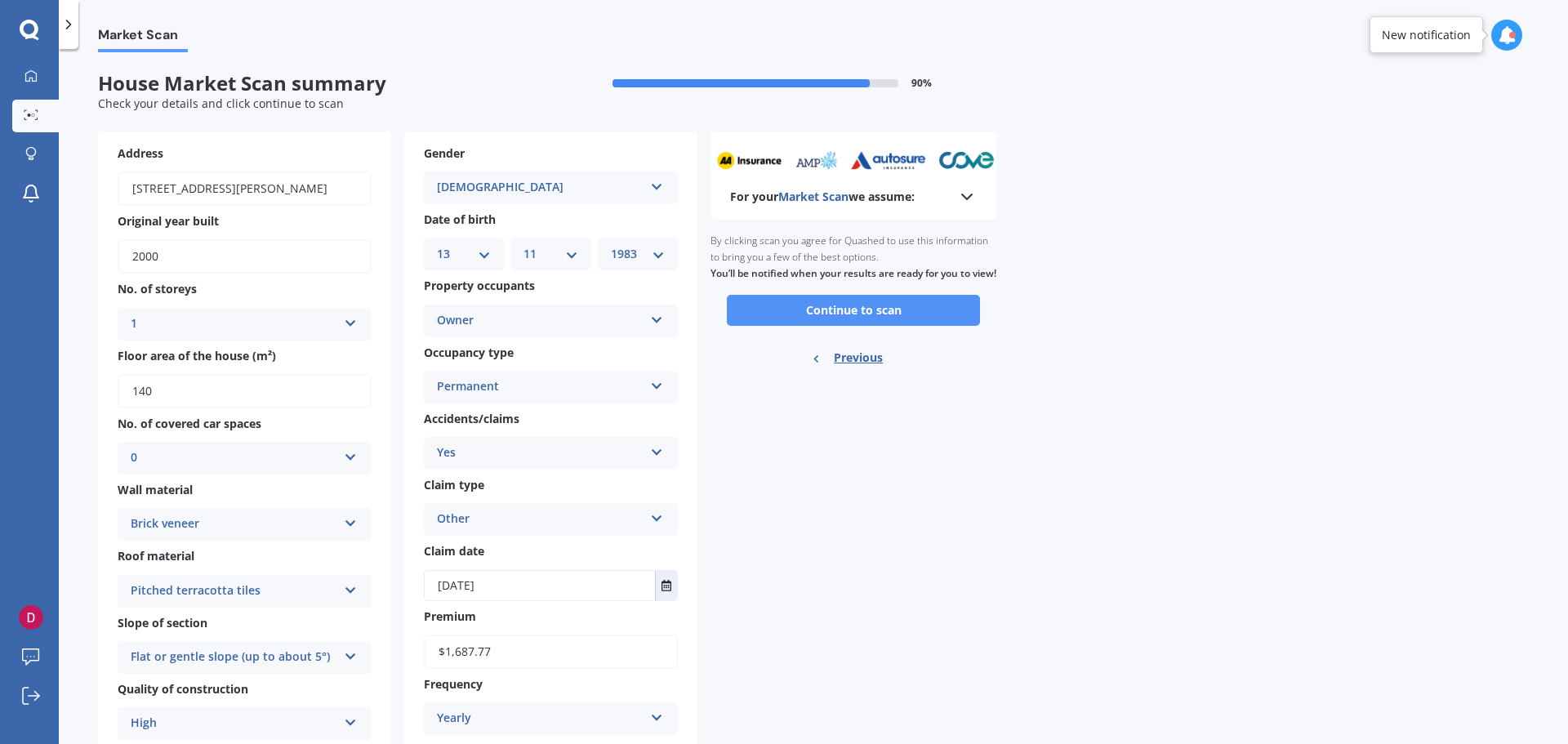
click at [832, 319] on button "Continue to scan" at bounding box center [852, 310] width 253 height 31
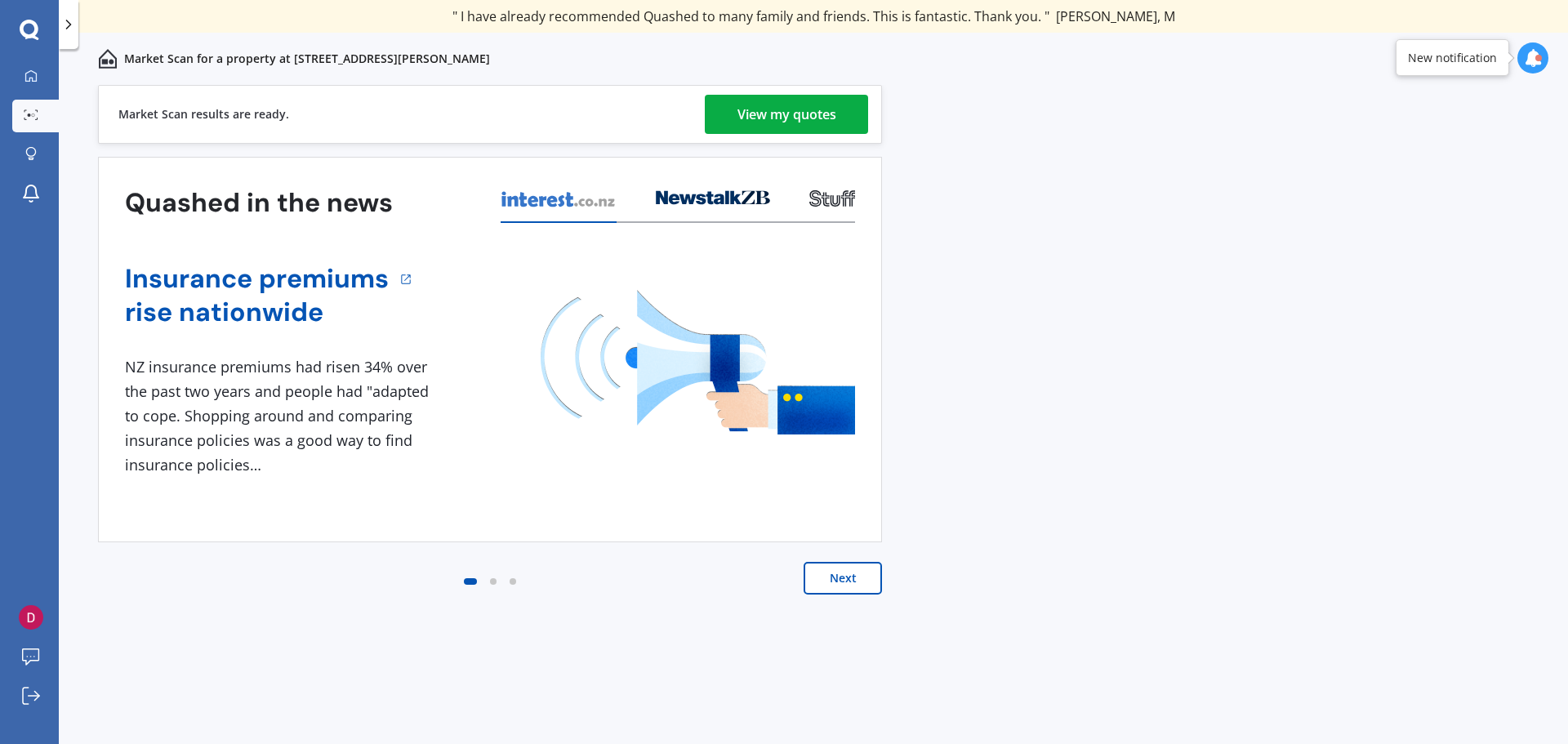
click at [783, 113] on div "View my quotes" at bounding box center [786, 114] width 99 height 39
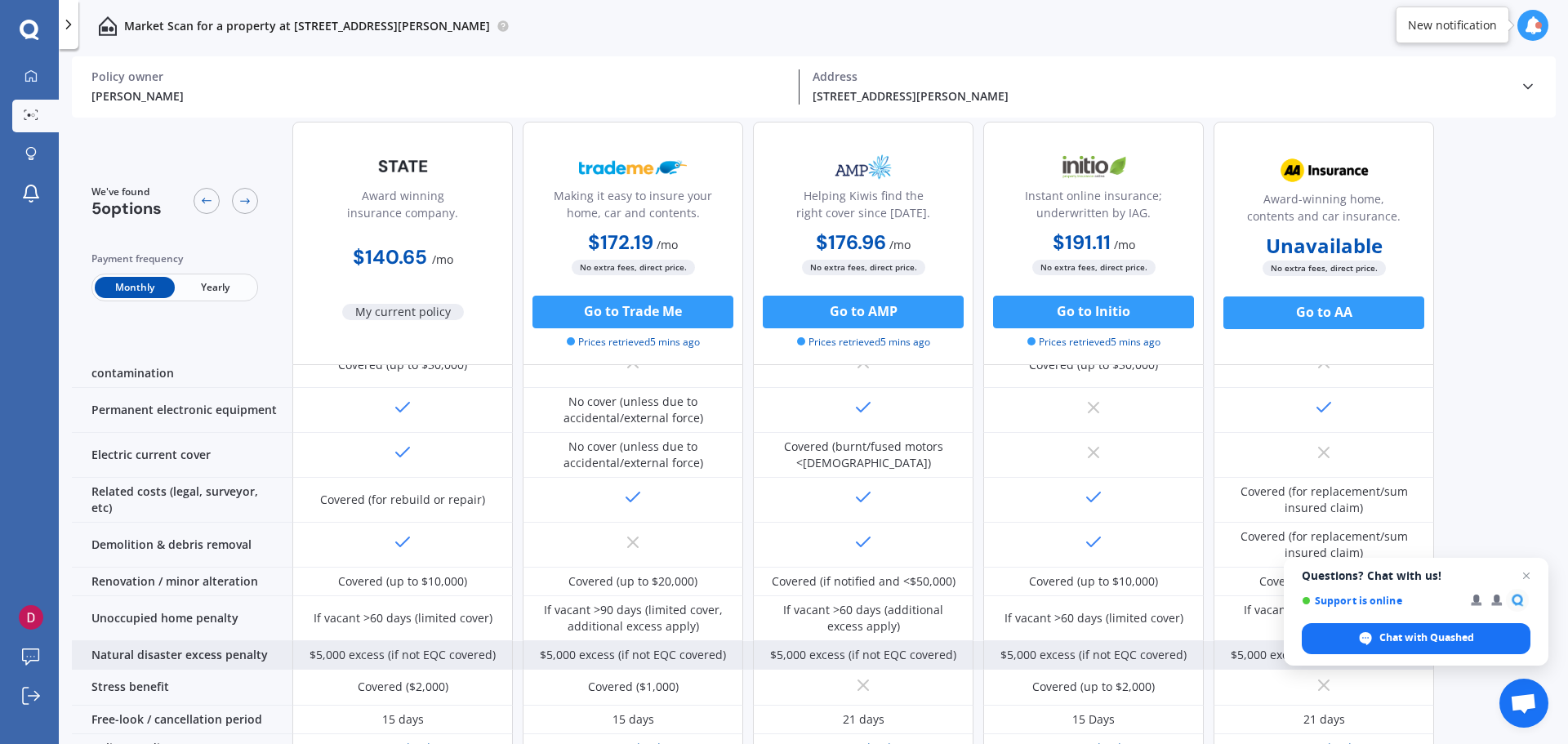
scroll to position [626, 0]
